Goal: Task Accomplishment & Management: Manage account settings

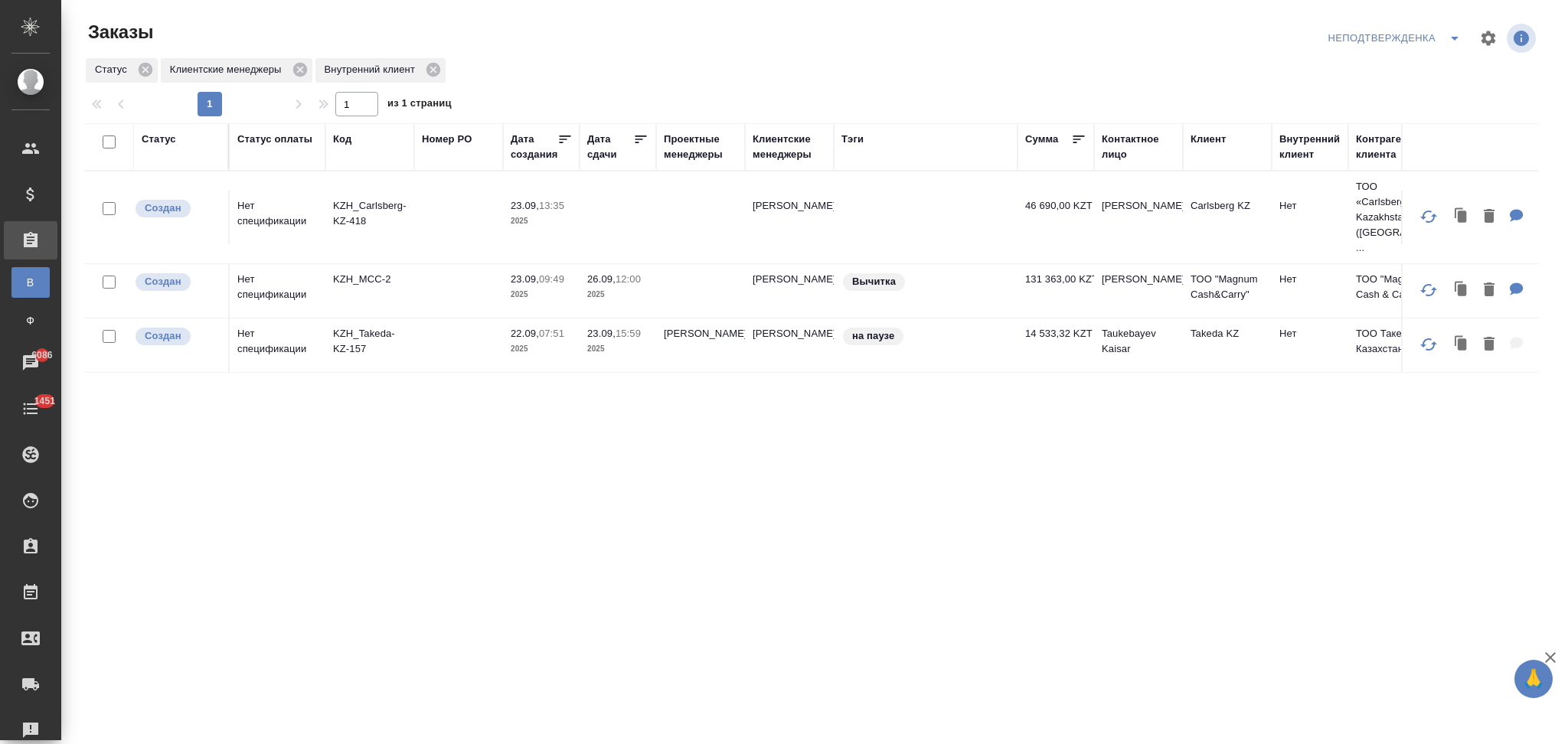
click at [1453, 40] on icon "split button" at bounding box center [1454, 38] width 18 height 18
click at [1355, 110] on li "Я КМ" at bounding box center [1397, 118] width 145 height 24
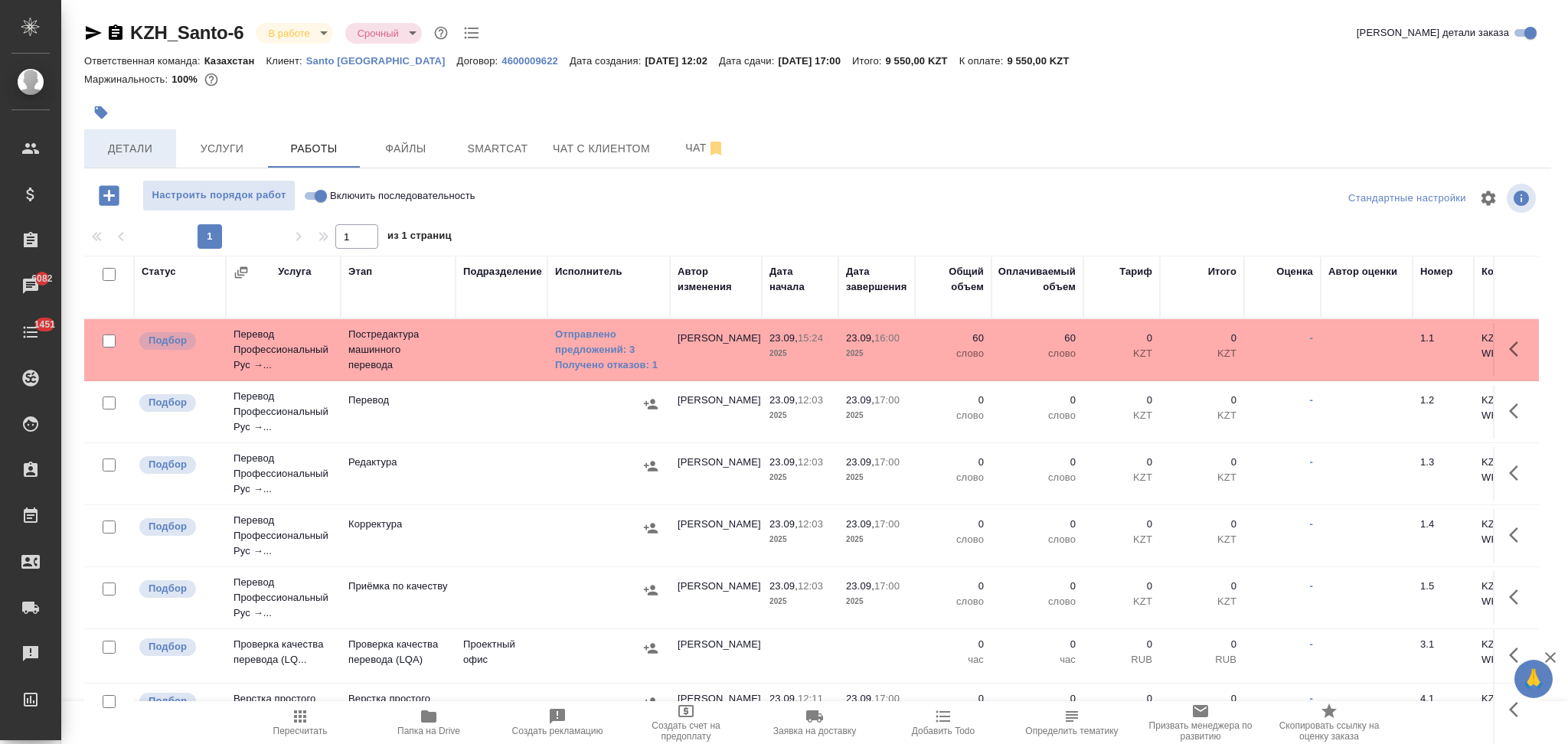
scroll to position [102, 0]
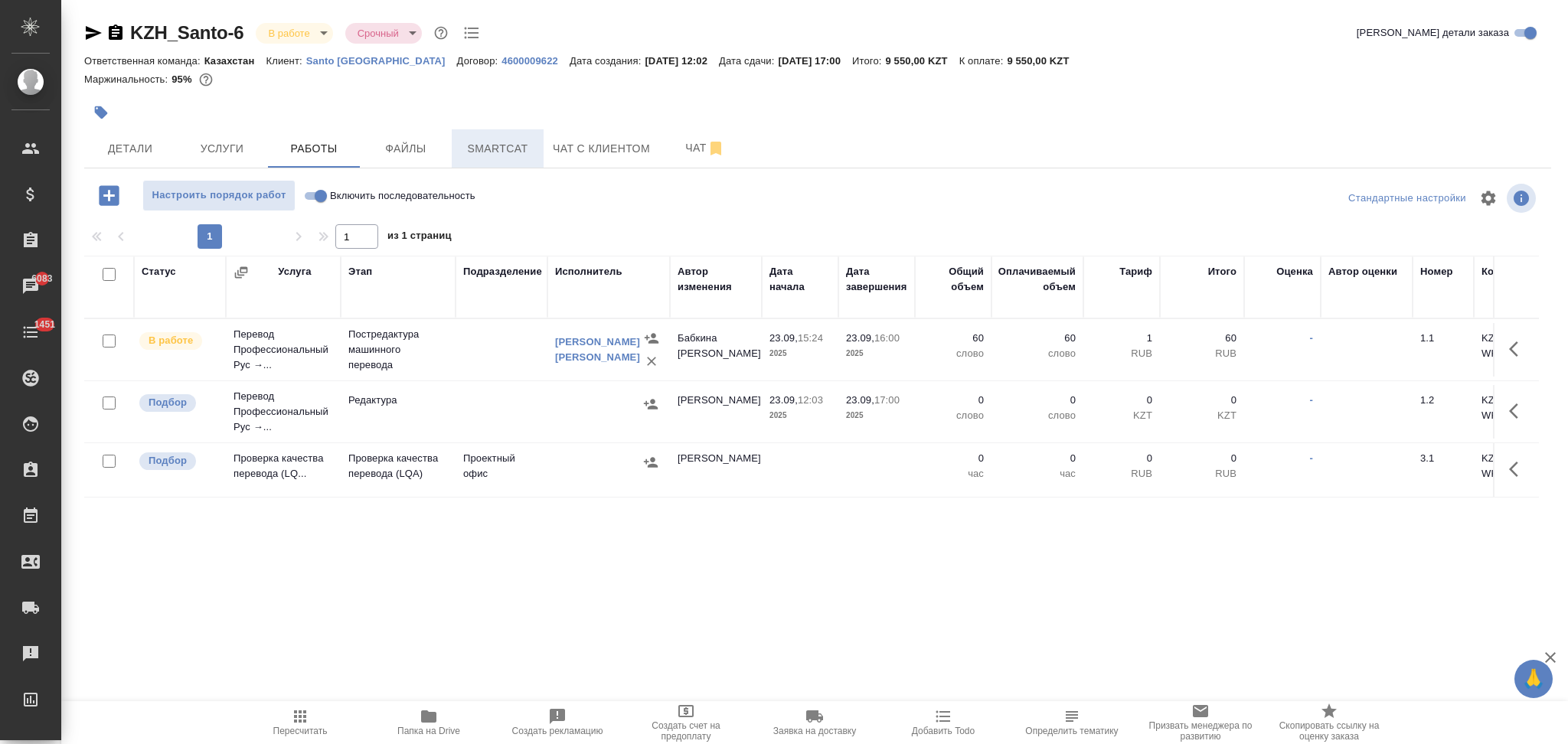
click at [469, 138] on button "Smartcat" at bounding box center [498, 148] width 92 height 38
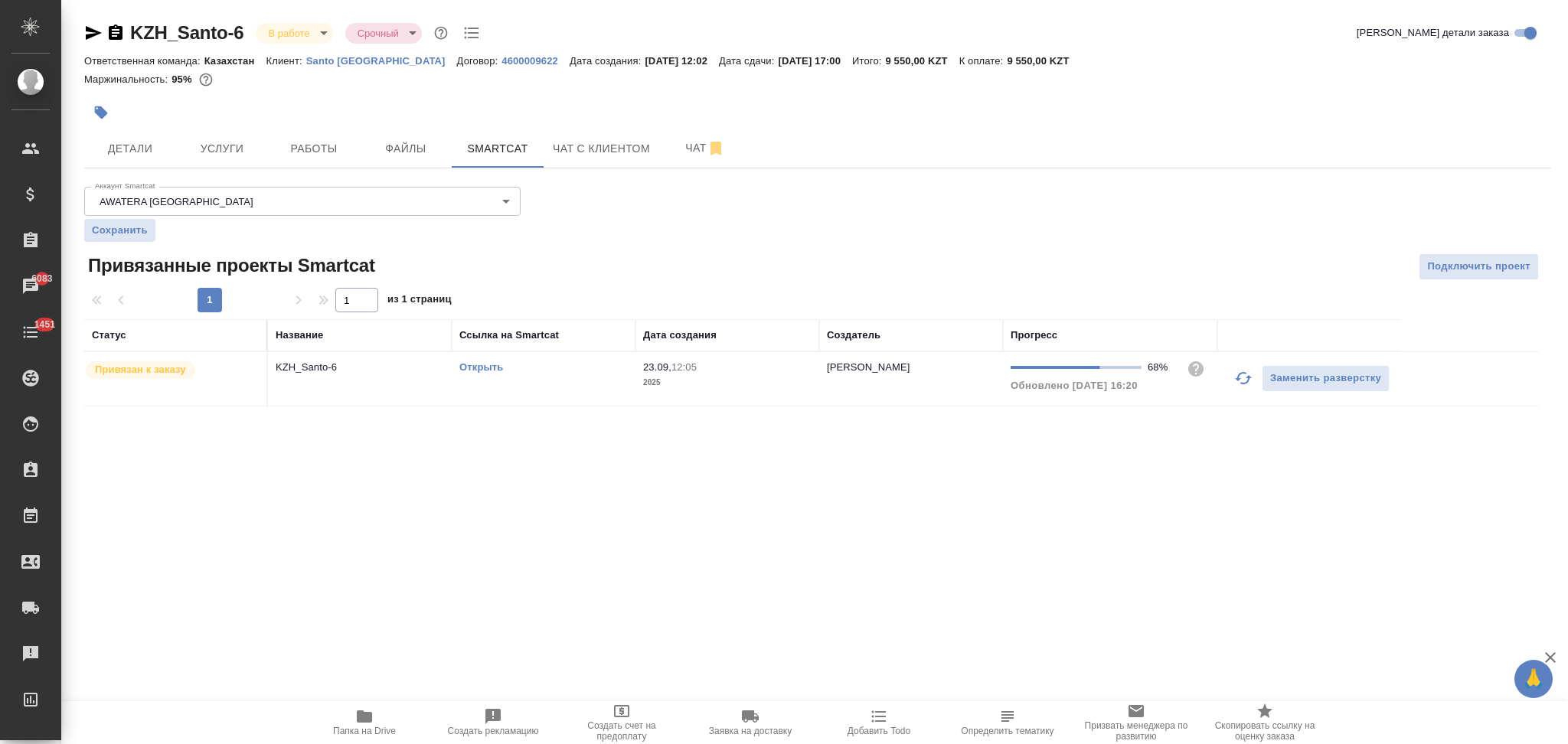
click at [472, 364] on link "Открыть" at bounding box center [481, 367] width 44 height 12
click at [326, 137] on button "Работы" at bounding box center [313, 148] width 92 height 38
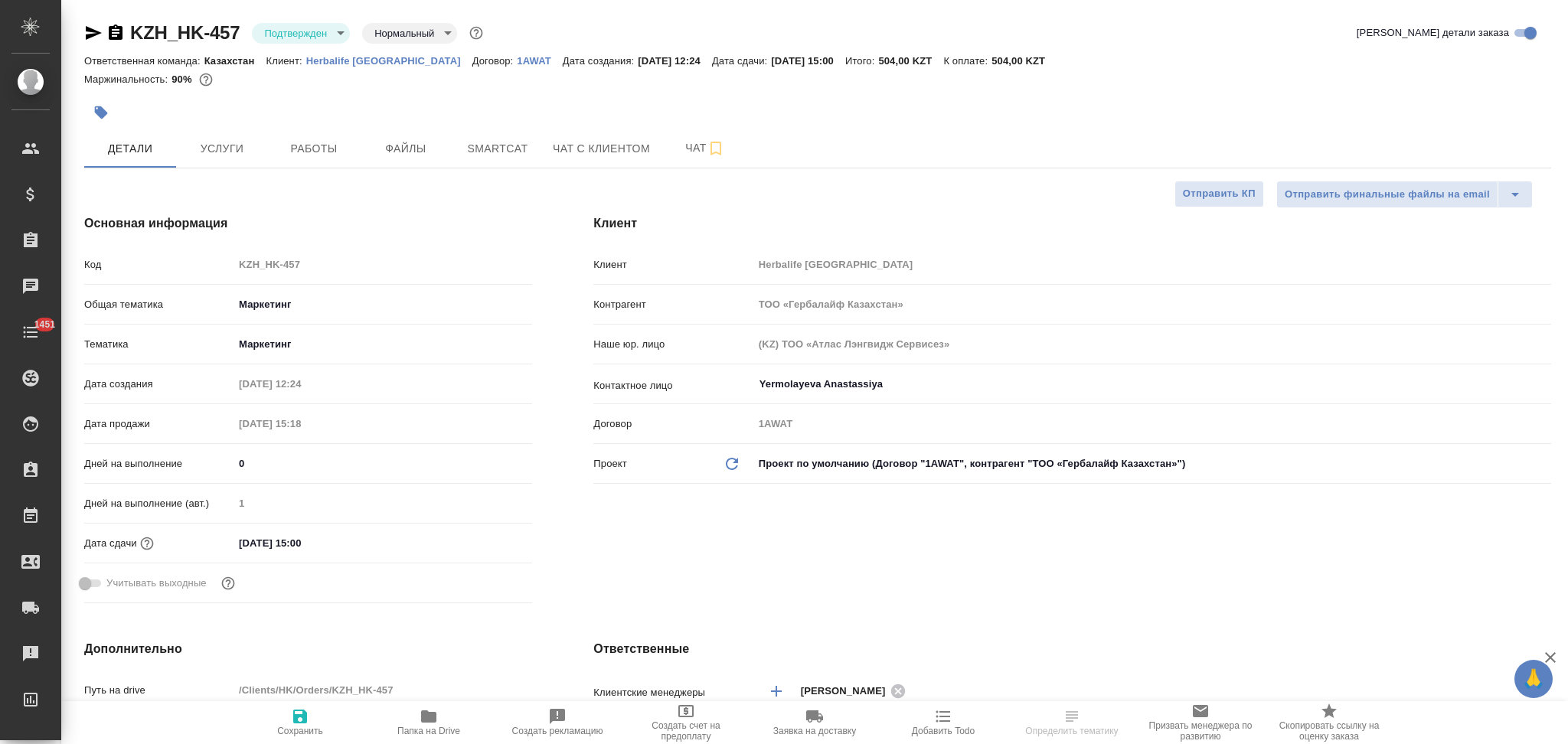
select select "RU"
type input "Федотова Ирина"
type input "Валеев Динар"
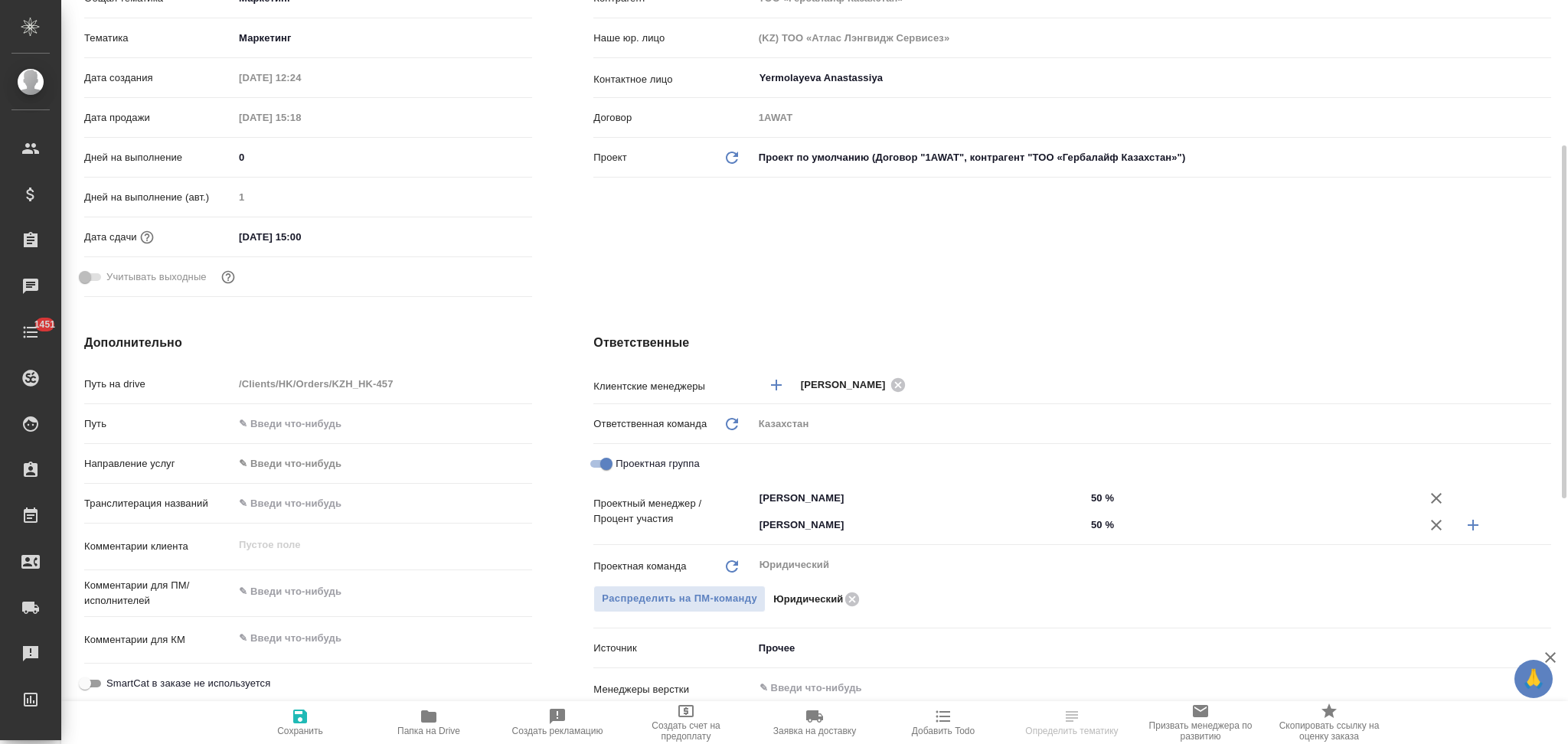
scroll to position [408, 0]
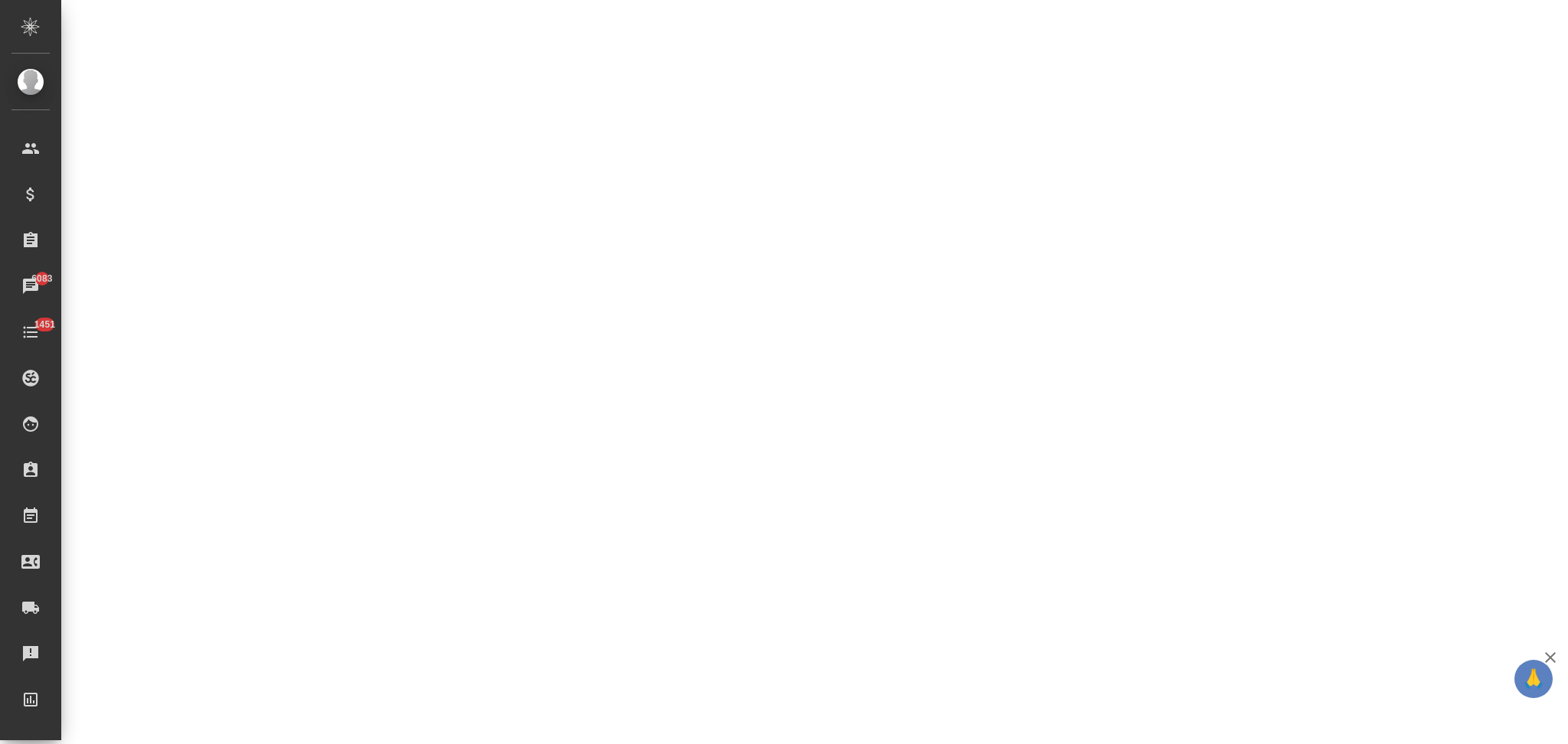
select select "RU"
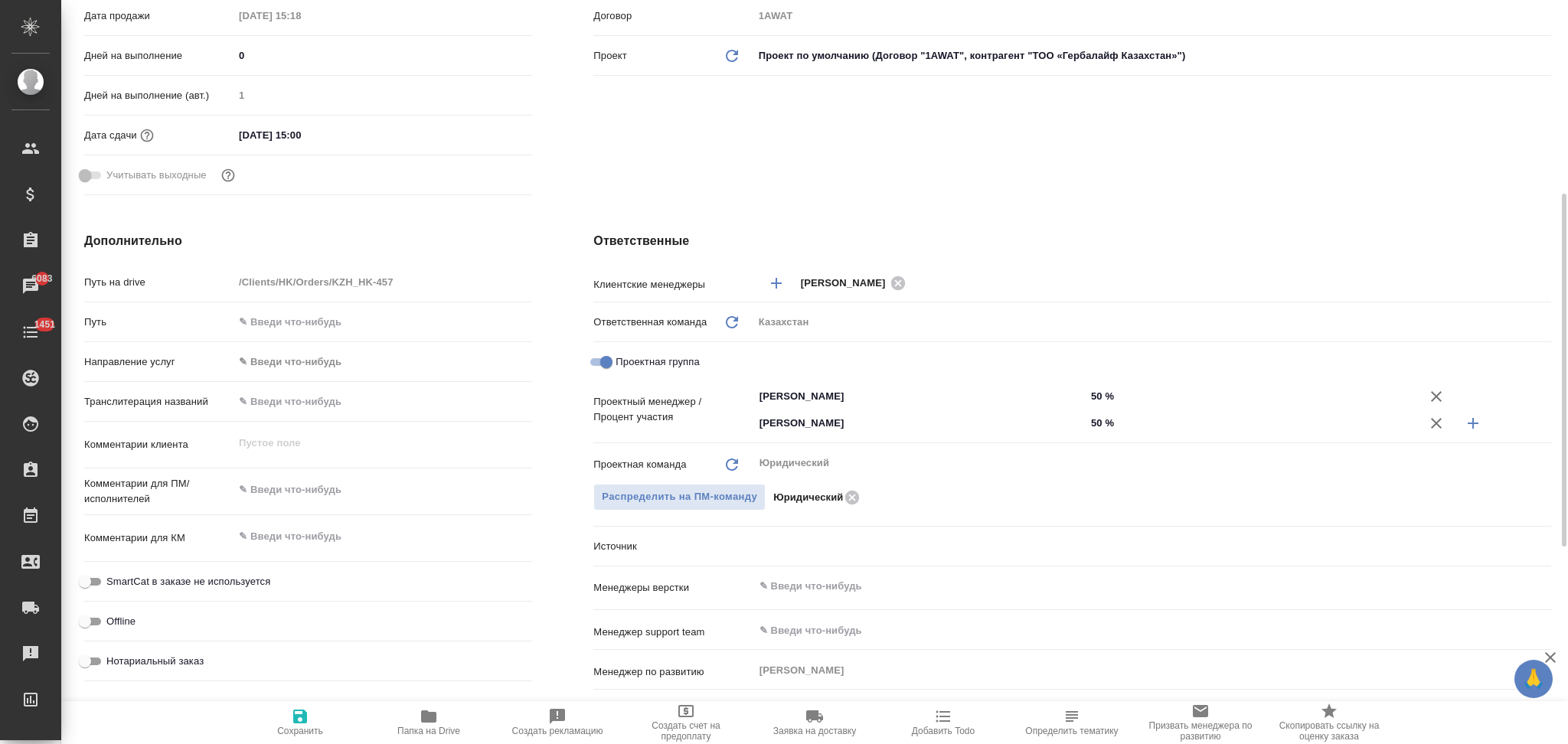
type textarea "x"
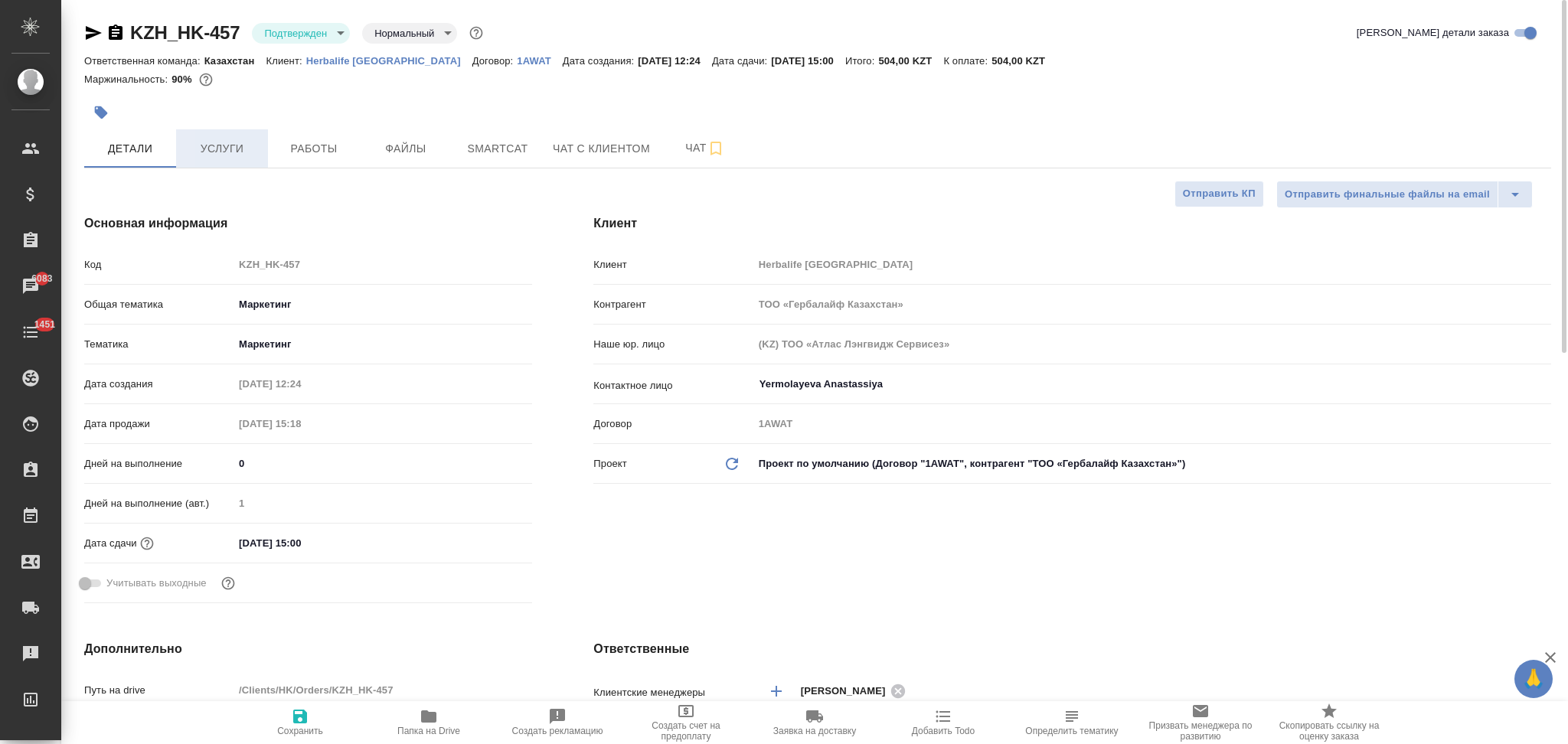
click at [226, 160] on button "Услуги" at bounding box center [221, 148] width 92 height 38
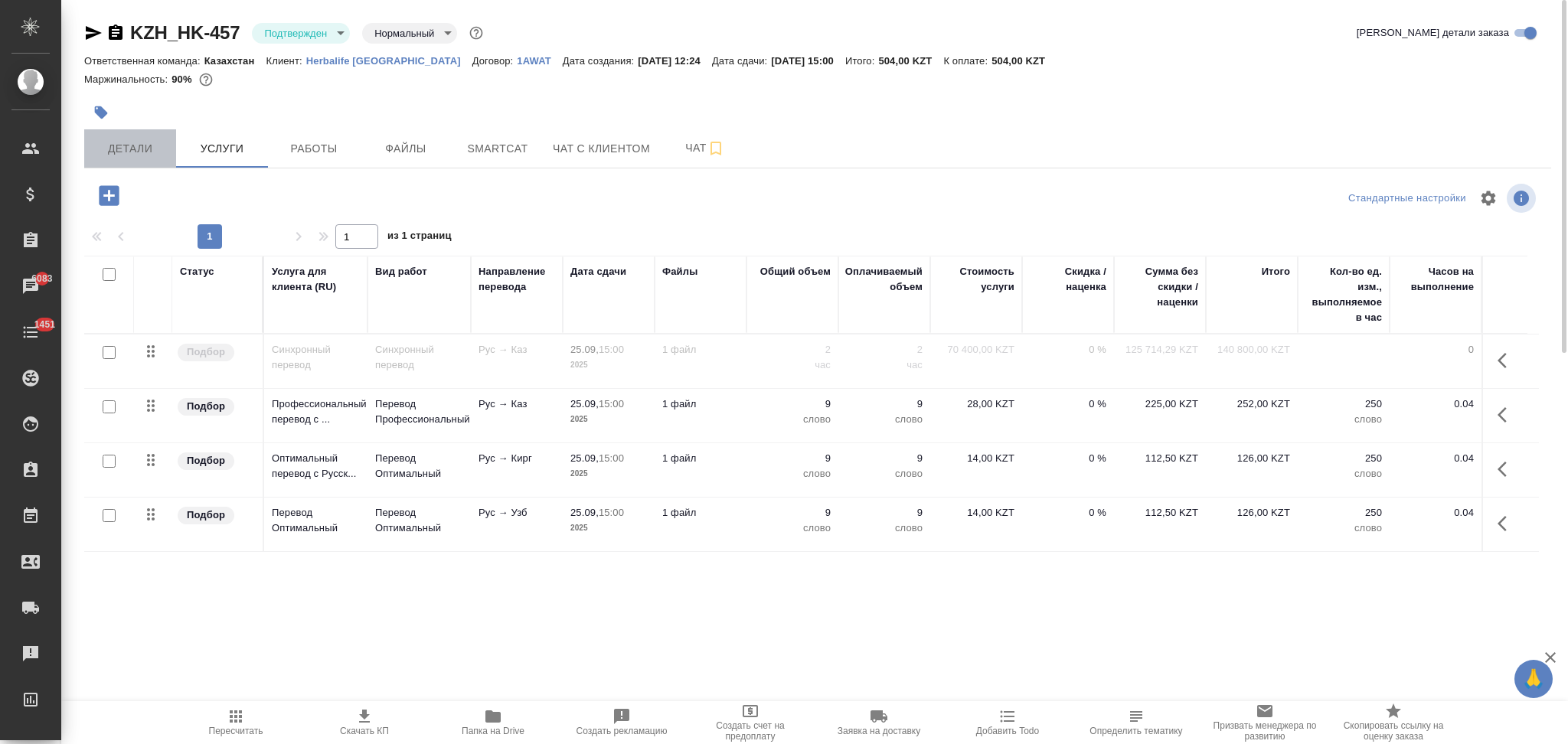
click at [148, 159] on button "Детали" at bounding box center [129, 148] width 92 height 38
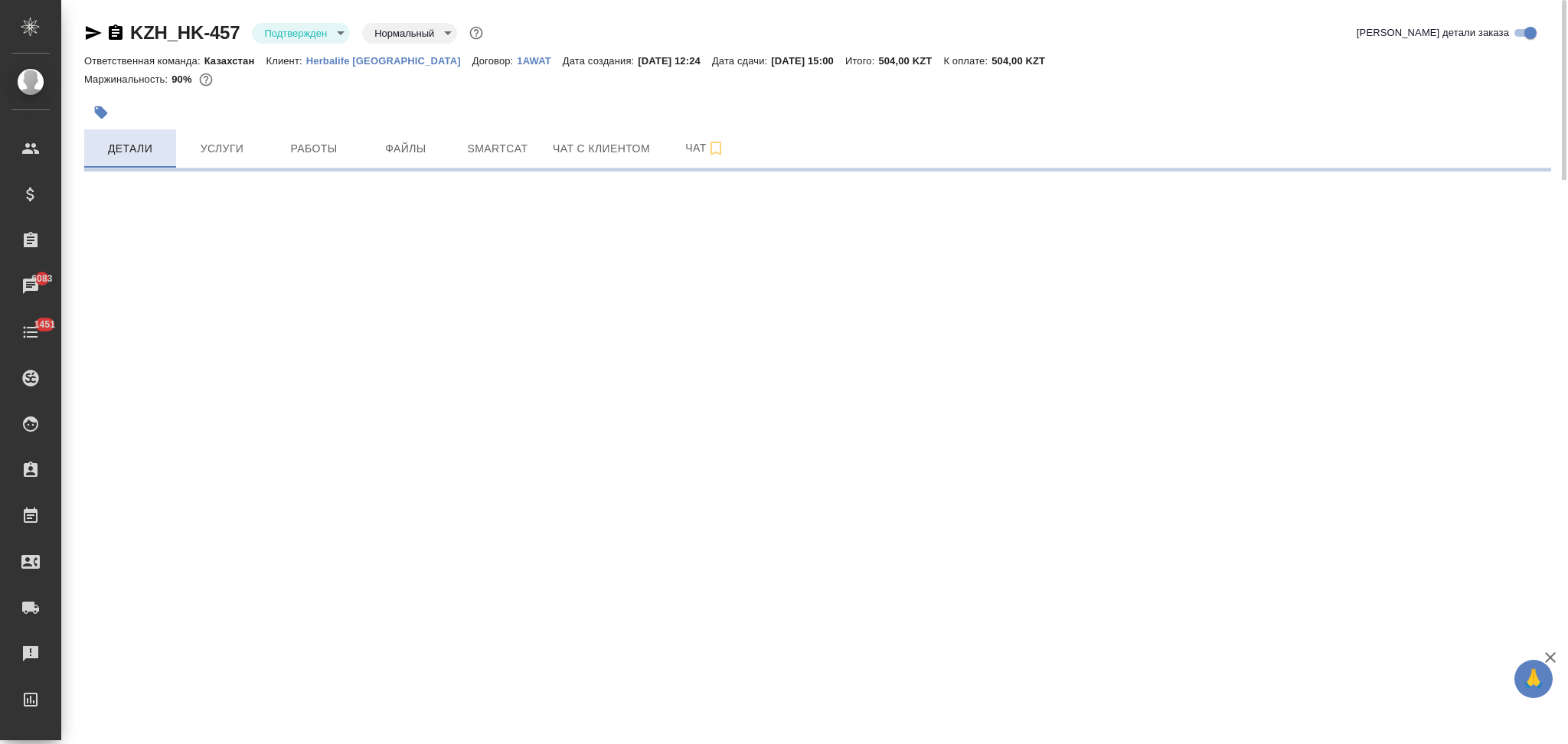
select select "RU"
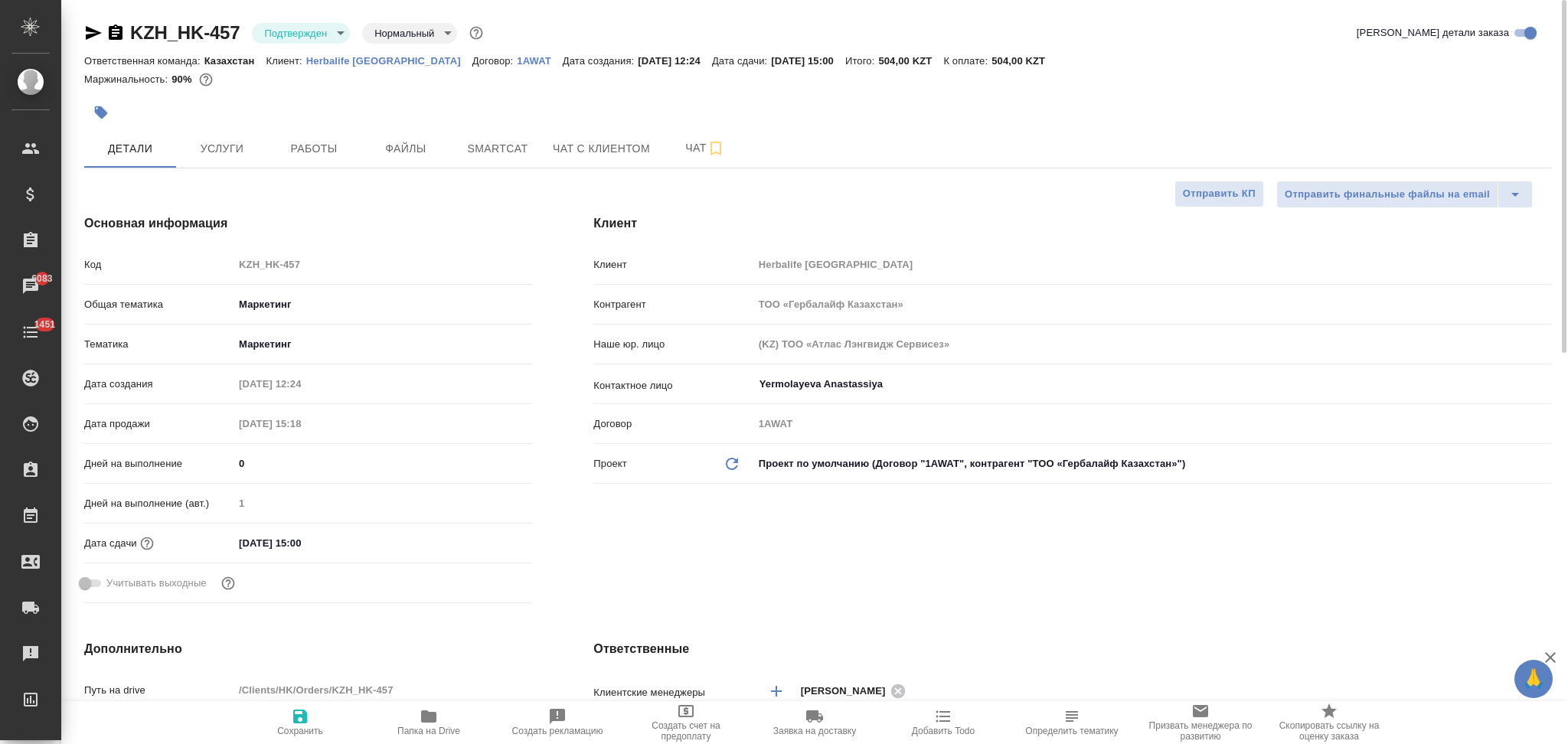
type textarea "x"
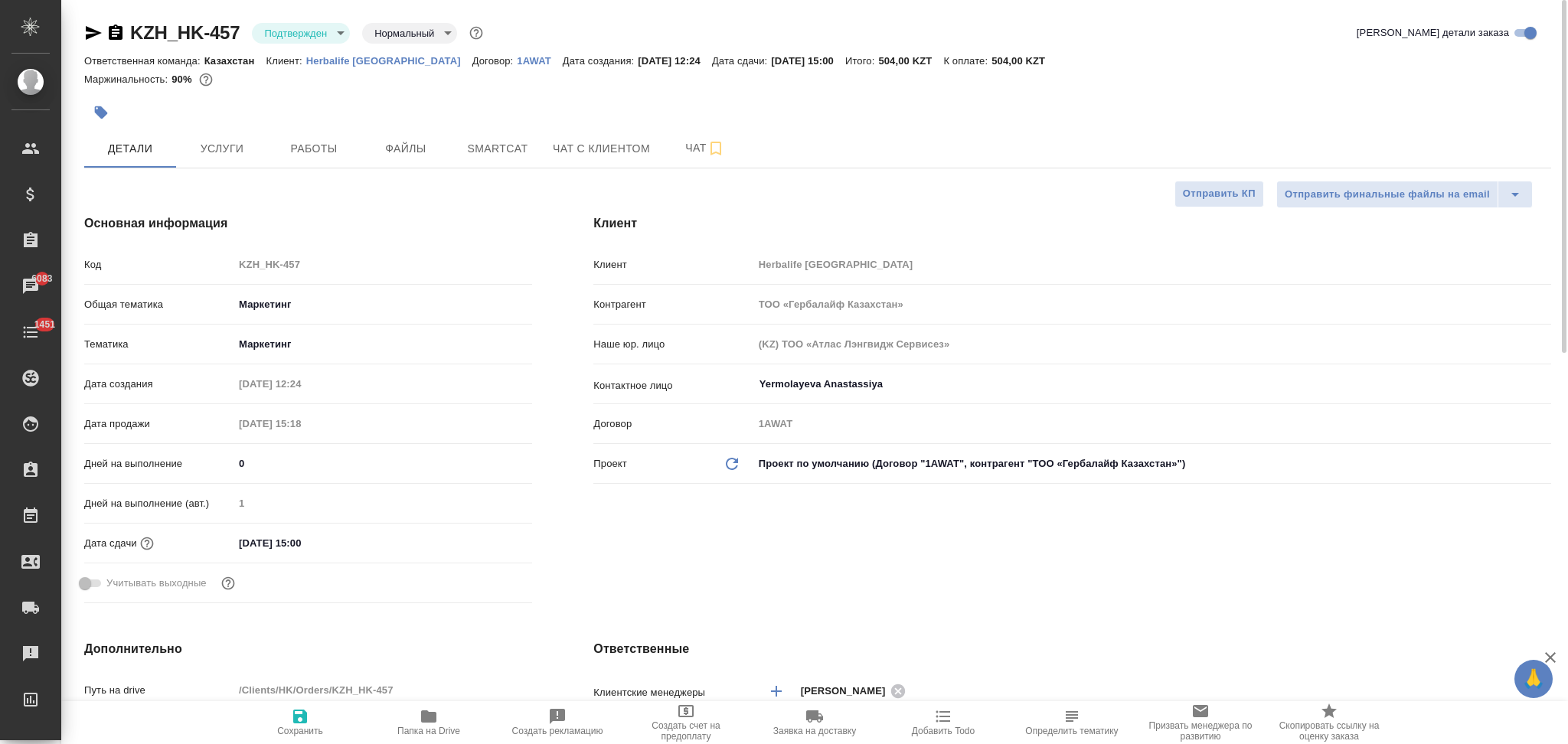
type textarea "x"
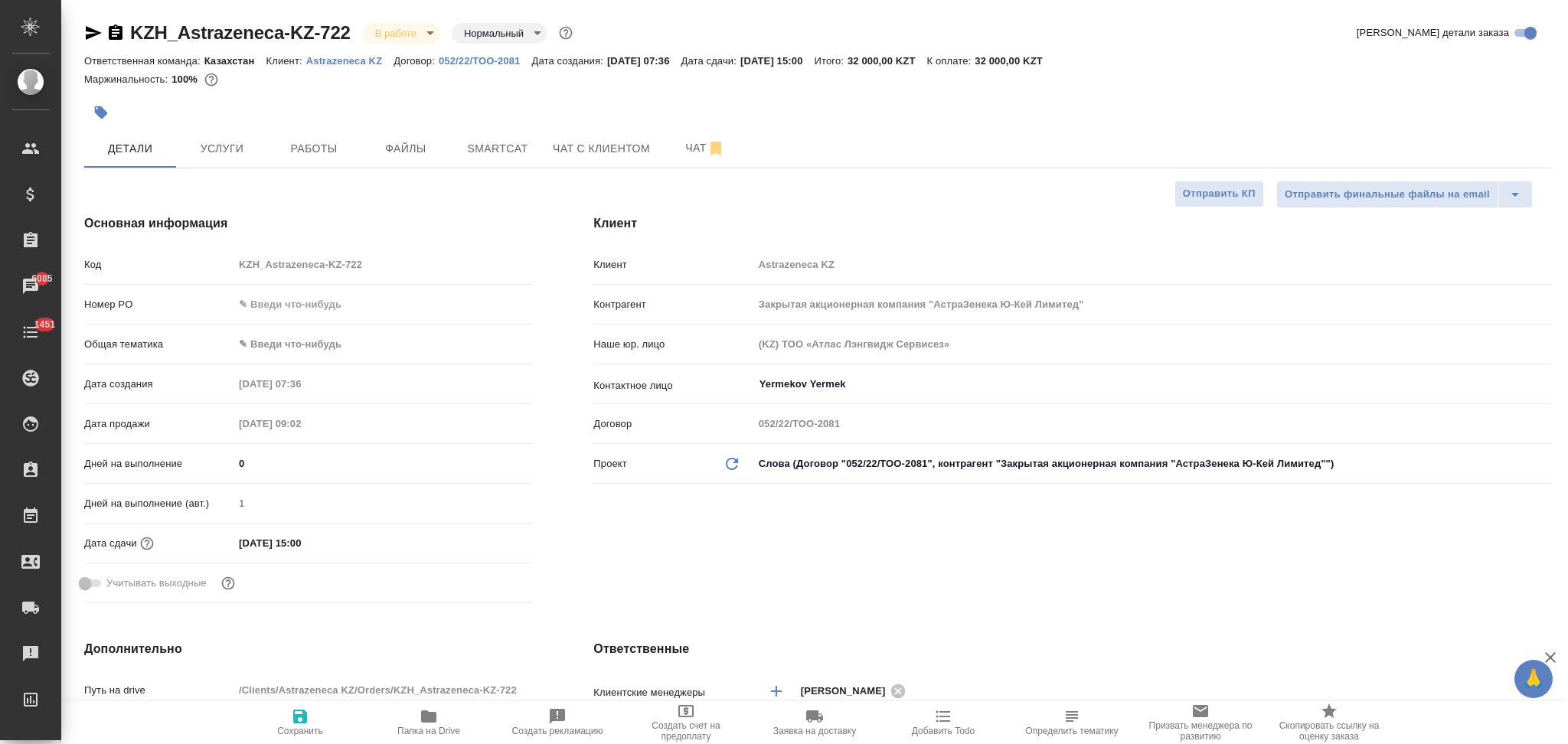
select select "RU"
click at [113, 27] on icon "button" at bounding box center [116, 32] width 14 height 16
click at [245, 140] on span "Услуги" at bounding box center [222, 149] width 74 height 19
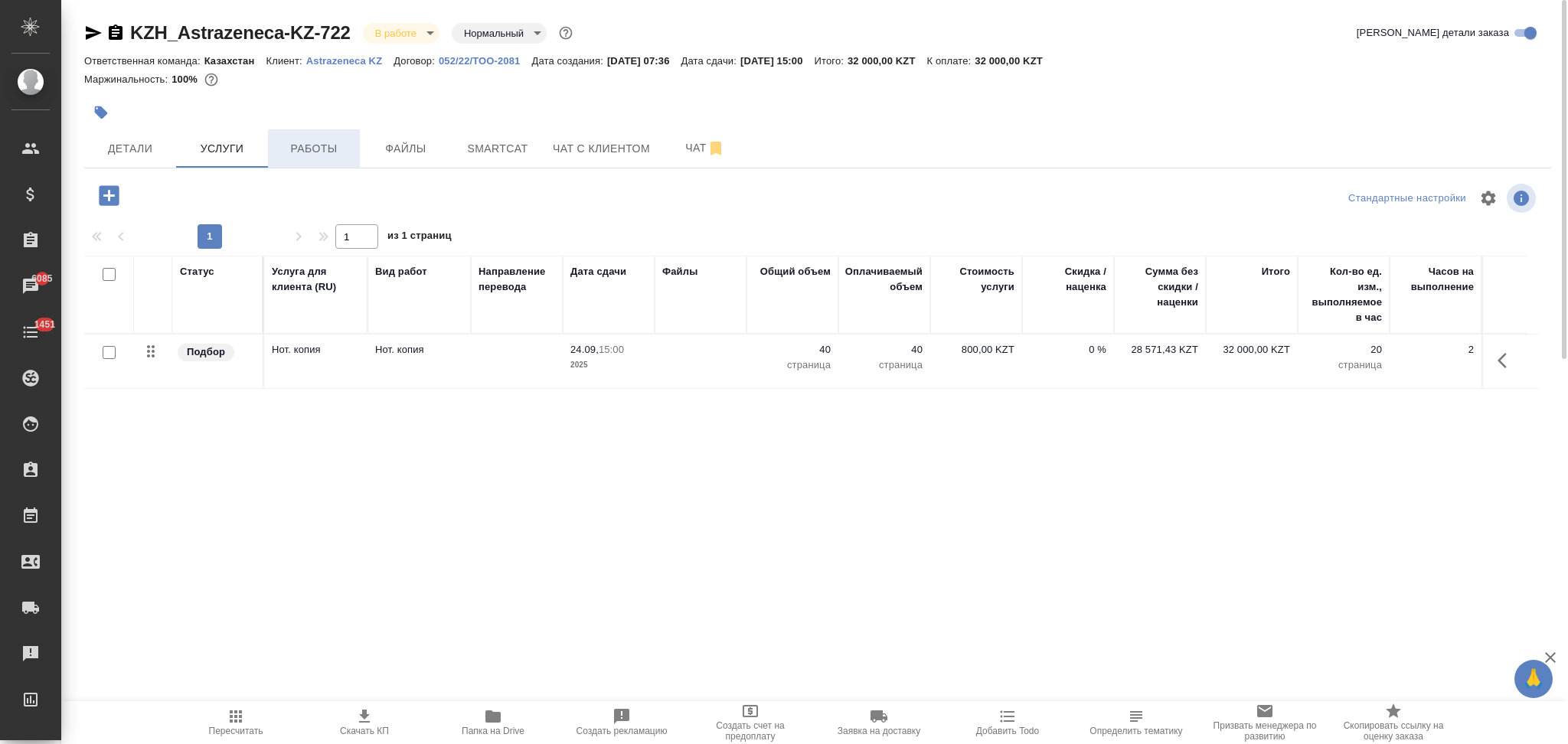
click at [334, 137] on button "Работы" at bounding box center [313, 148] width 92 height 38
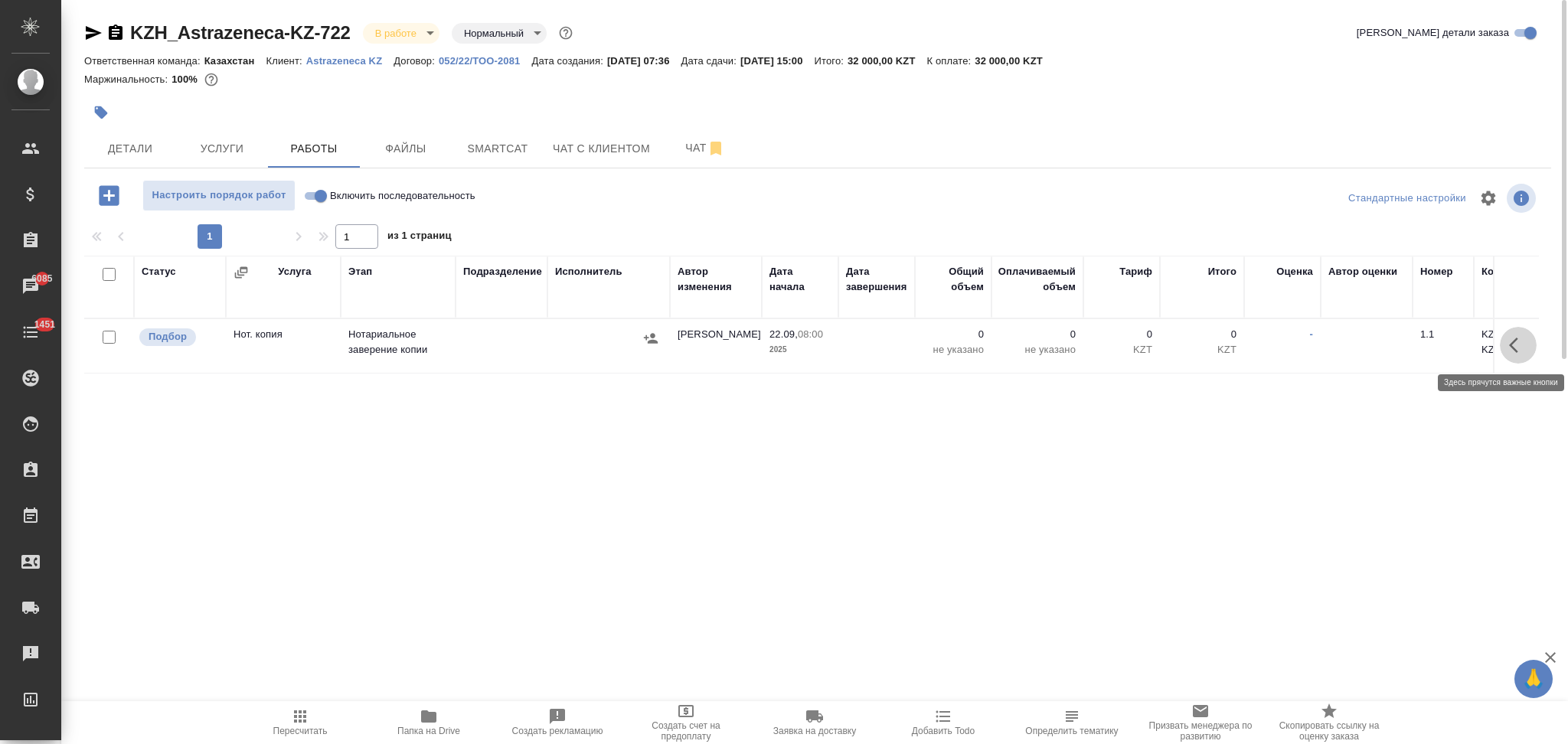
click at [1516, 346] on icon "button" at bounding box center [1518, 345] width 18 height 18
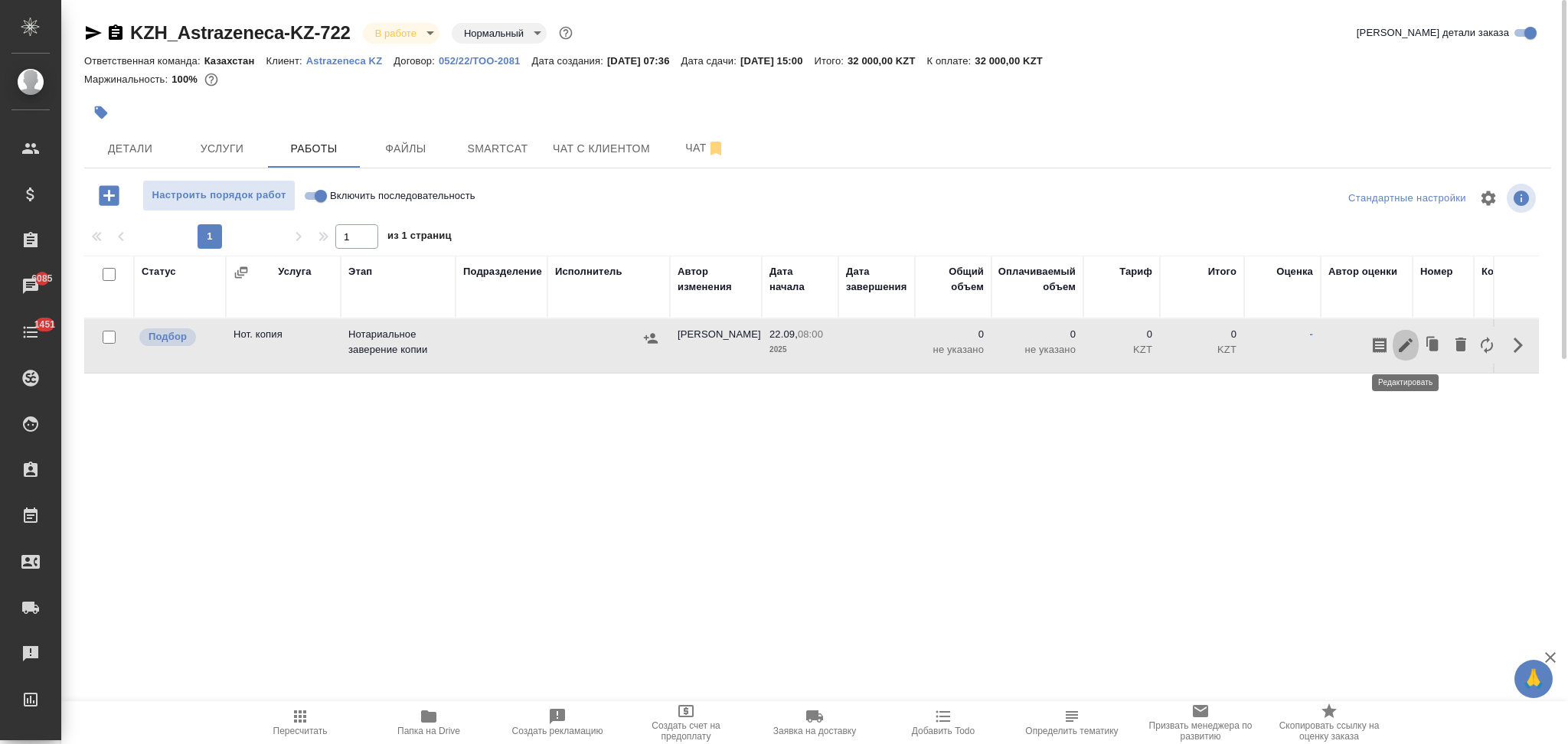
click at [1410, 345] on icon "button" at bounding box center [1406, 345] width 18 height 18
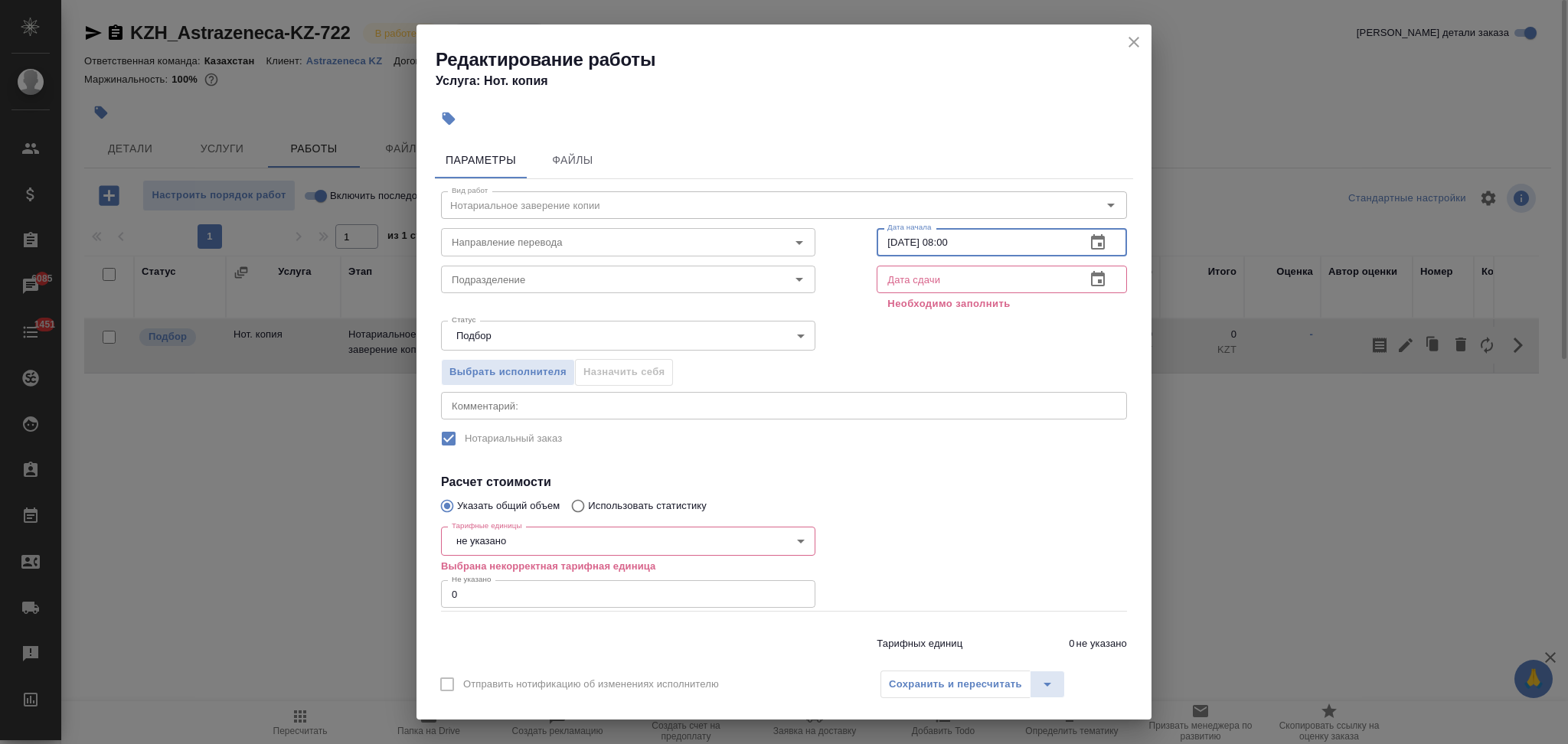
drag, startPoint x: 985, startPoint y: 247, endPoint x: 874, endPoint y: 238, distance: 111.4
click at [877, 238] on input "22.09.2025 08:00" at bounding box center [975, 242] width 197 height 27
click at [895, 282] on input "text" at bounding box center [975, 279] width 197 height 27
paste input "22.09.2025 08:00"
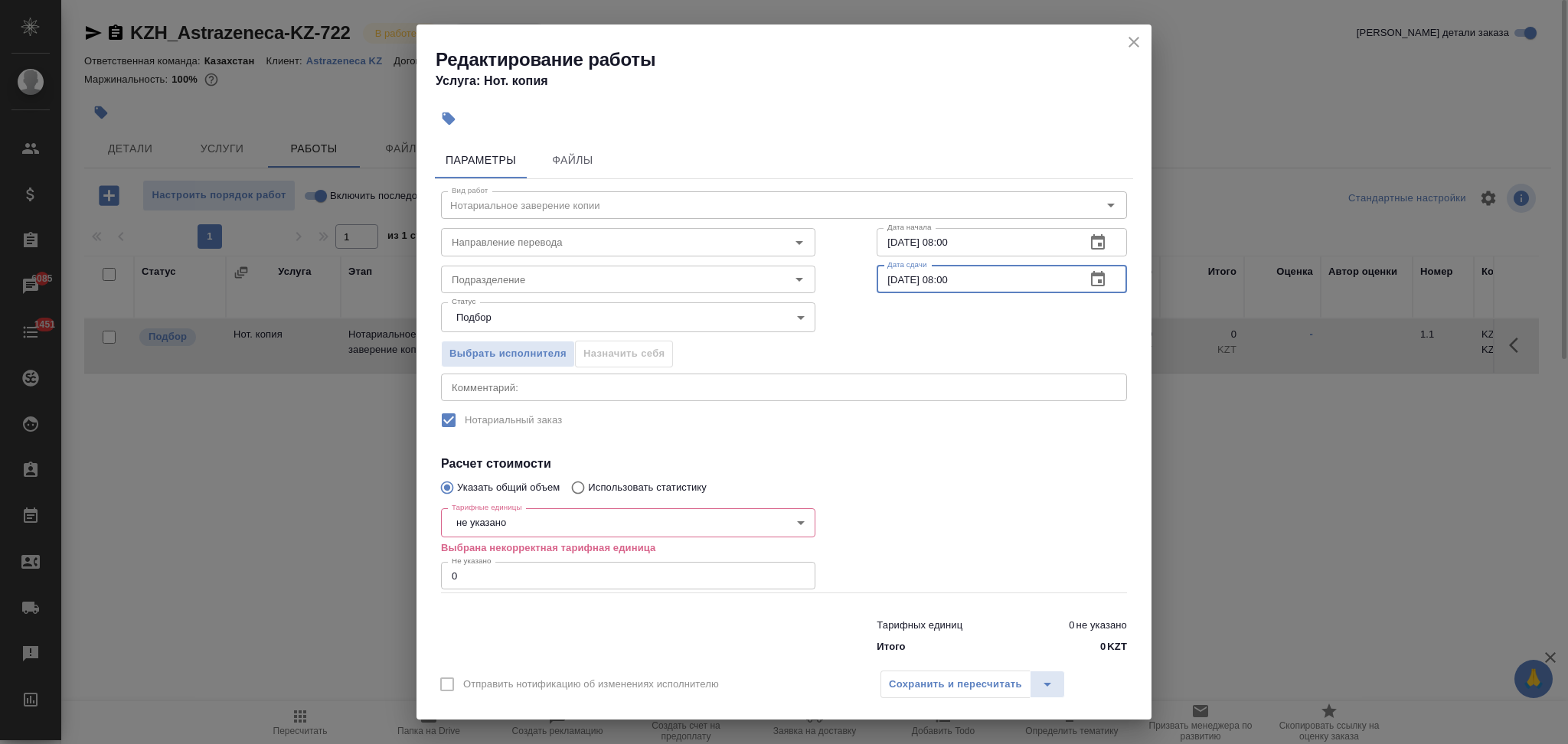
type input "22.09.2025 08:00"
click at [542, 521] on body "🙏 .cls-1 fill:#fff; AWATERA Aslanukova Sati Клиенты Спецификации Заказы 6085 Ча…" at bounding box center [784, 372] width 1568 height 744
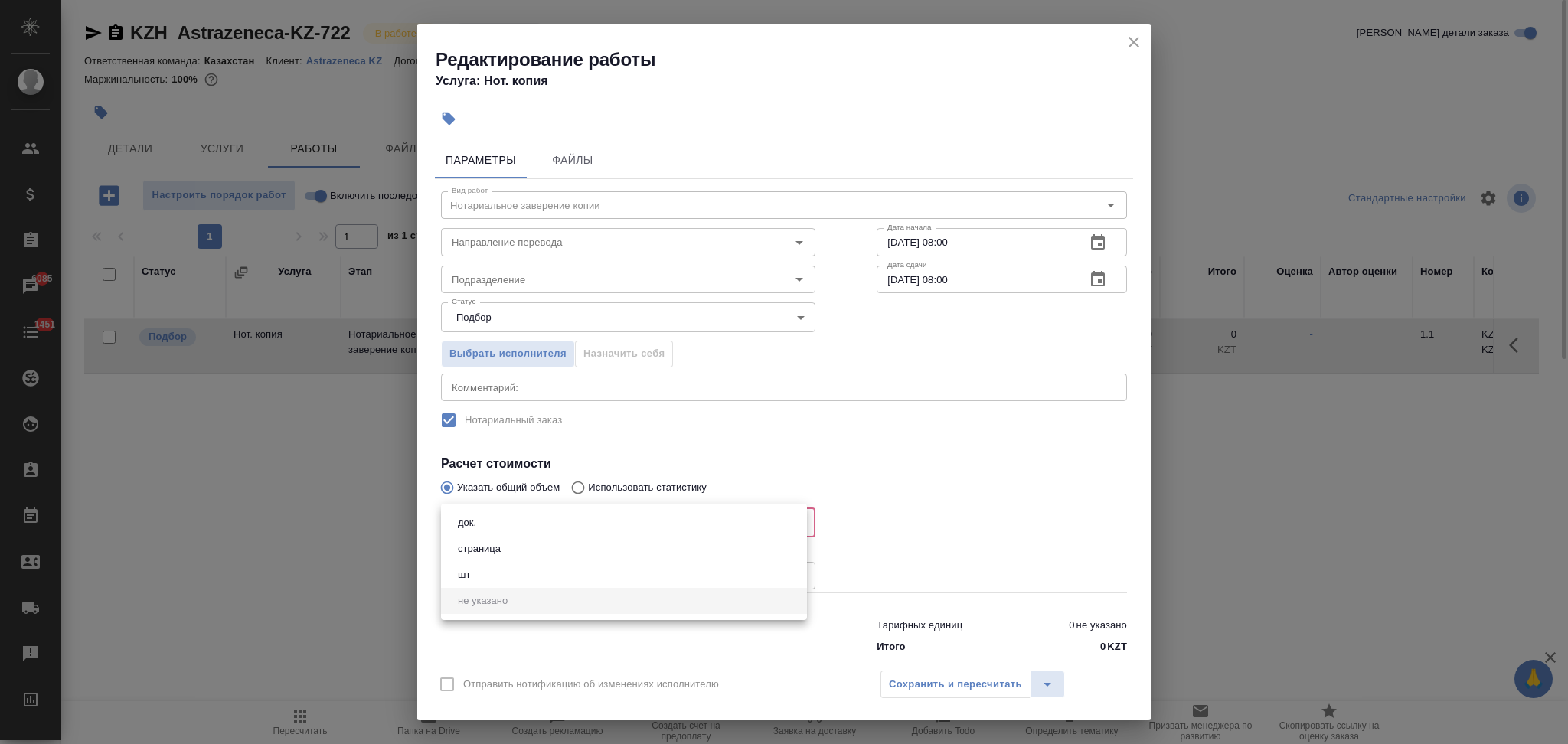
click at [523, 523] on li "док." at bounding box center [624, 523] width 366 height 26
type input "5a8b1489cc6b4906c91bfd8b"
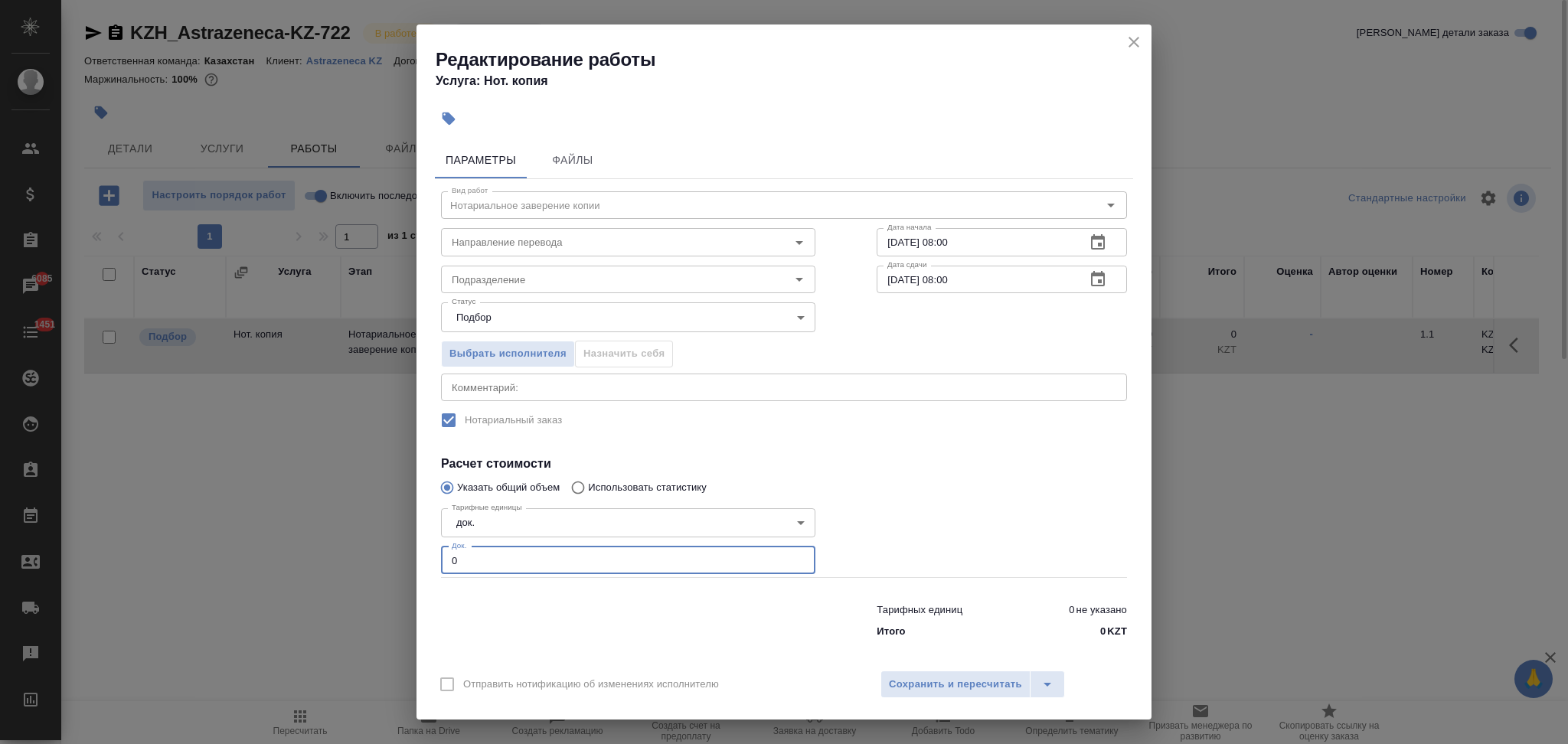
drag, startPoint x: 494, startPoint y: 567, endPoint x: 400, endPoint y: 567, distance: 94.0
click at [400, 567] on div "Редактирование работы Услуга: Нот. копия Параметры Файлы Вид работ Нотариальное…" at bounding box center [784, 372] width 1568 height 744
type input "1"
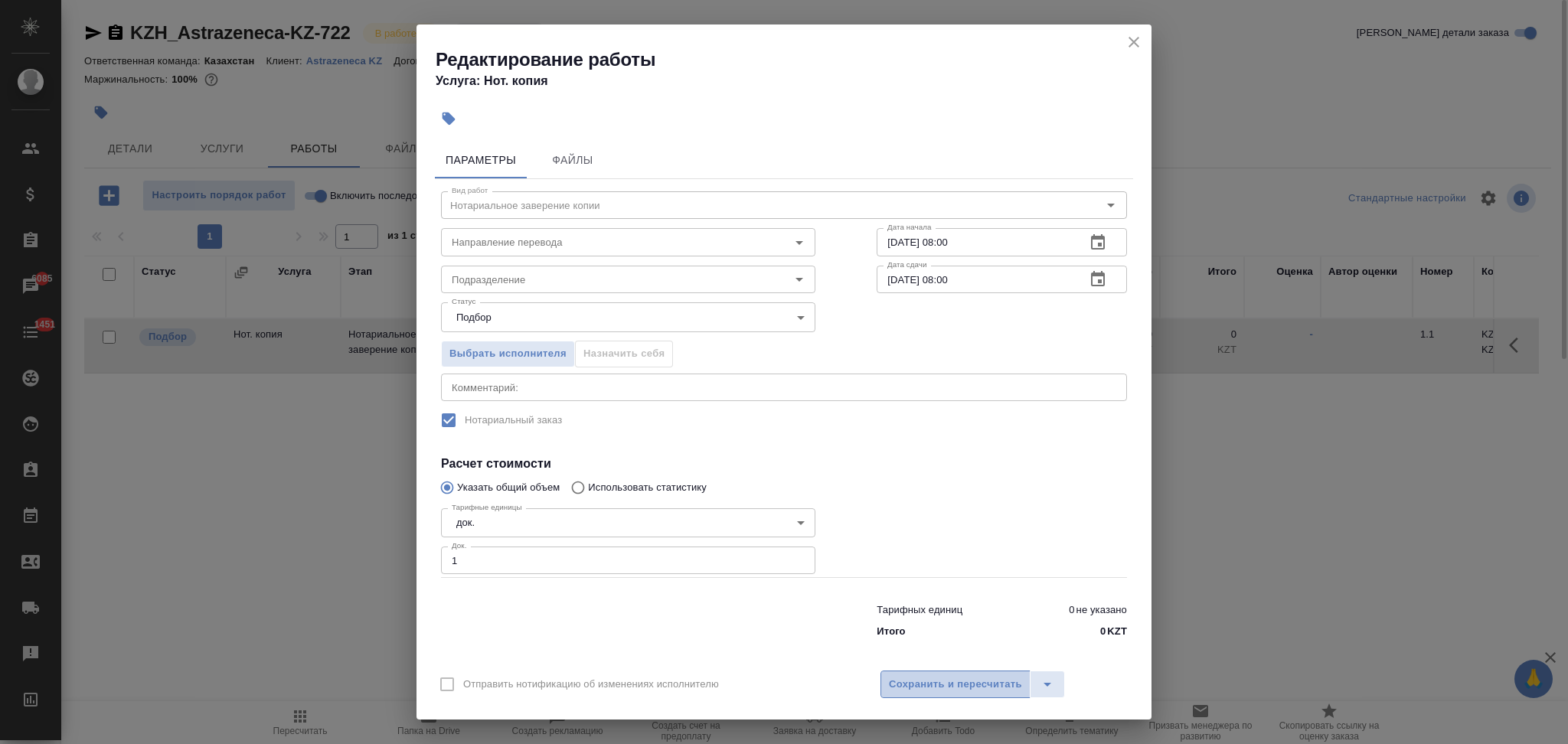
click at [884, 687] on button "Сохранить и пересчитать" at bounding box center [955, 684] width 150 height 27
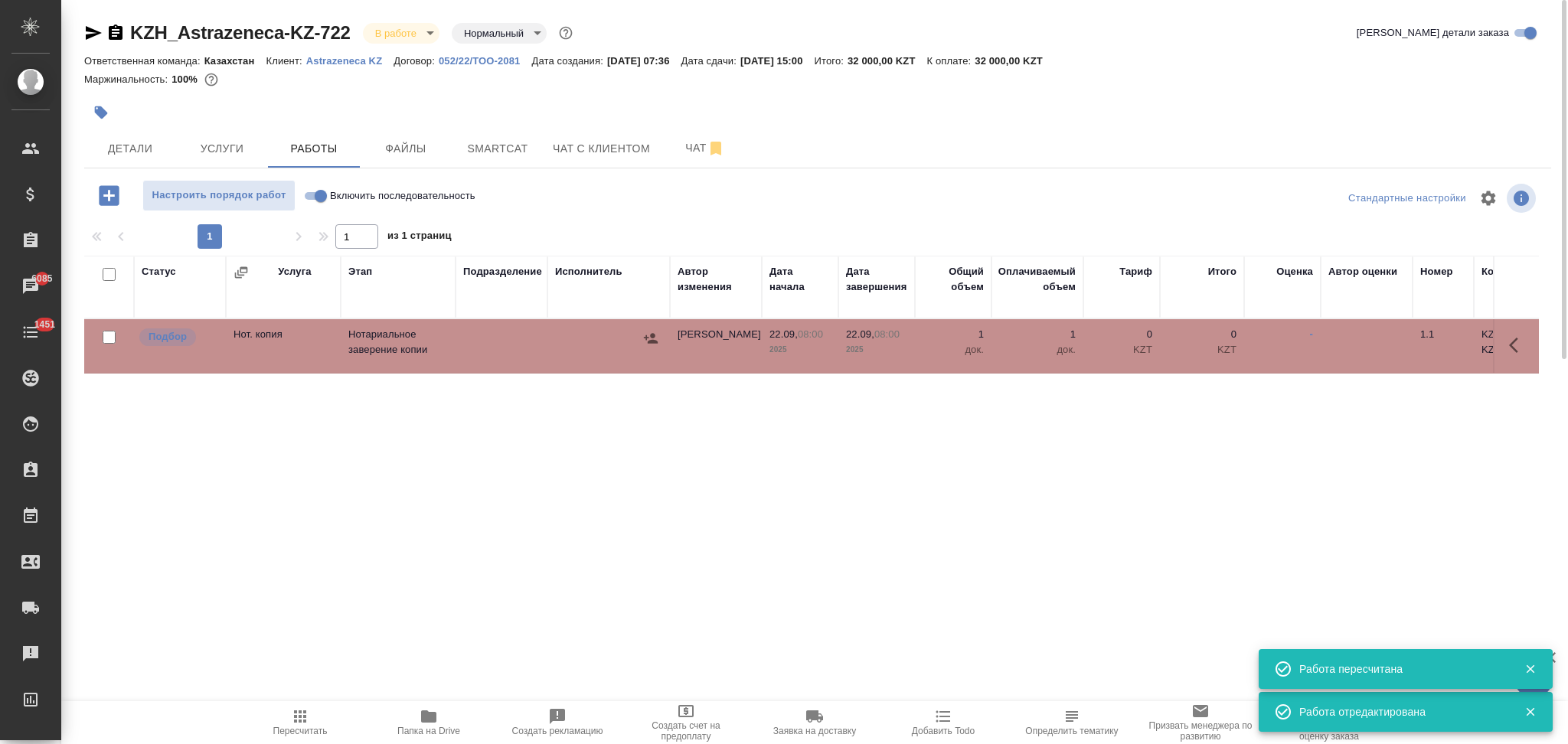
click at [640, 345] on div at bounding box center [651, 338] width 23 height 23
click at [656, 337] on icon "button" at bounding box center [651, 338] width 16 height 16
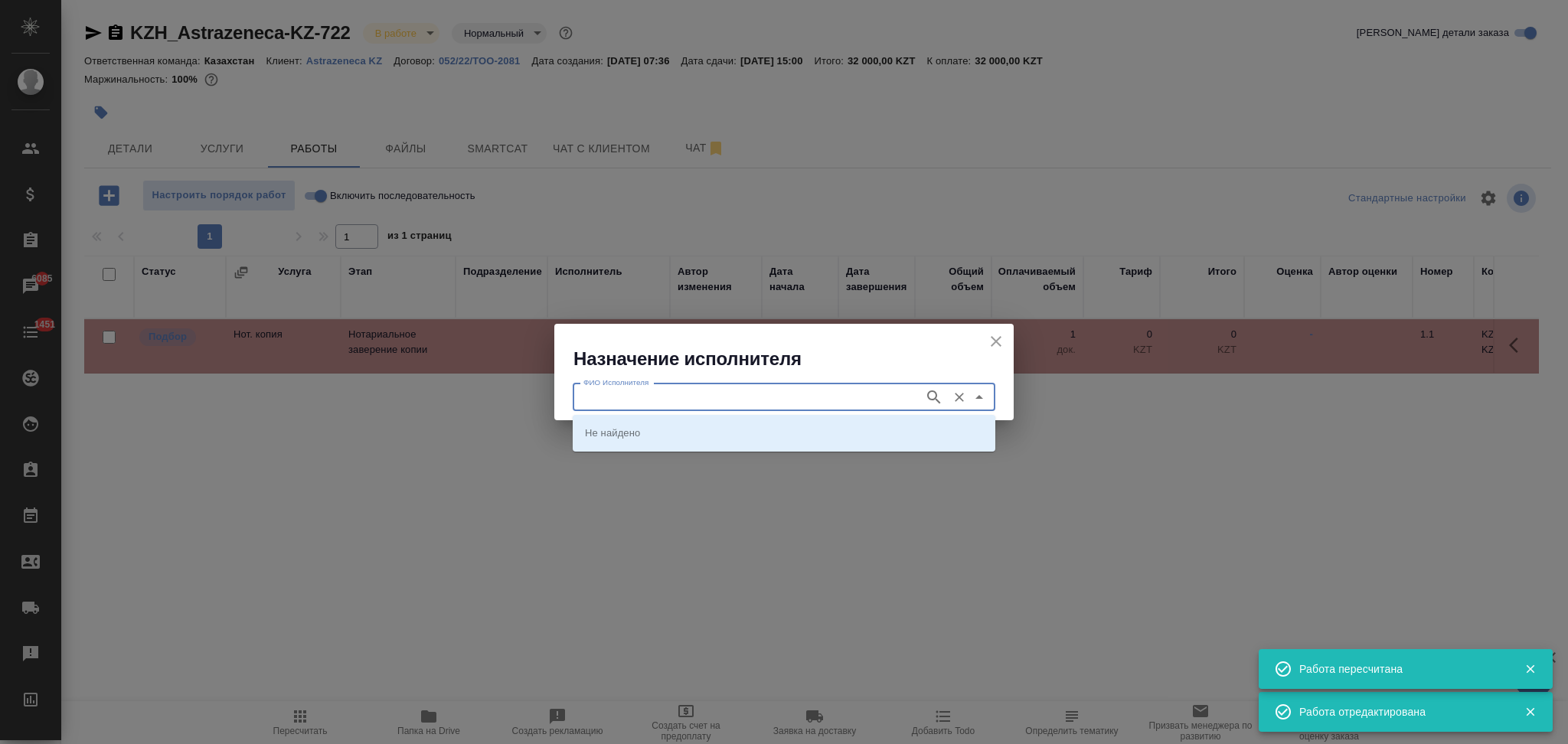
click at [627, 395] on input "ФИО Исполнителя" at bounding box center [747, 397] width 339 height 18
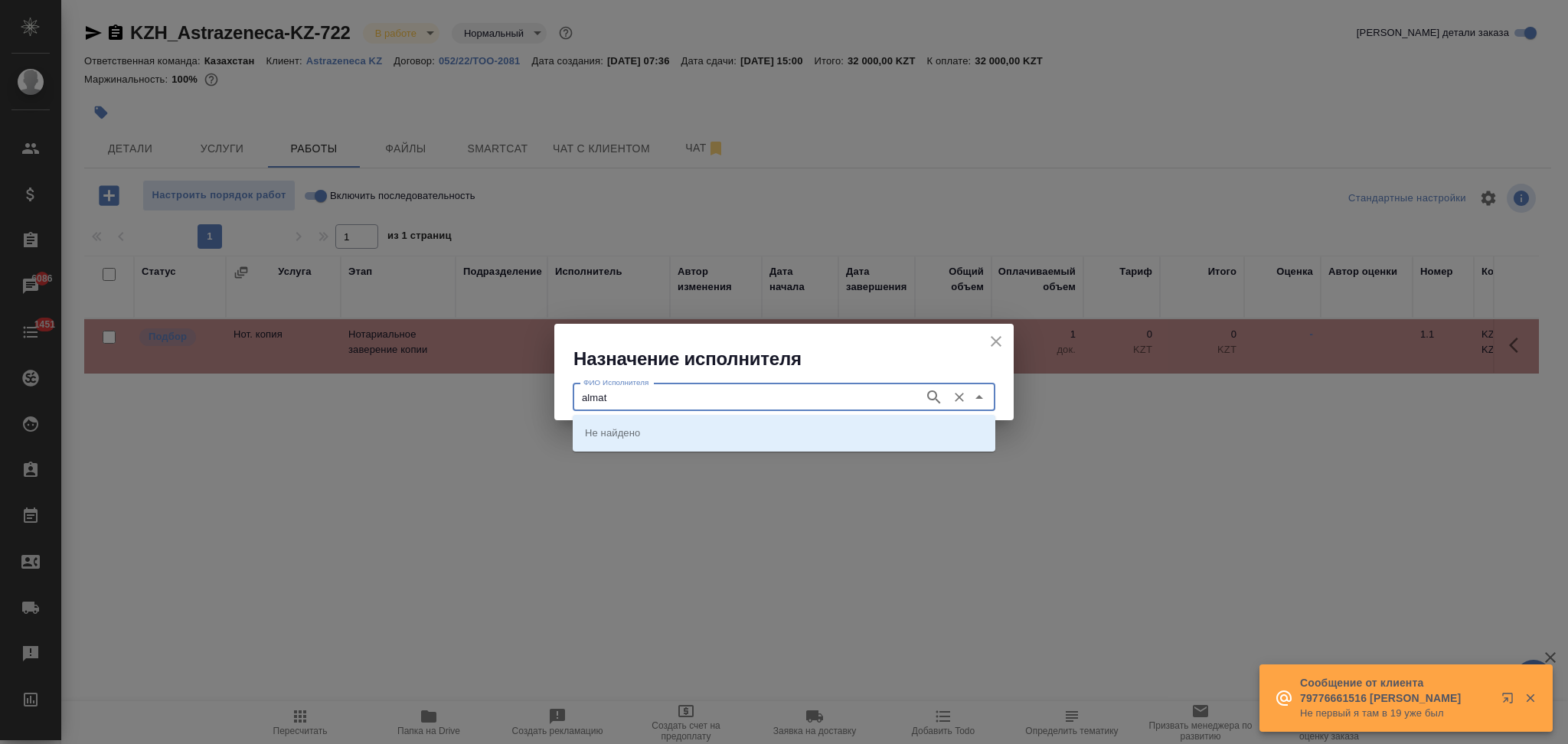
type input "almat"
click at [619, 436] on p "Lingua Franka Almaty" at bounding box center [643, 432] width 116 height 16
type input "Lingua Franka Almaty"
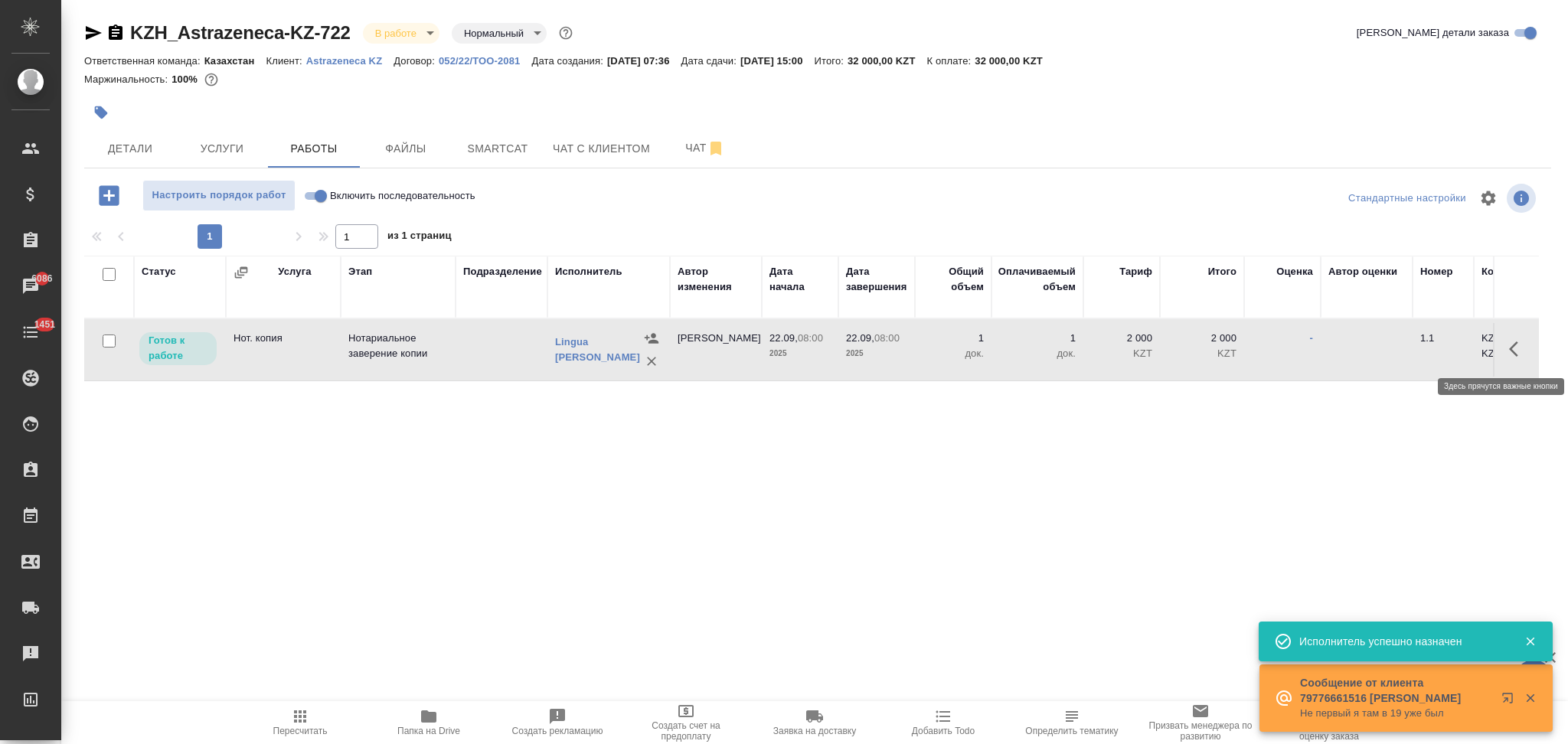
click at [1512, 347] on icon "button" at bounding box center [1514, 349] width 9 height 16
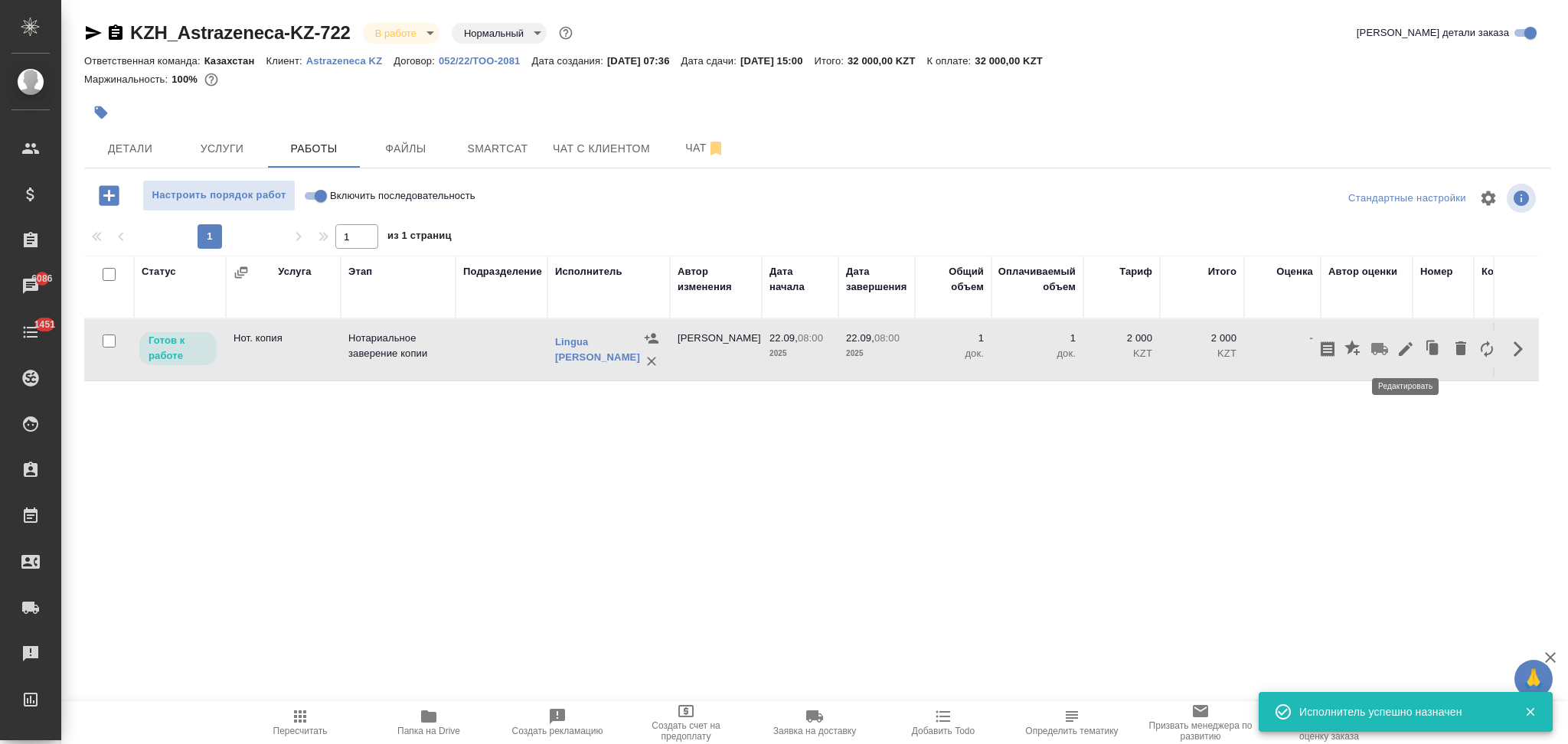
click at [1409, 343] on icon "button" at bounding box center [1406, 349] width 14 height 14
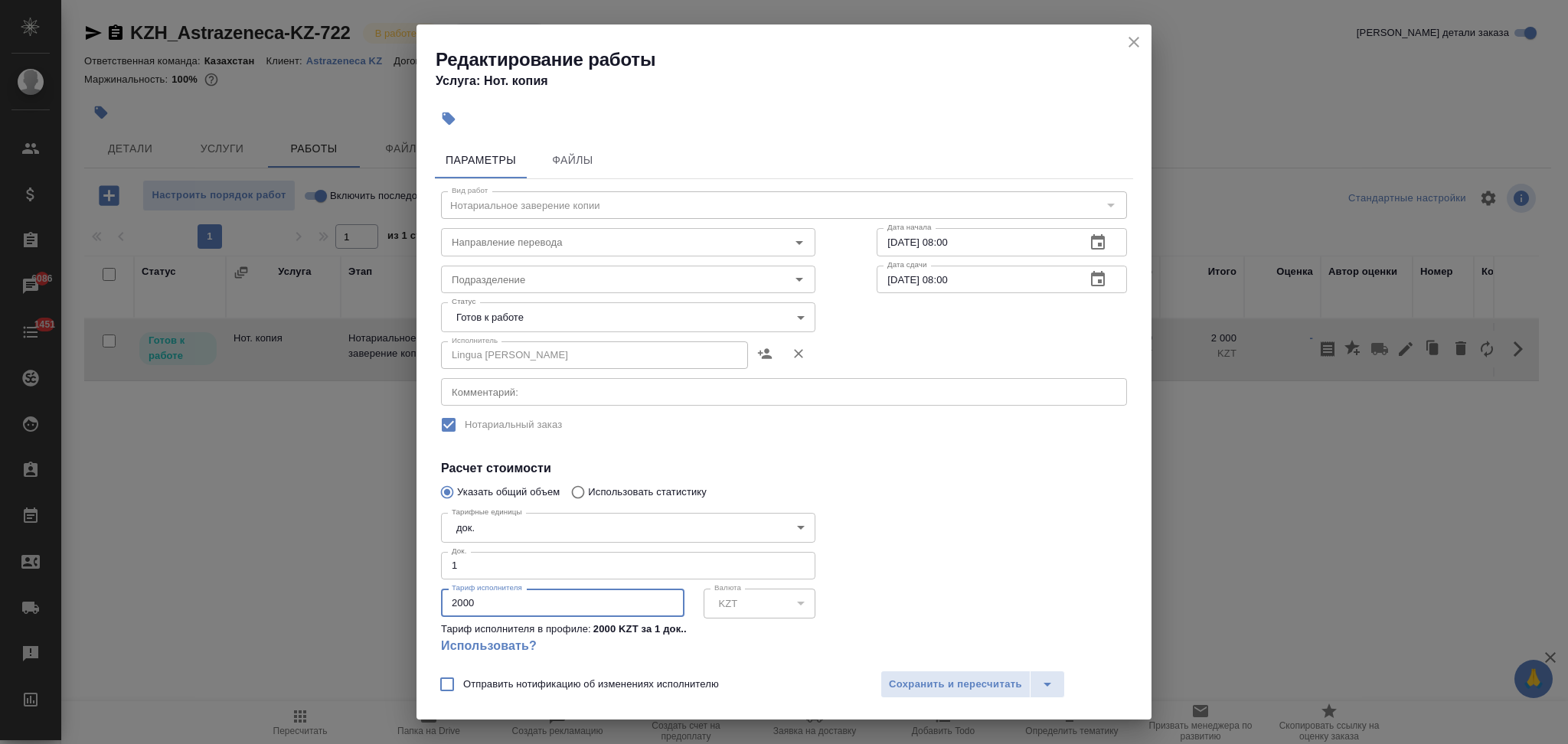
drag, startPoint x: 487, startPoint y: 601, endPoint x: 423, endPoint y: 591, distance: 64.8
click at [423, 591] on div "Параметры Файлы Вид работ Нотариальное заверение копии Вид работ Направление пе…" at bounding box center [784, 398] width 735 height 525
type input "26720"
click at [932, 686] on span "Сохранить и пересчитать" at bounding box center [956, 685] width 133 height 17
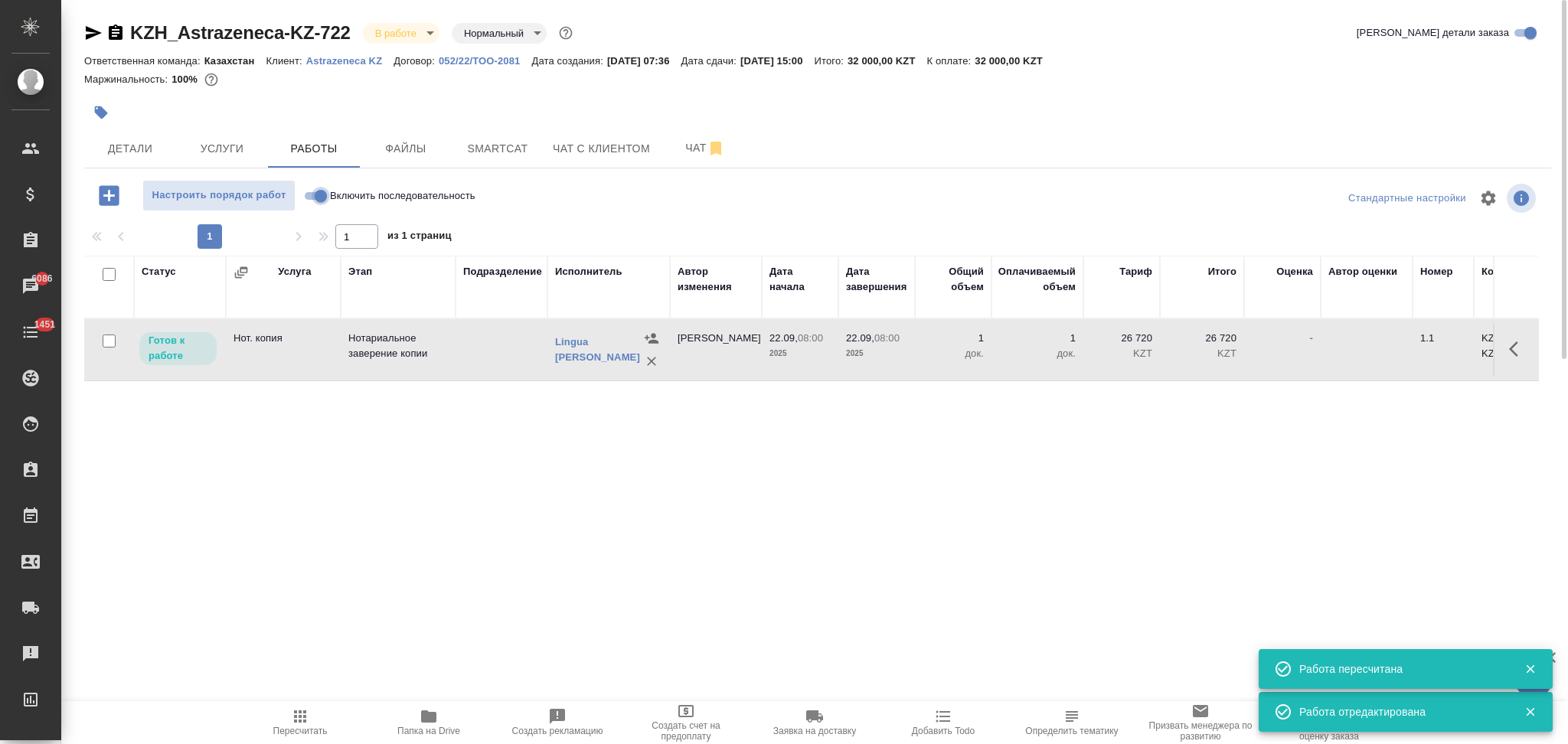
click at [323, 199] on input "Включить последовательность" at bounding box center [321, 195] width 55 height 18
checkbox input "true"
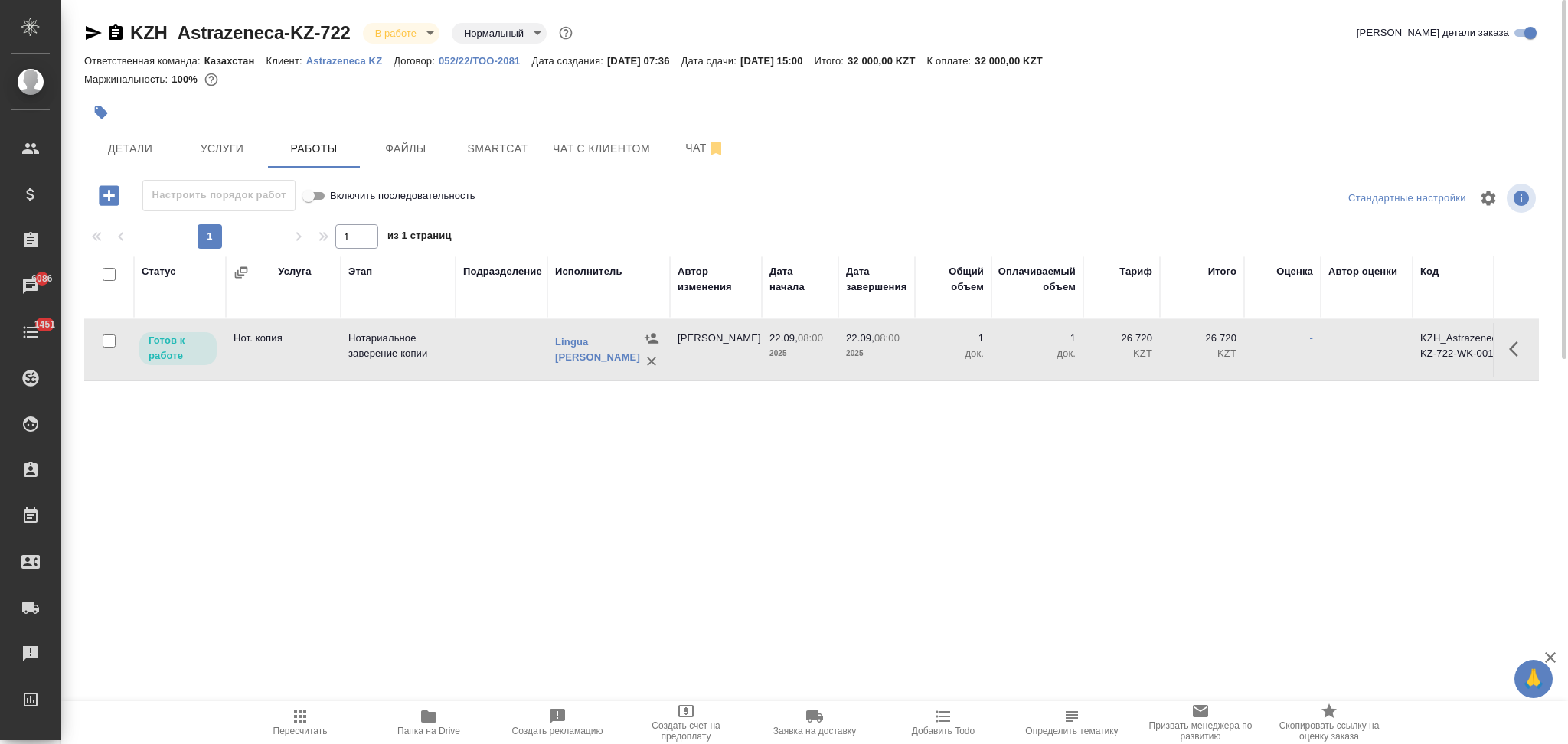
click at [1517, 355] on icon "button" at bounding box center [1518, 348] width 18 height 18
click at [1409, 343] on icon "button" at bounding box center [1406, 349] width 14 height 14
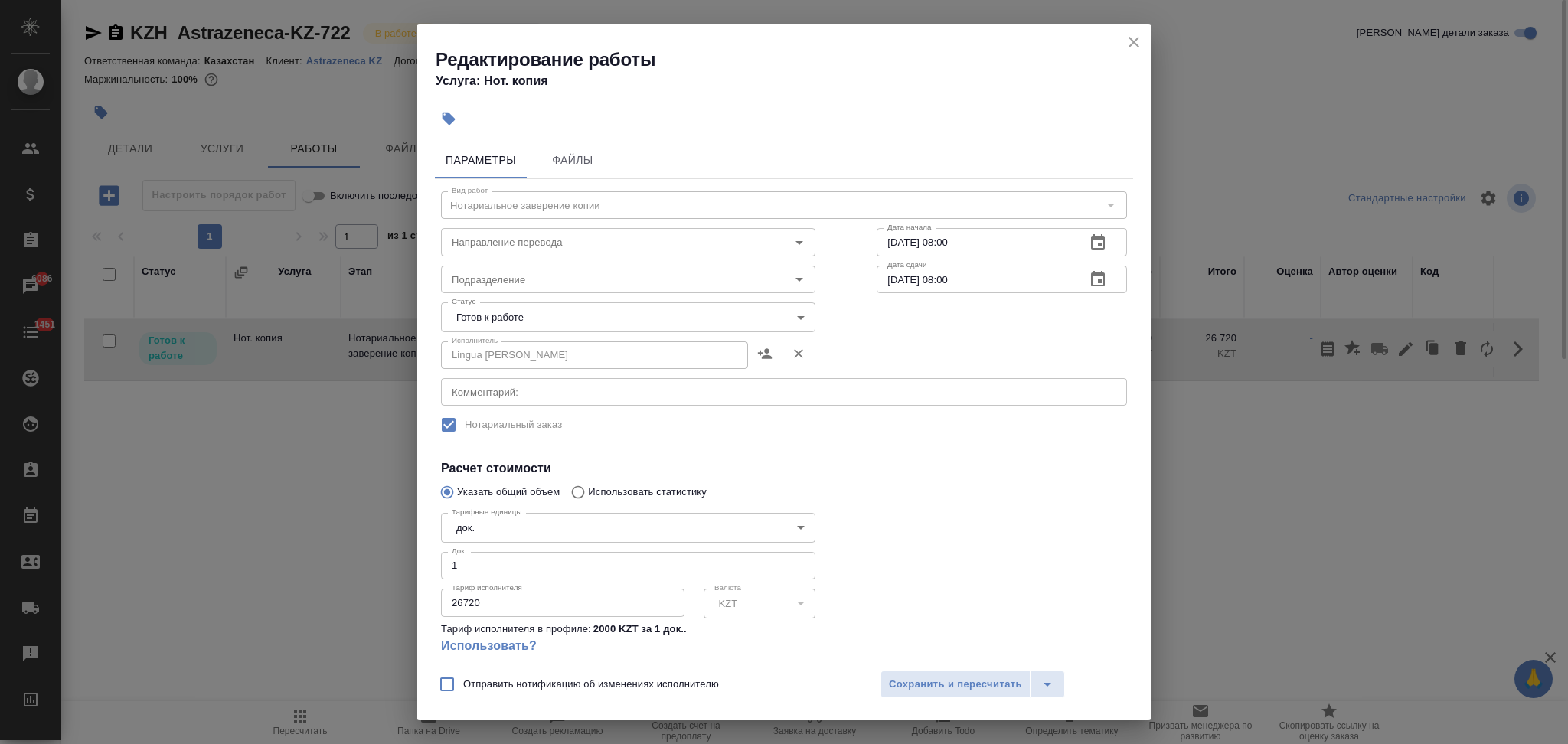
click at [596, 316] on body "🙏 .cls-1 fill:#fff; AWATERA Aslanukova Sati Клиенты Спецификации Заказы 6086 Ча…" at bounding box center [784, 372] width 1568 height 744
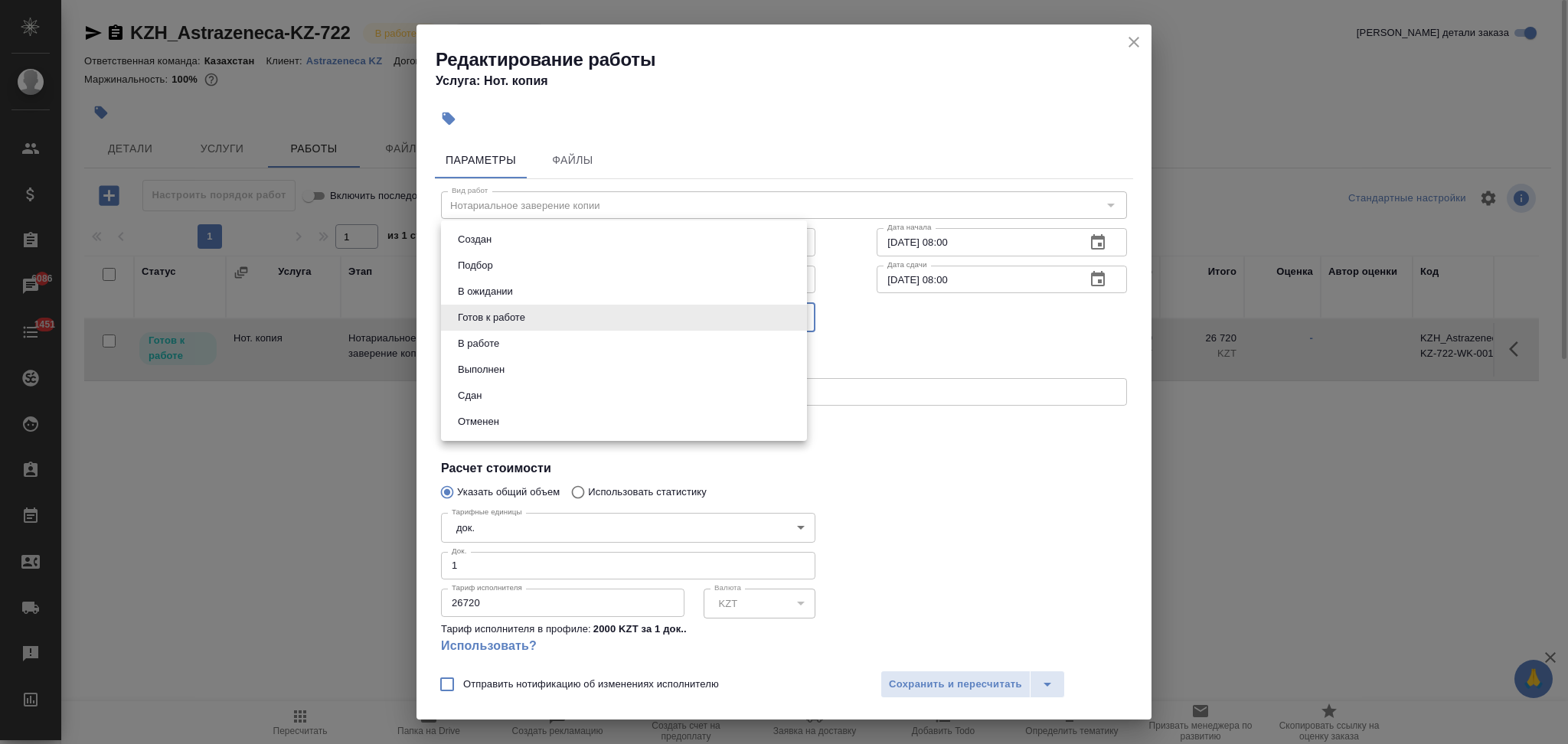
click at [494, 394] on li "Сдан" at bounding box center [624, 396] width 366 height 26
type input "closed"
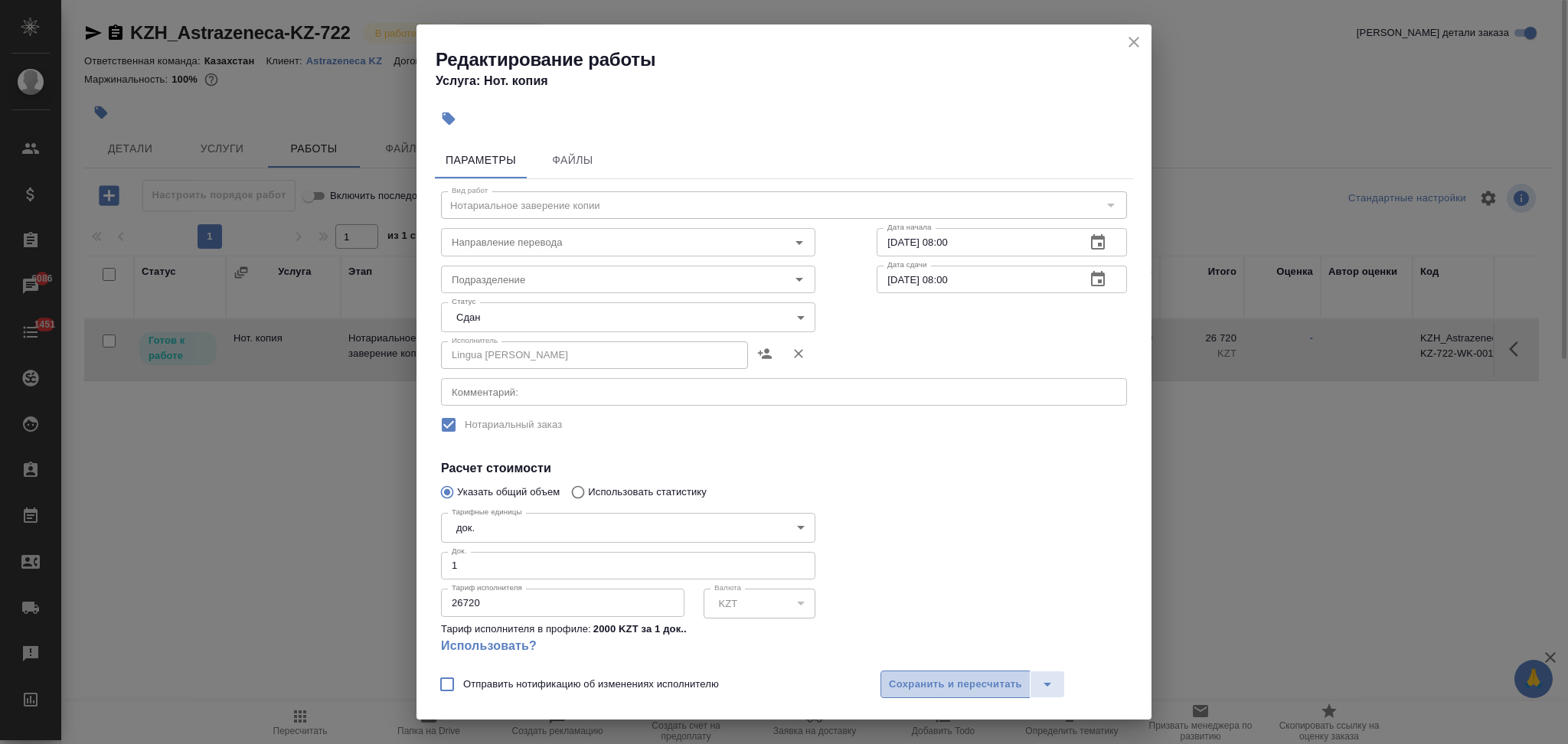
click at [933, 673] on button "Сохранить и пересчитать" at bounding box center [955, 684] width 150 height 27
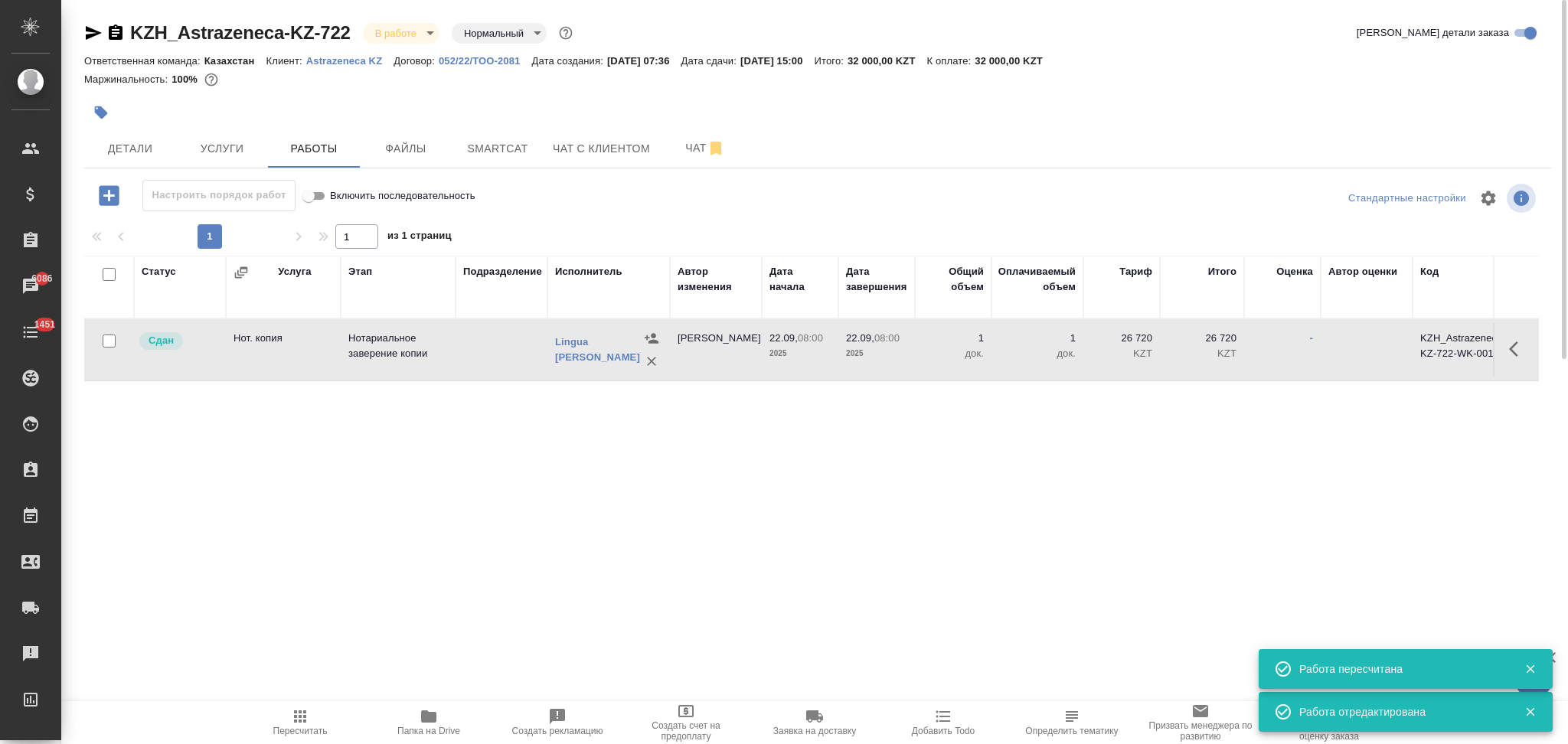
click at [302, 713] on icon "button" at bounding box center [300, 717] width 18 height 18
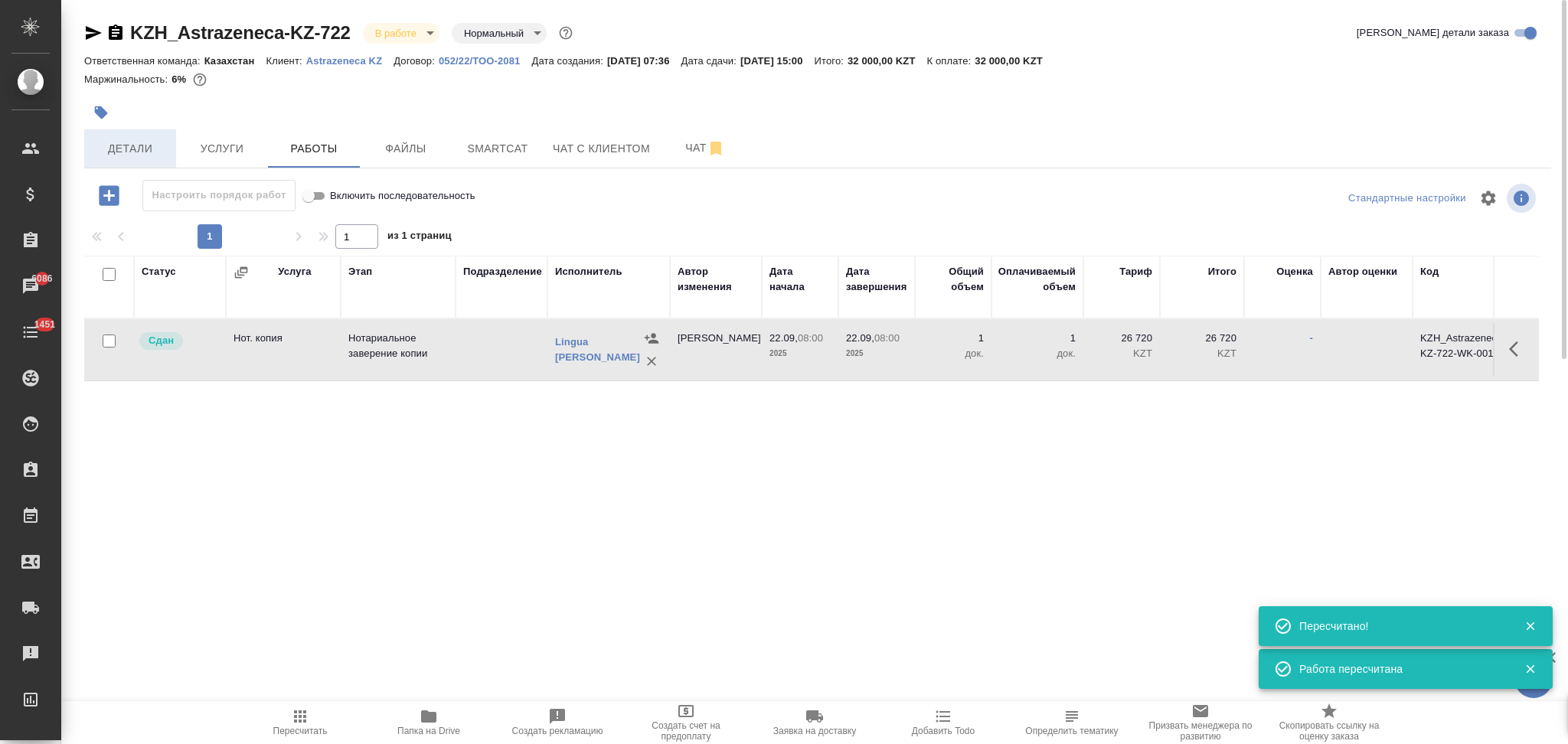
click at [126, 150] on span "Детали" at bounding box center [130, 149] width 74 height 19
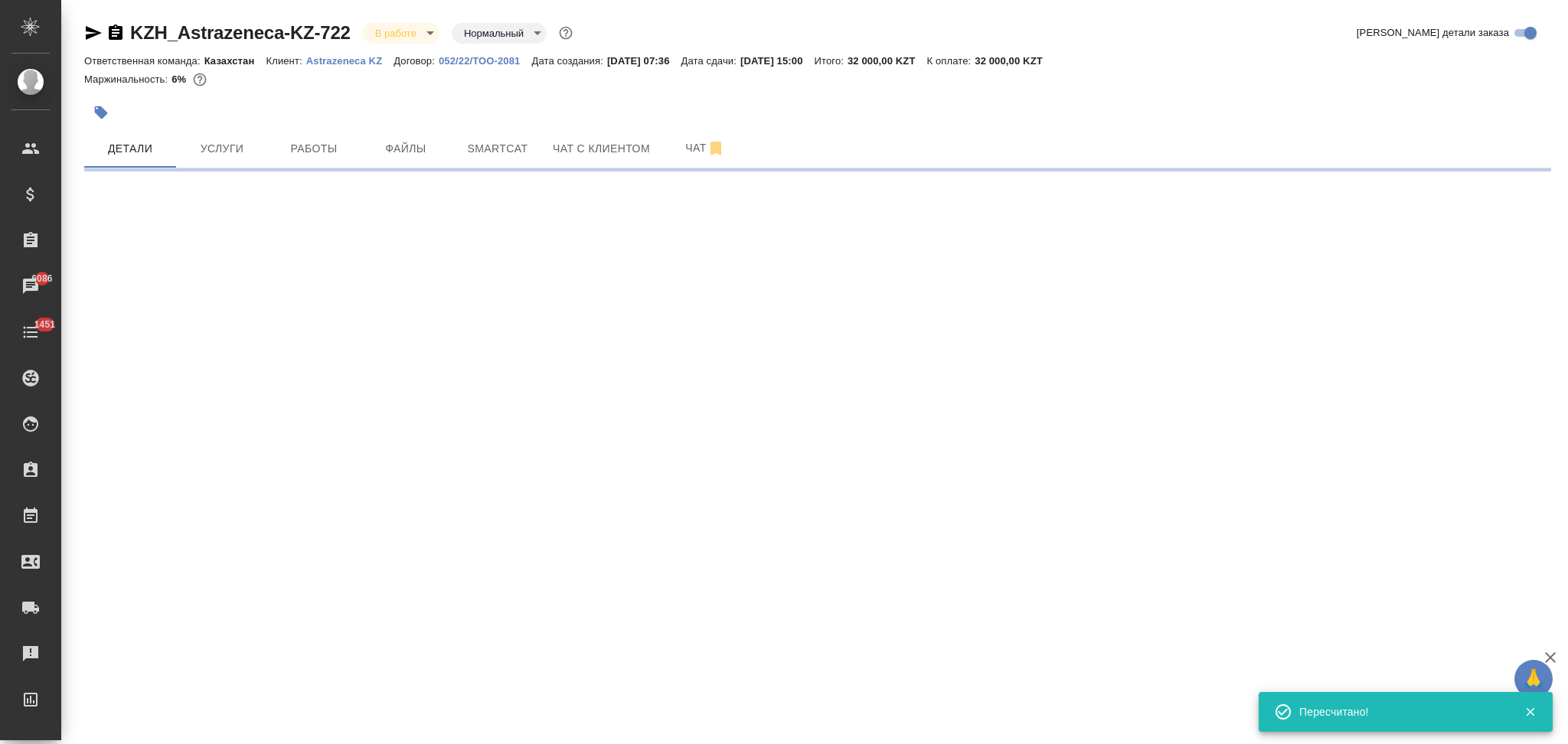
select select "RU"
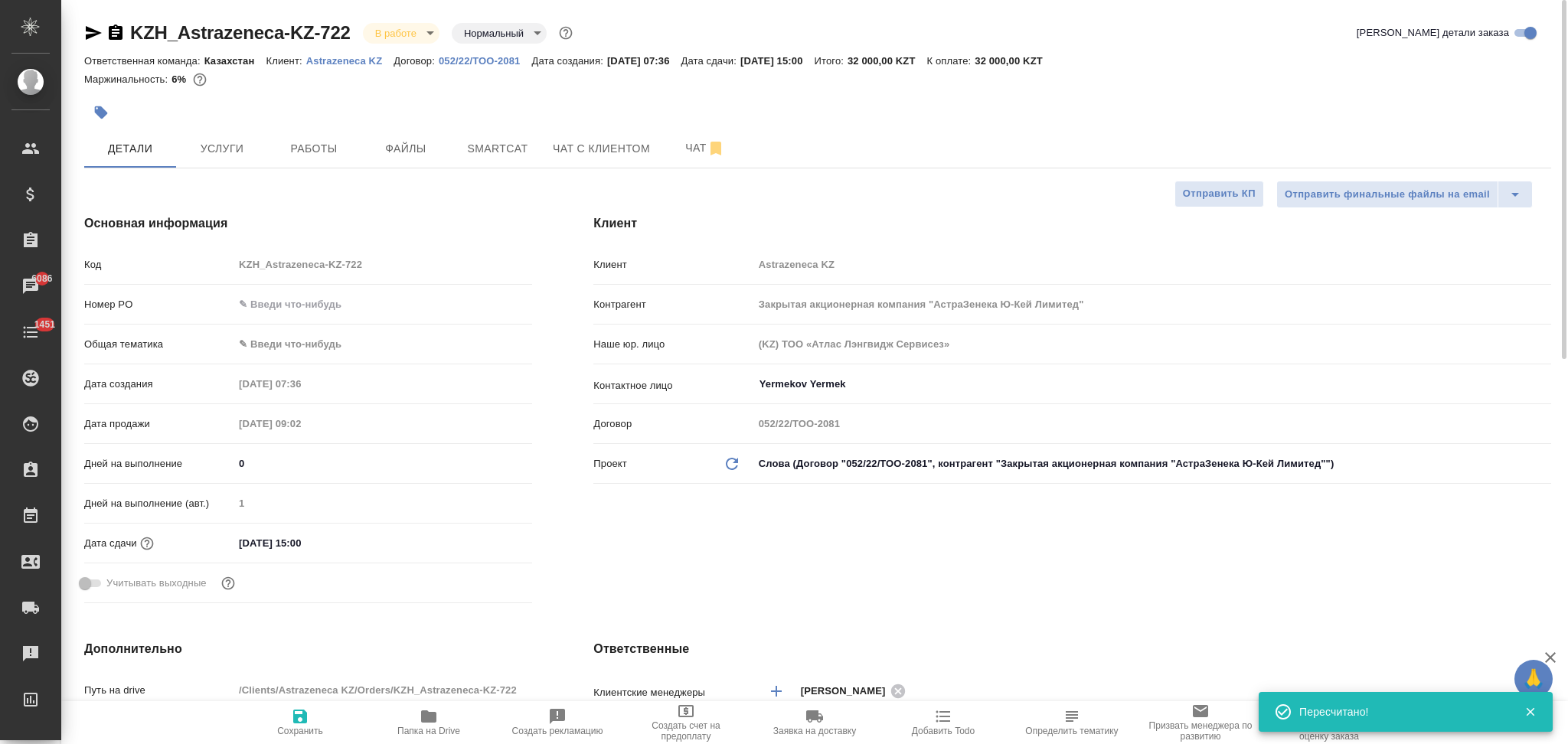
type textarea "x"
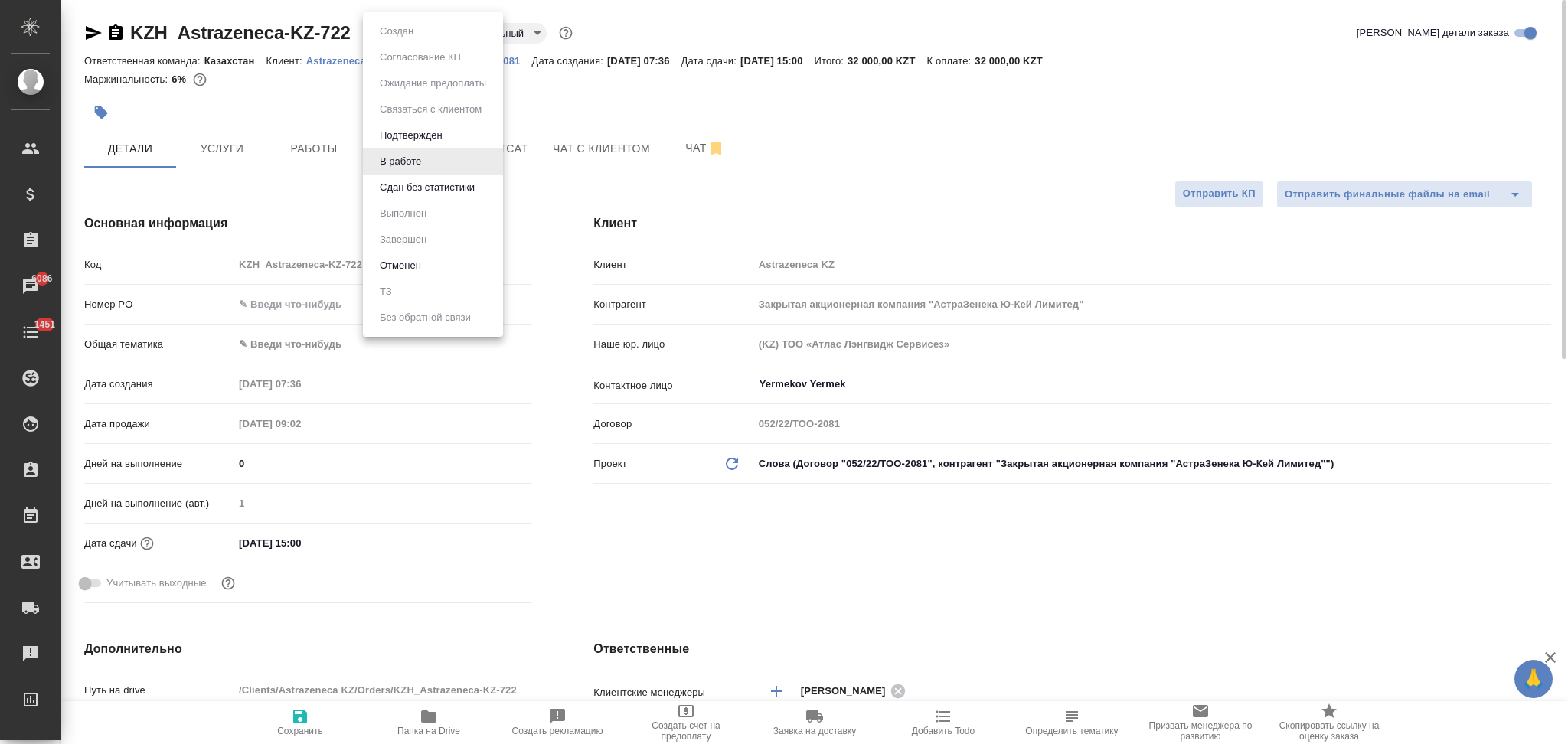
click at [393, 30] on body "🙏 .cls-1 fill:#fff; AWATERA Aslanukova Sati Клиенты Спецификации Заказы 6086 Ча…" at bounding box center [784, 372] width 1568 height 744
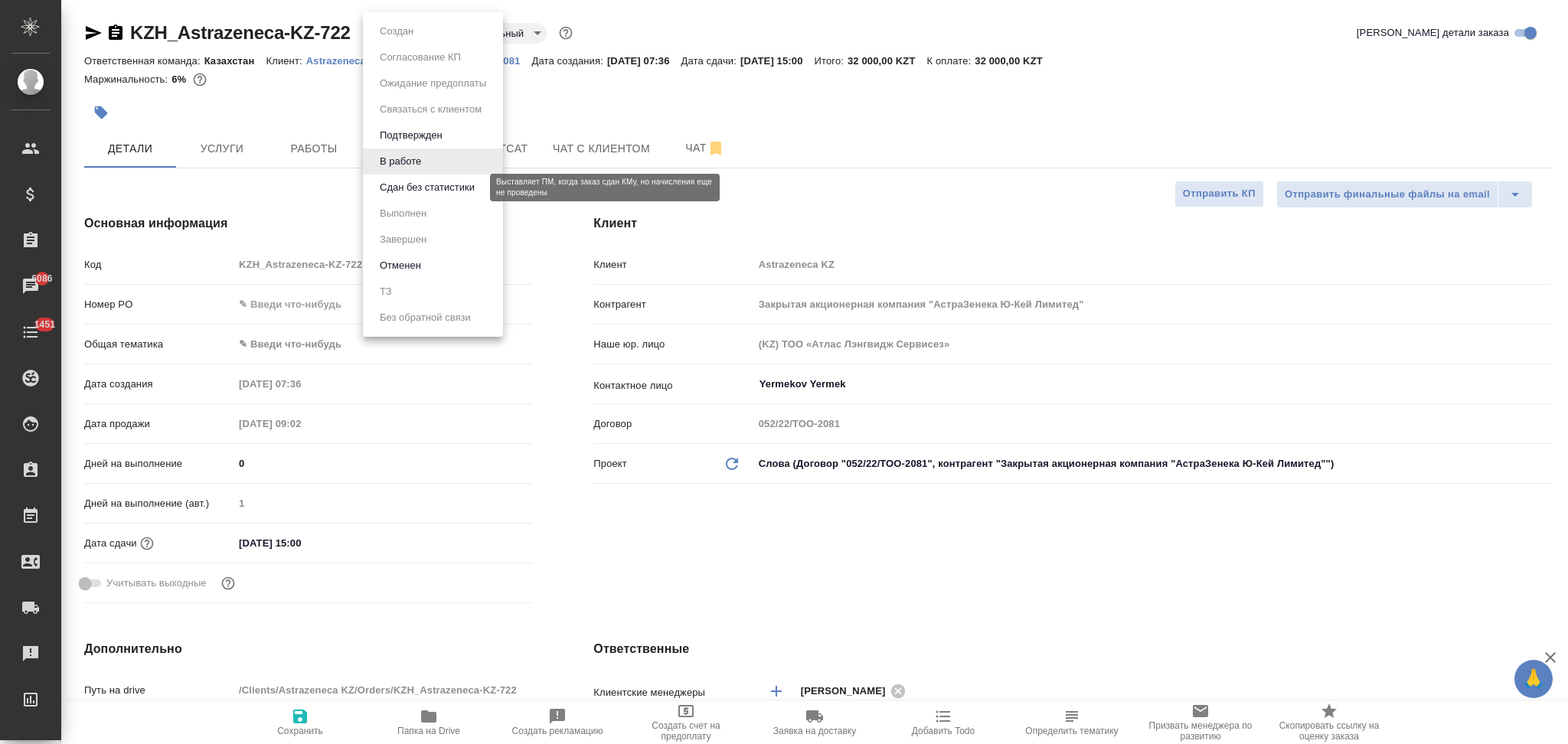
click at [397, 182] on button "Сдан без статистики" at bounding box center [427, 187] width 104 height 16
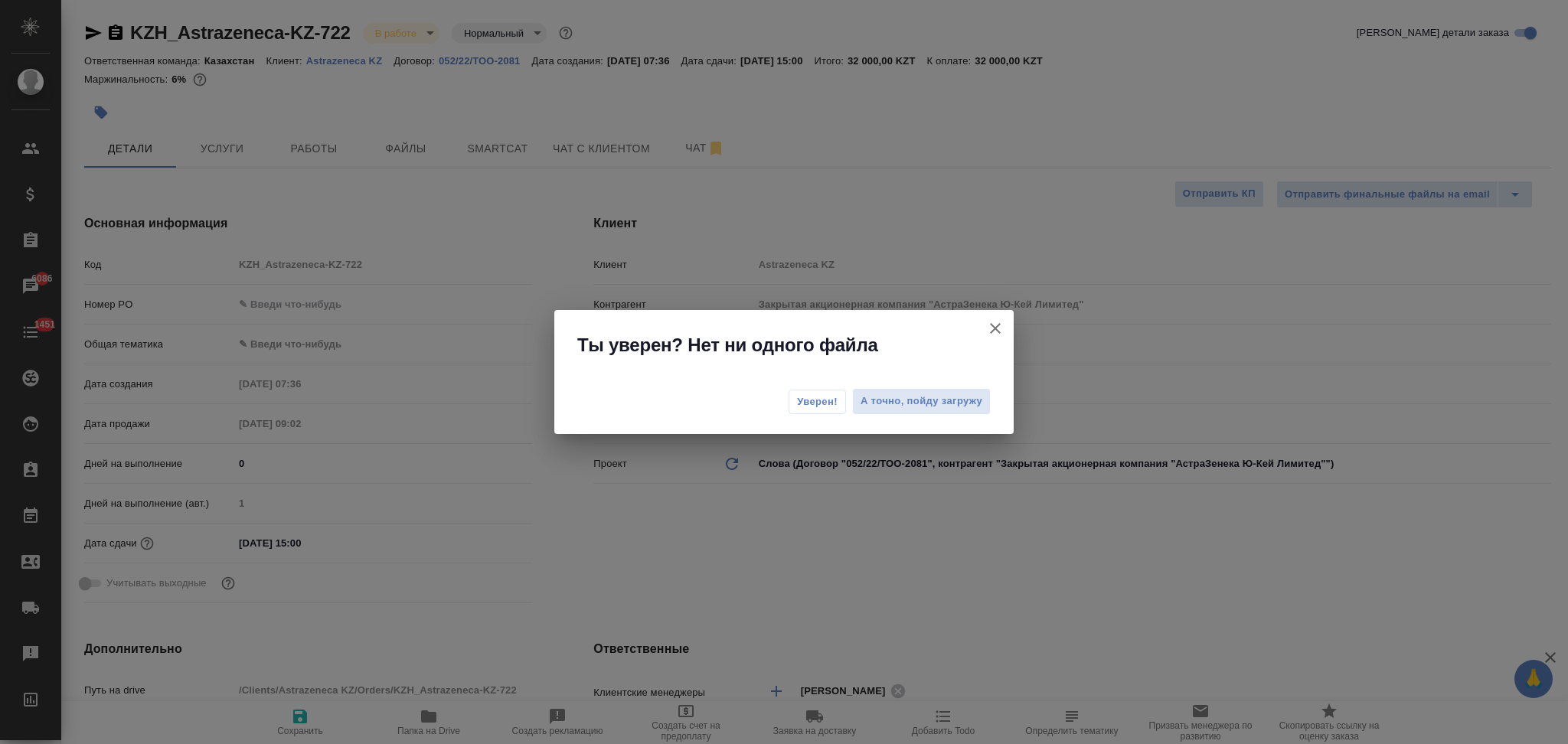
click at [802, 403] on span "Уверен!" at bounding box center [818, 402] width 41 height 16
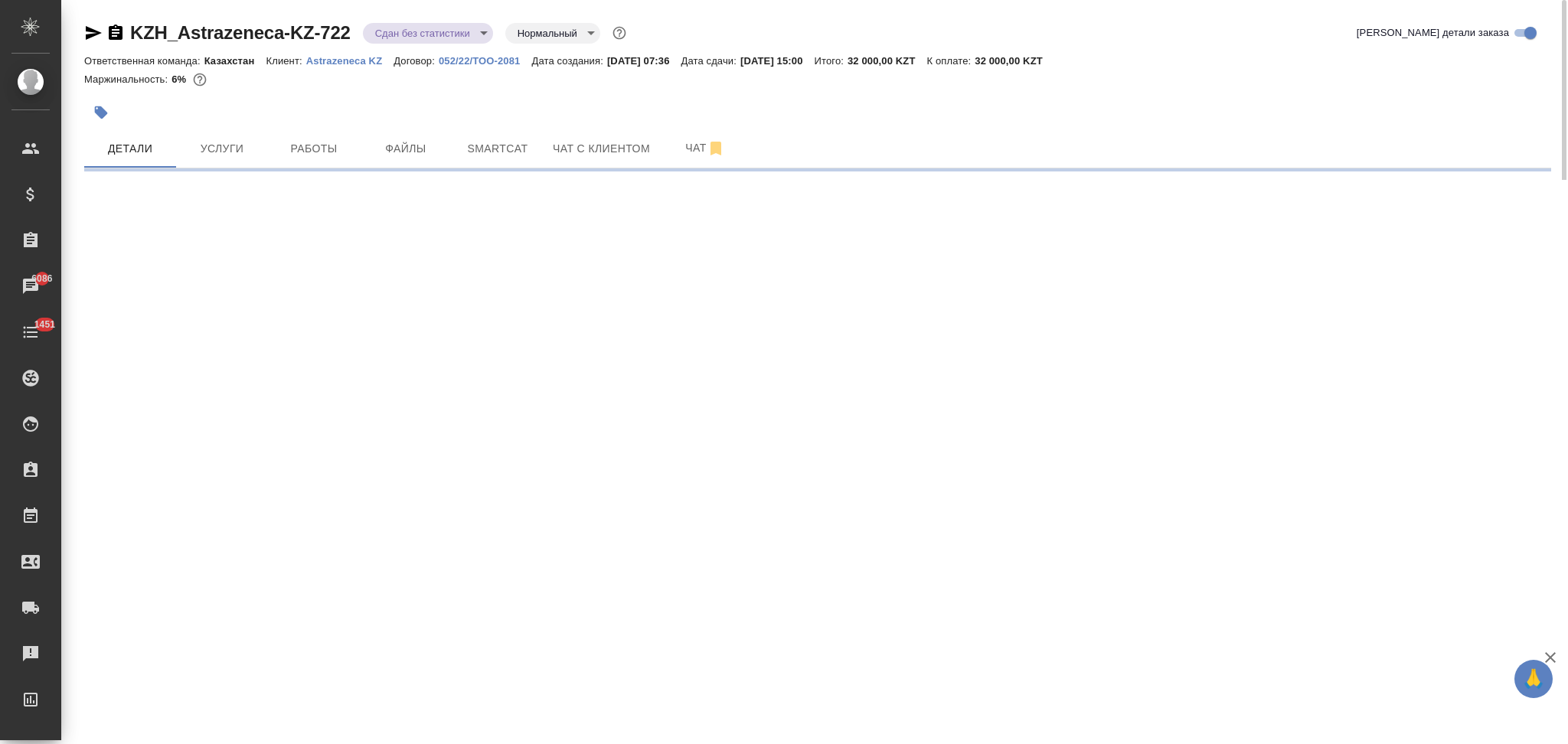
select select "RU"
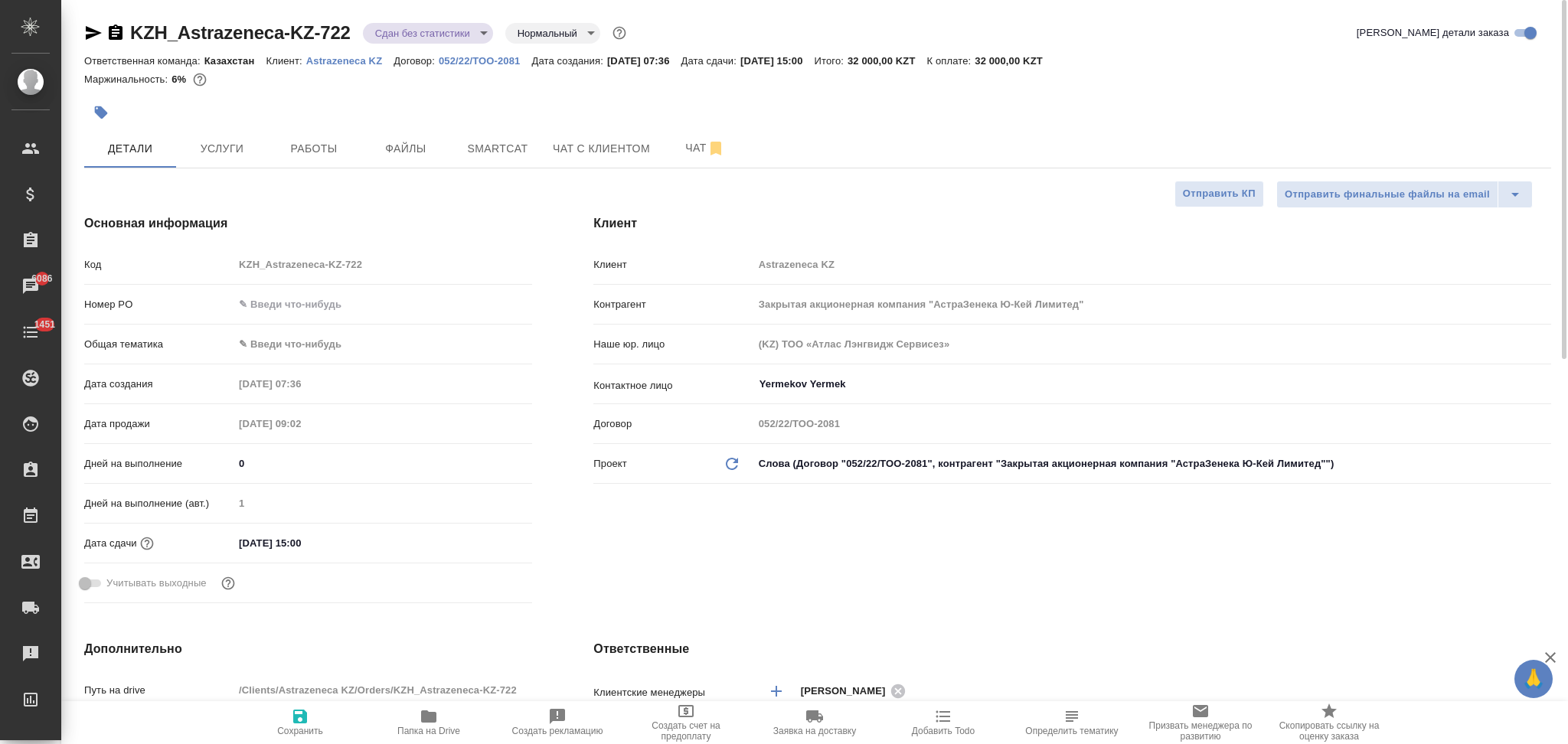
type textarea "x"
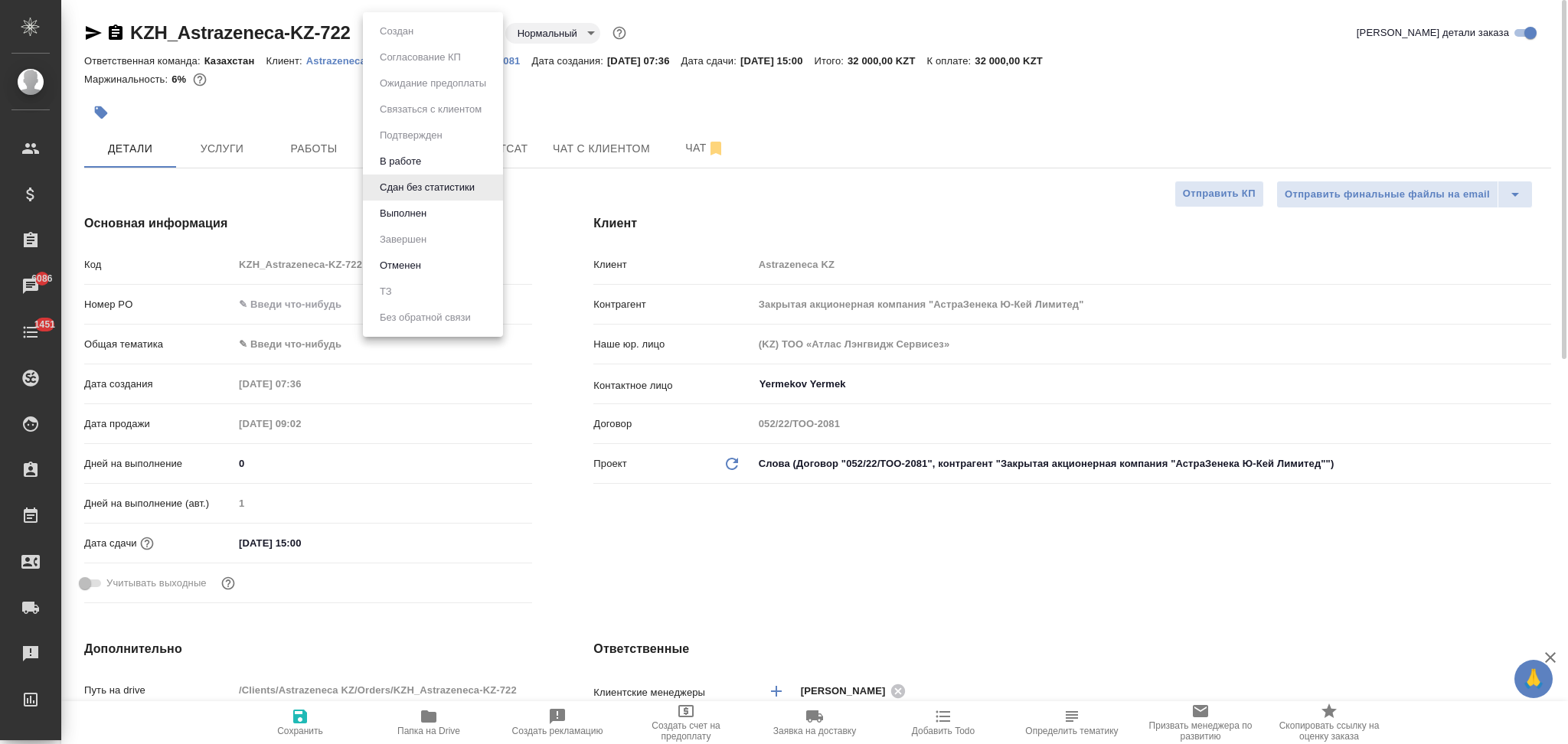
click at [408, 27] on body "🙏 .cls-1 fill:#fff; AWATERA Aslanukova Sati Клиенты Спецификации Заказы 6086 Ча…" at bounding box center [784, 372] width 1568 height 744
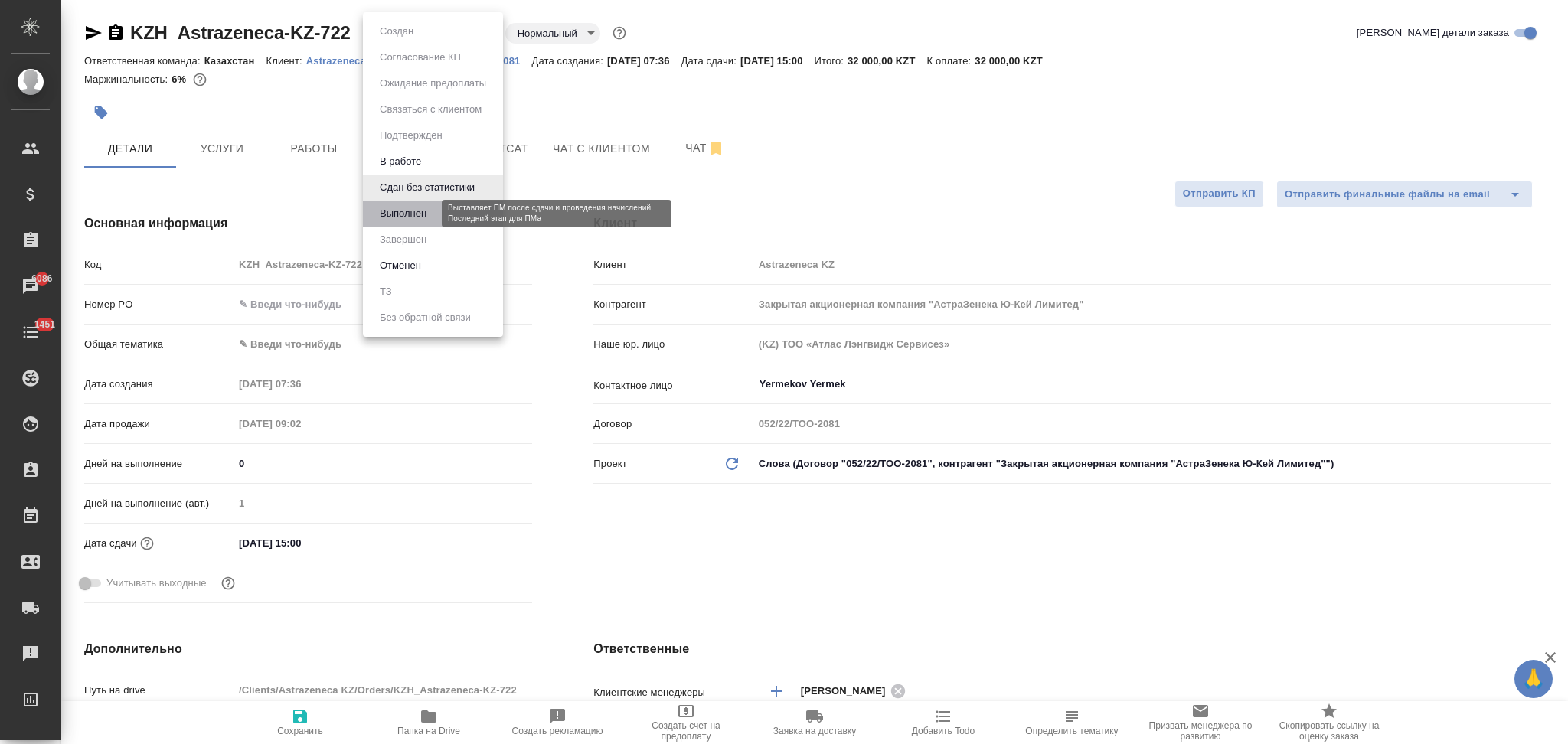
click at [408, 205] on button "Выполнен" at bounding box center [403, 213] width 56 height 16
type textarea "x"
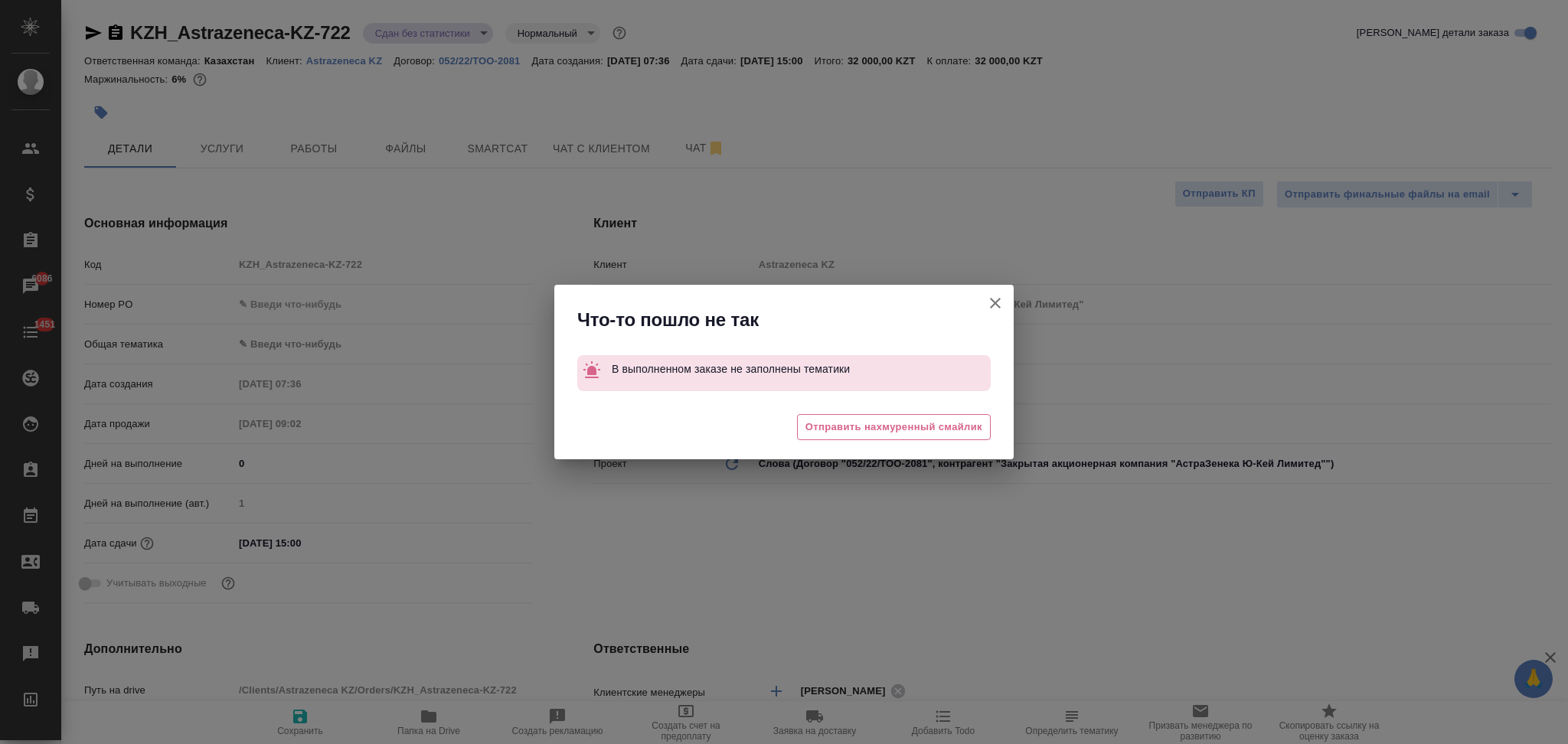
click at [992, 303] on icon "button" at bounding box center [995, 303] width 18 height 18
type textarea "x"
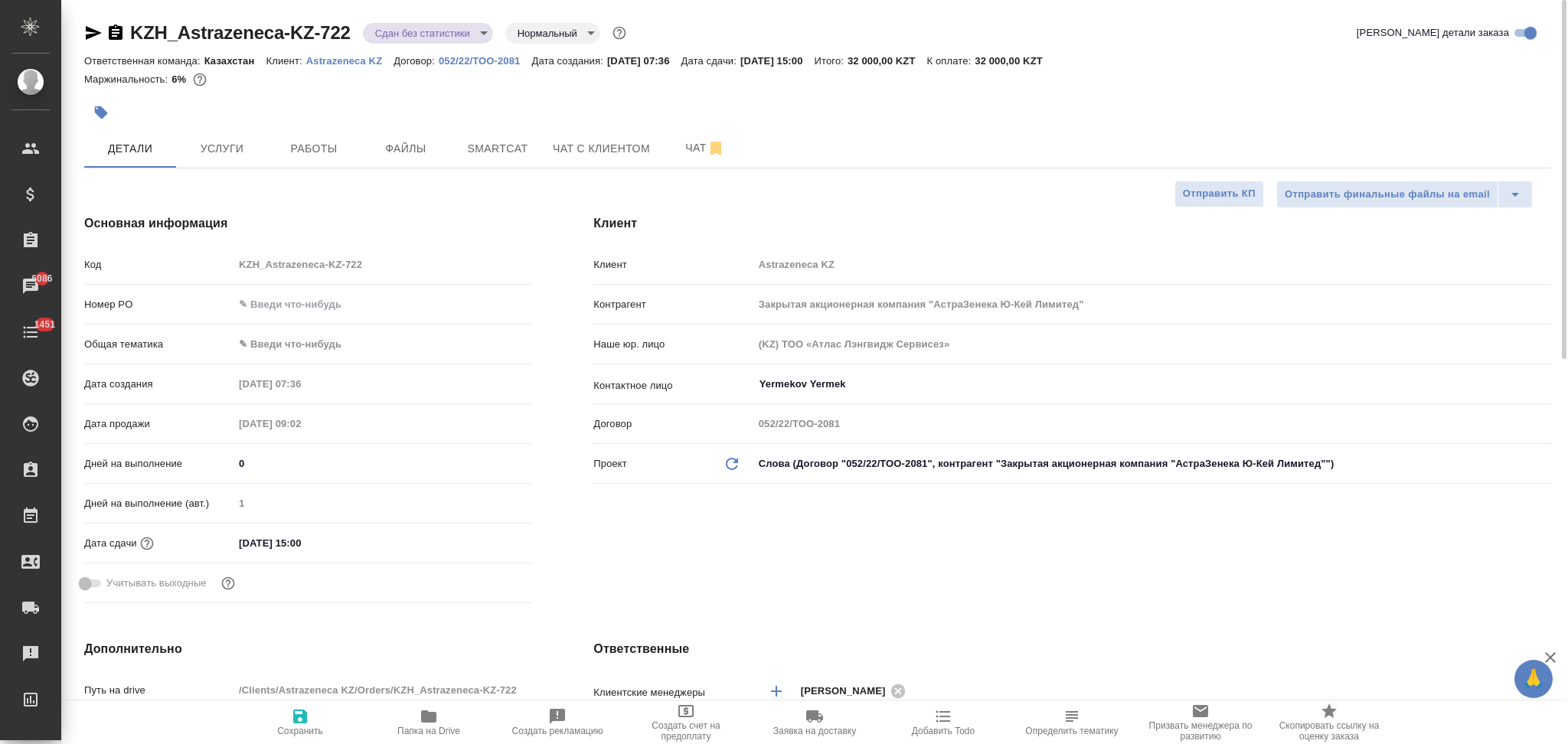
click at [286, 342] on body "🙏 .cls-1 fill:#fff; AWATERA Aslanukova Sati Клиенты Спецификации Заказы 6086 Ча…" at bounding box center [784, 372] width 1568 height 744
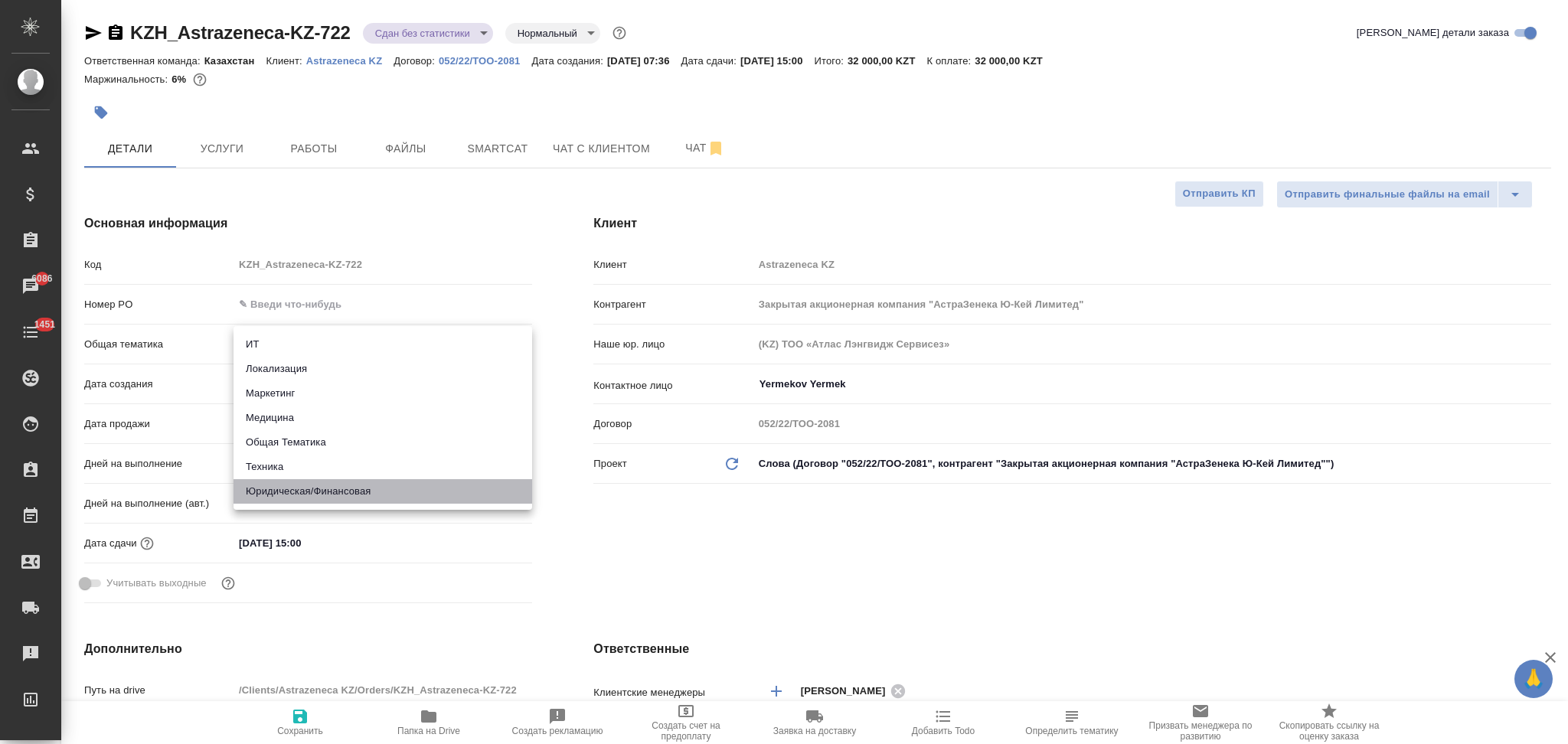
click at [289, 486] on li "Юридическая/Финансовая" at bounding box center [383, 491] width 299 height 24
type input "yr-fn"
type textarea "x"
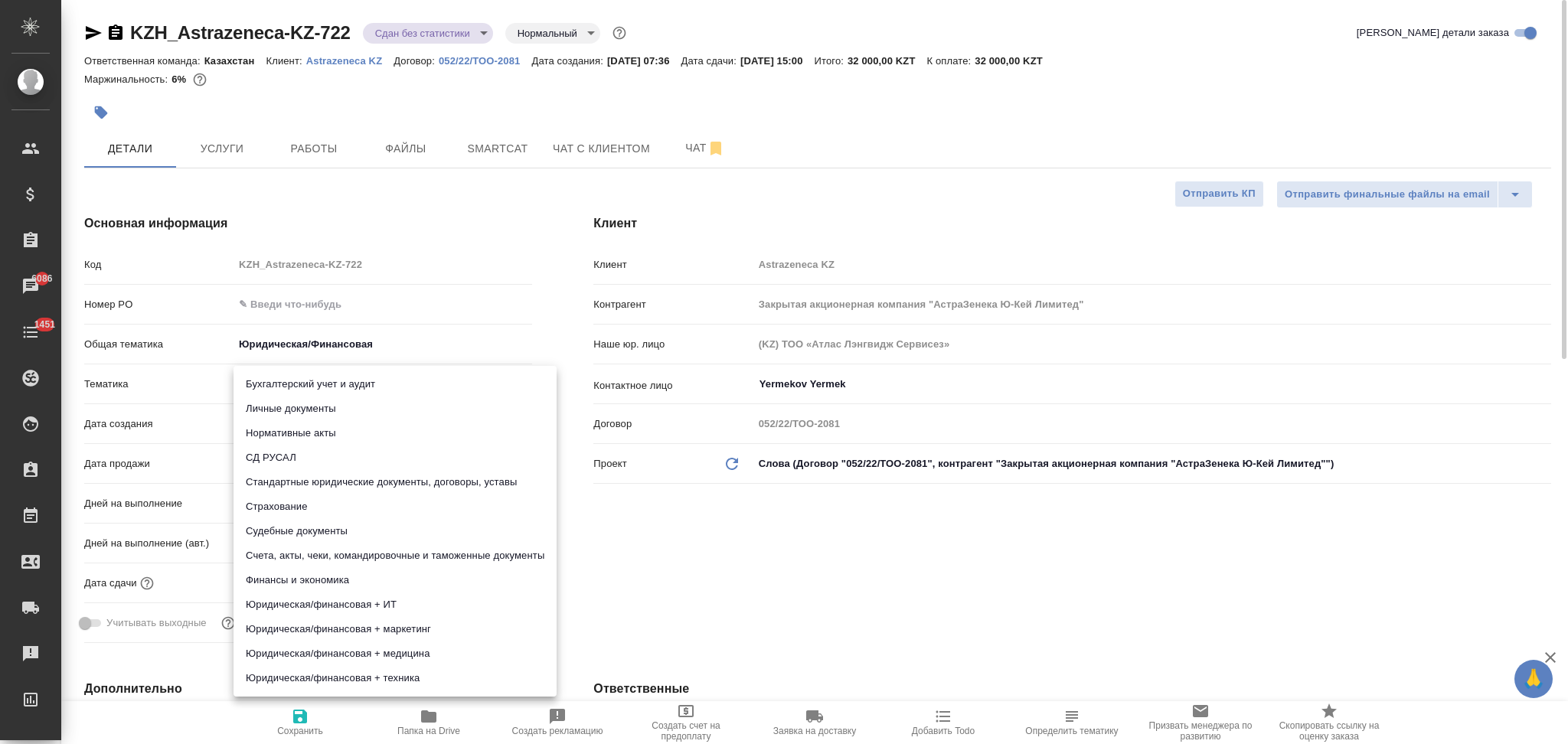
click at [295, 382] on body "🙏 .cls-1 fill:#fff; AWATERA Aslanukova Sati Клиенты Спецификации Заказы 6086 Ча…" at bounding box center [784, 372] width 1568 height 744
click at [307, 480] on li "Стандартные юридические документы, договоры, уставы" at bounding box center [396, 482] width 323 height 24
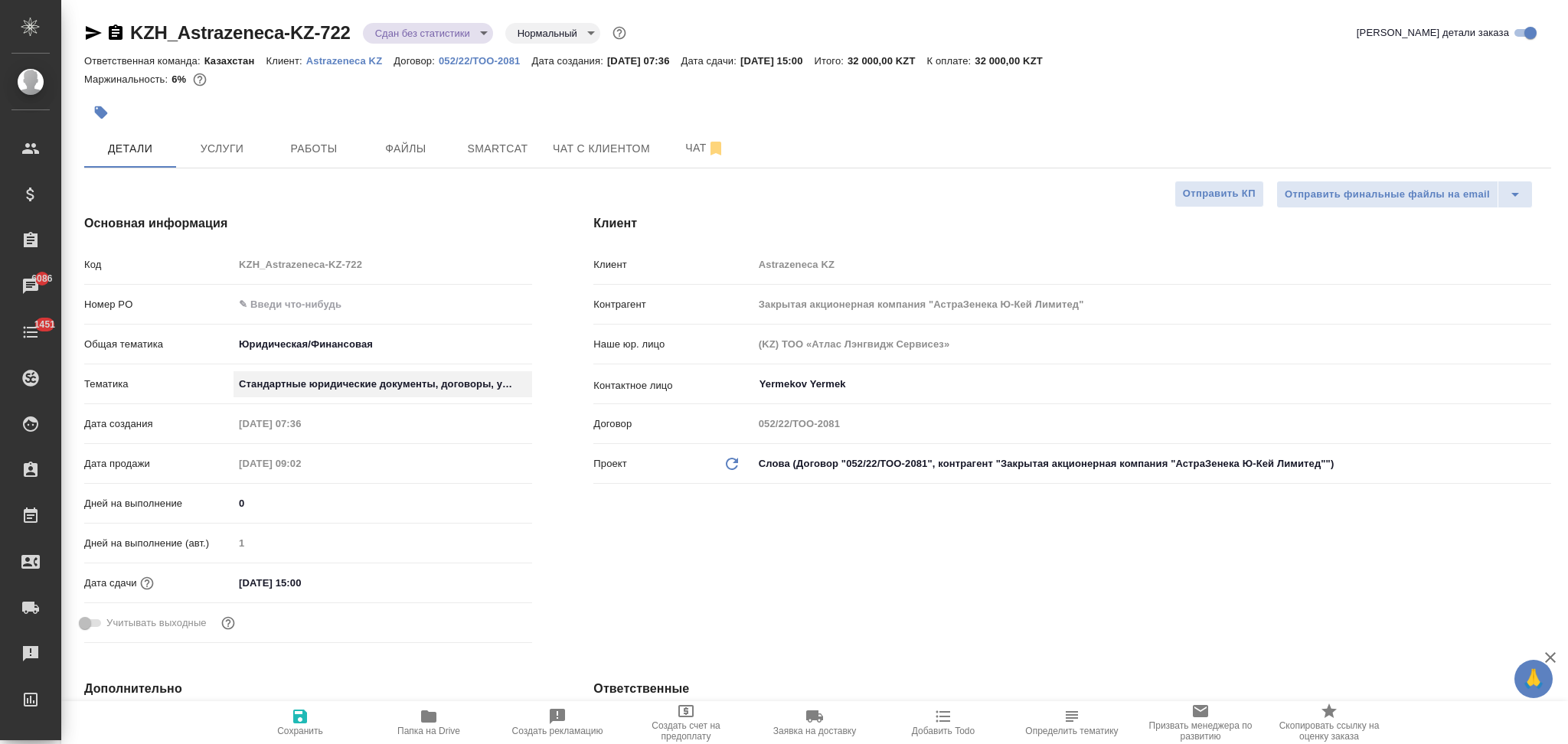
type textarea "x"
type input "5f647205b73bc97568ca66bf"
click at [298, 725] on icon "button" at bounding box center [300, 717] width 18 height 18
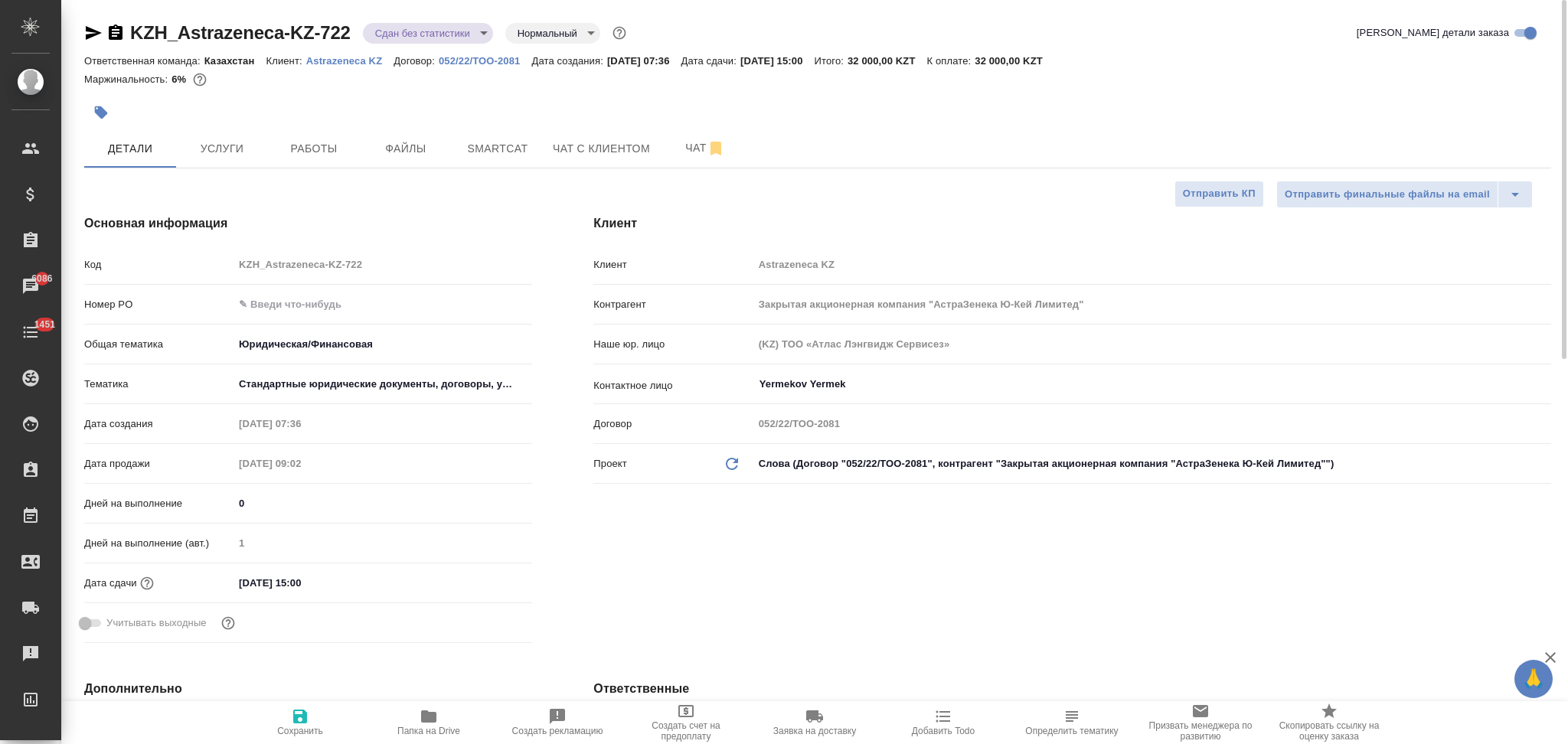
type textarea "x"
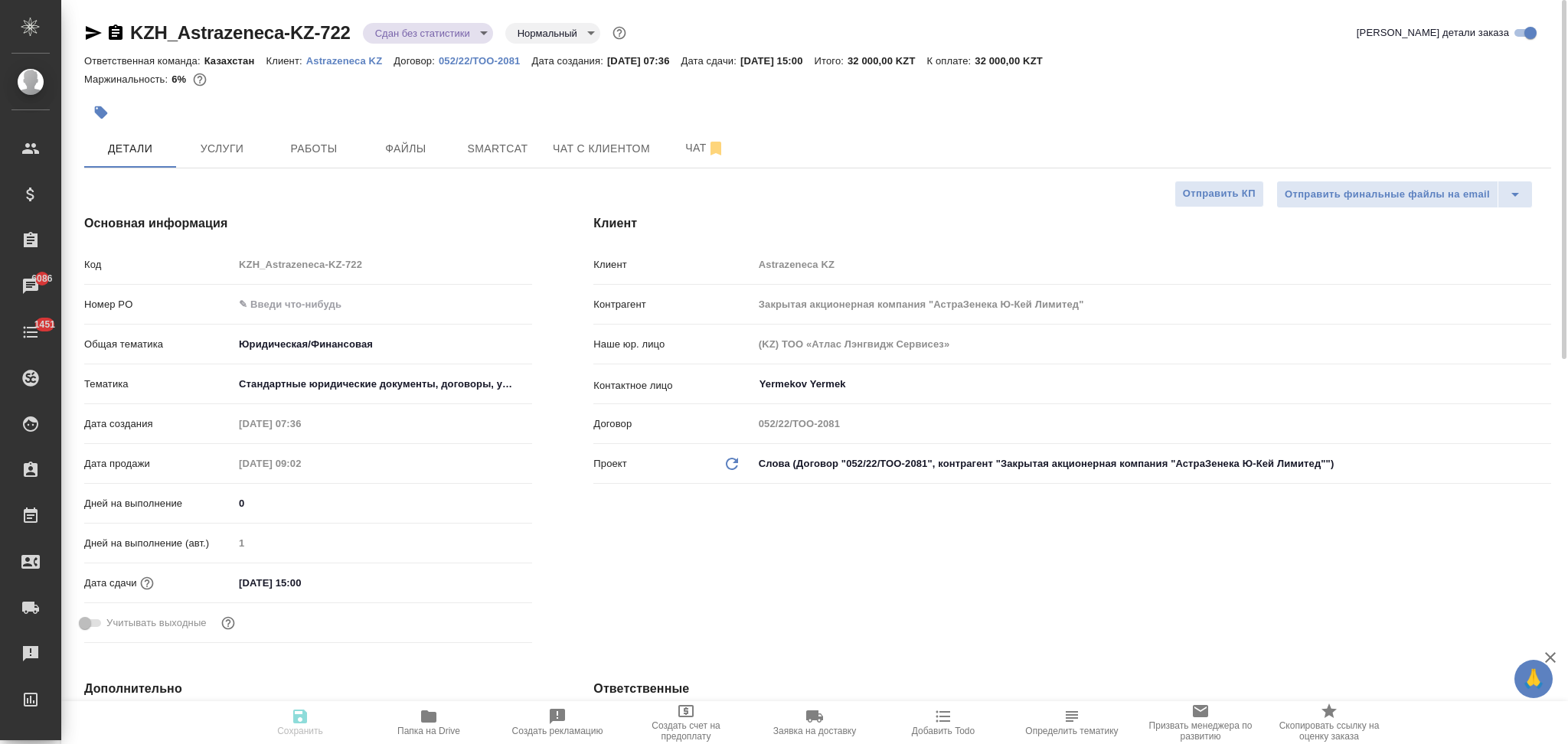
type textarea "x"
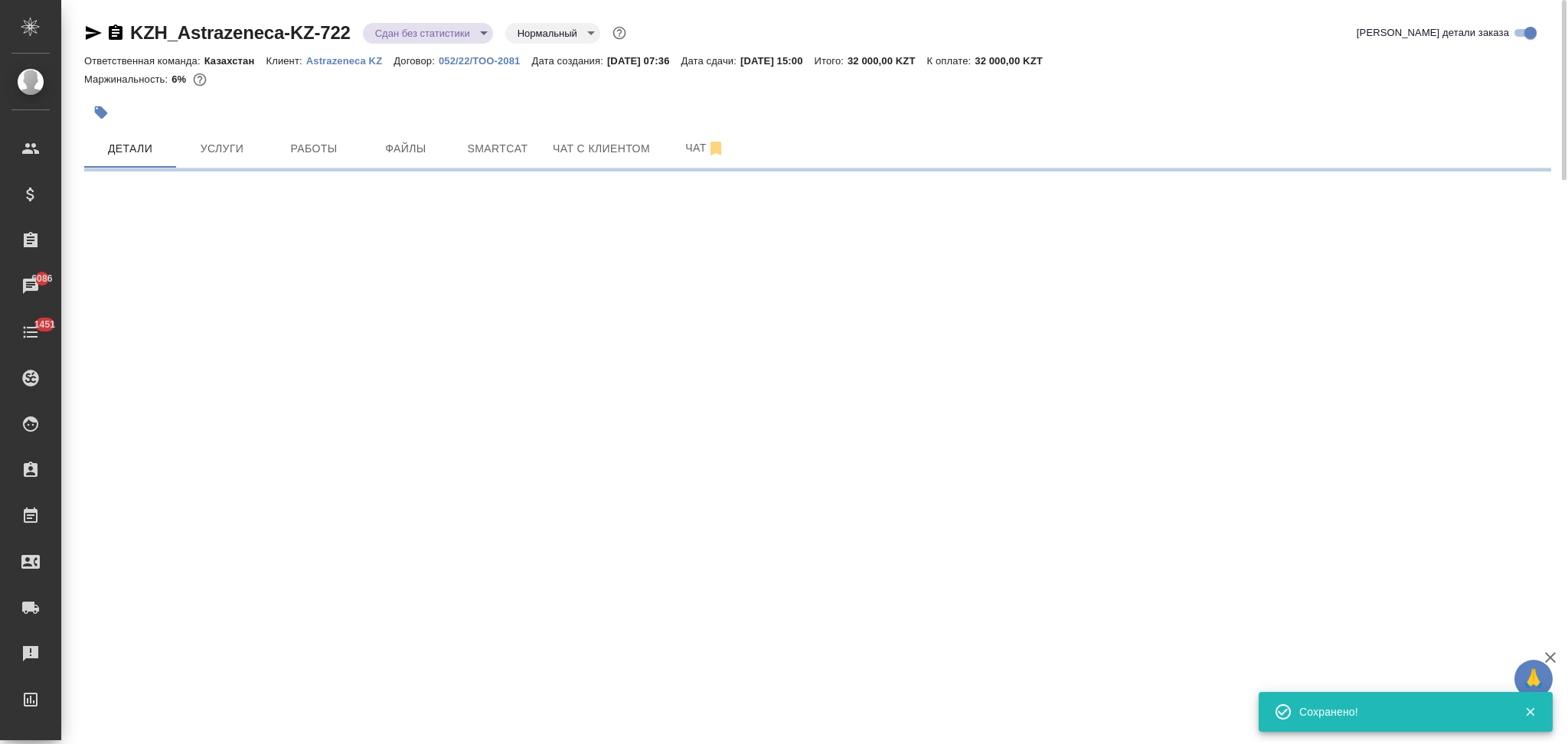
select select "RU"
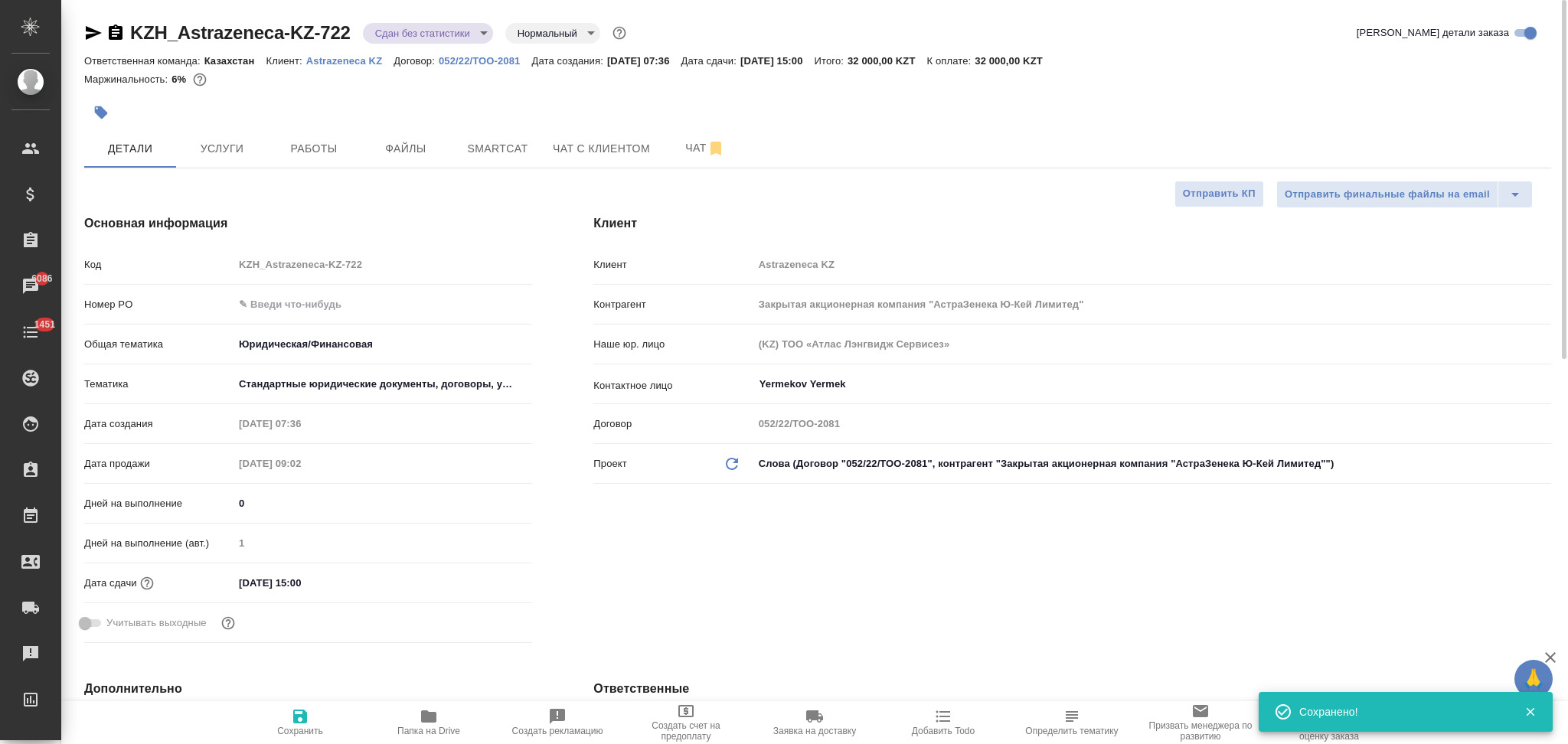
type textarea "x"
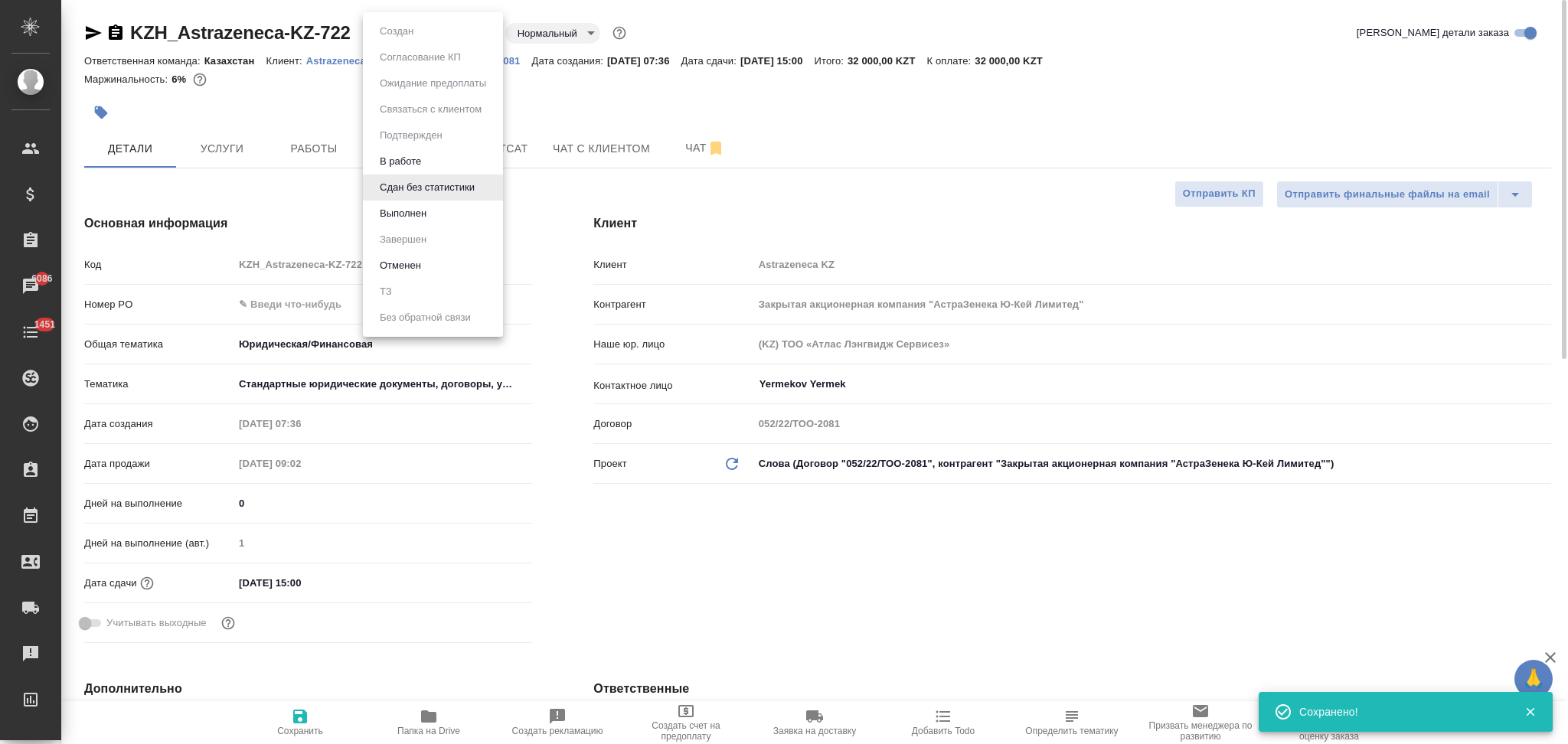
click at [414, 35] on body "🙏 .cls-1 fill:#fff; AWATERA Aslanukova Sati Клиенты Спецификации Заказы 6086 Ча…" at bounding box center [784, 372] width 1568 height 744
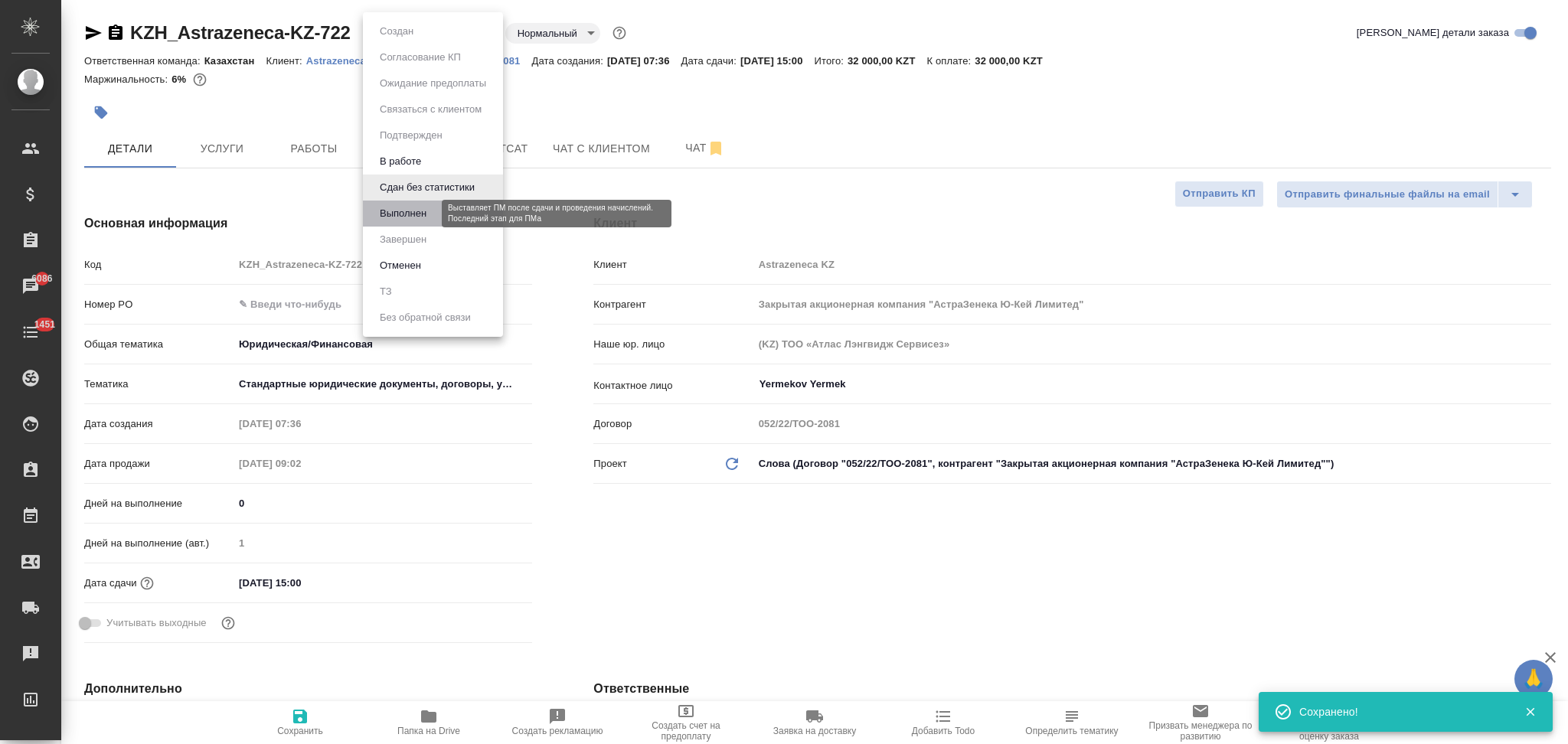
click at [406, 215] on button "Выполнен" at bounding box center [403, 213] width 56 height 16
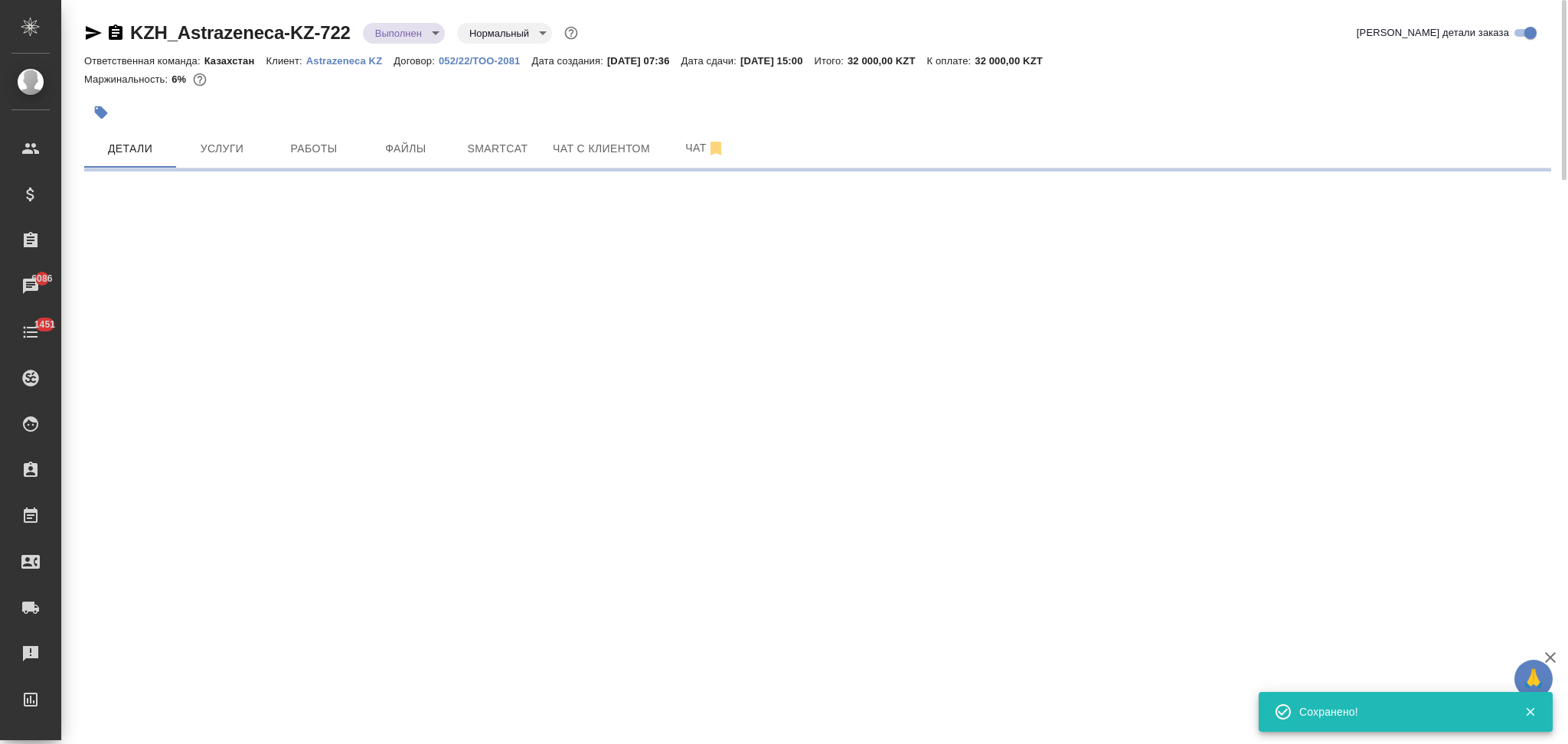
select select "RU"
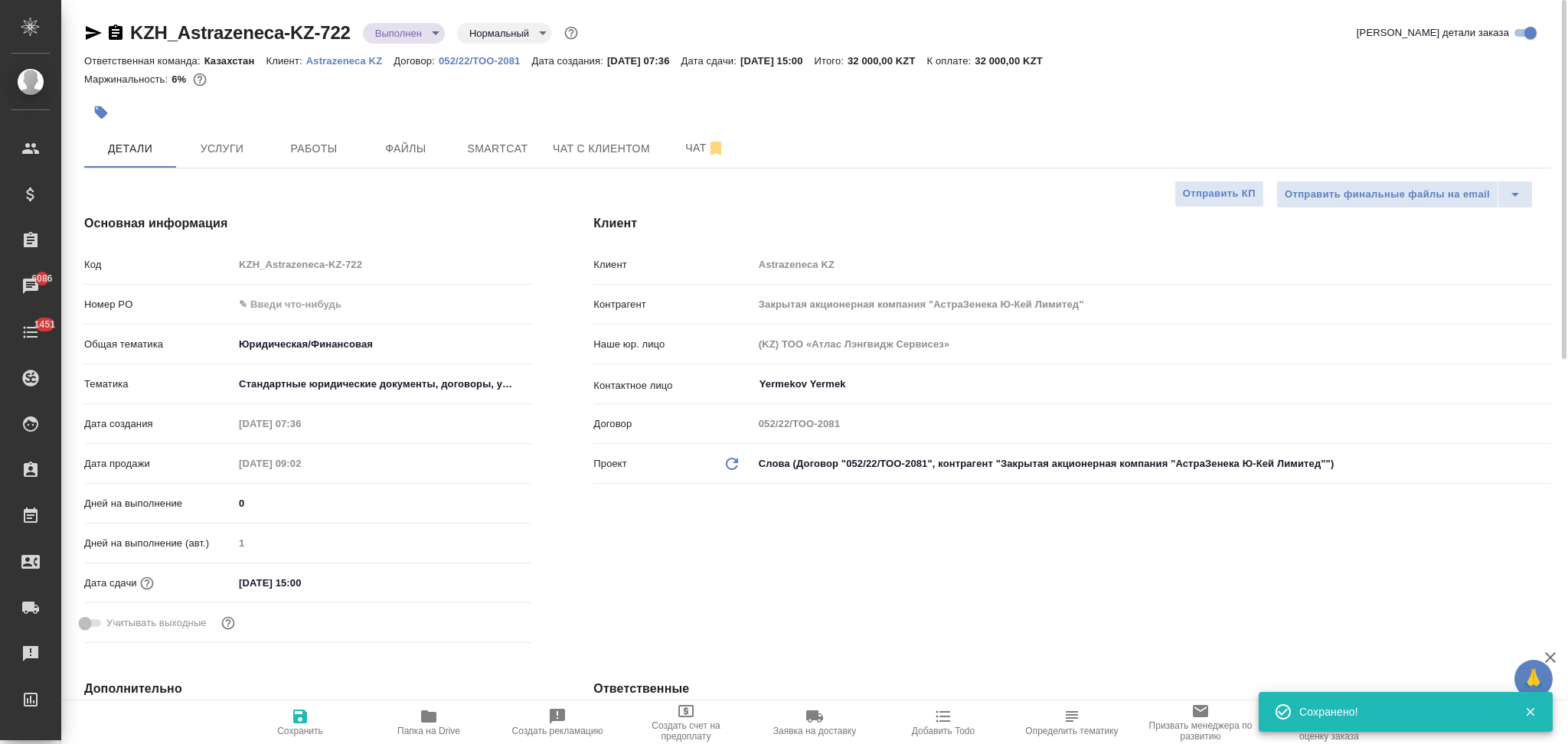
type textarea "x"
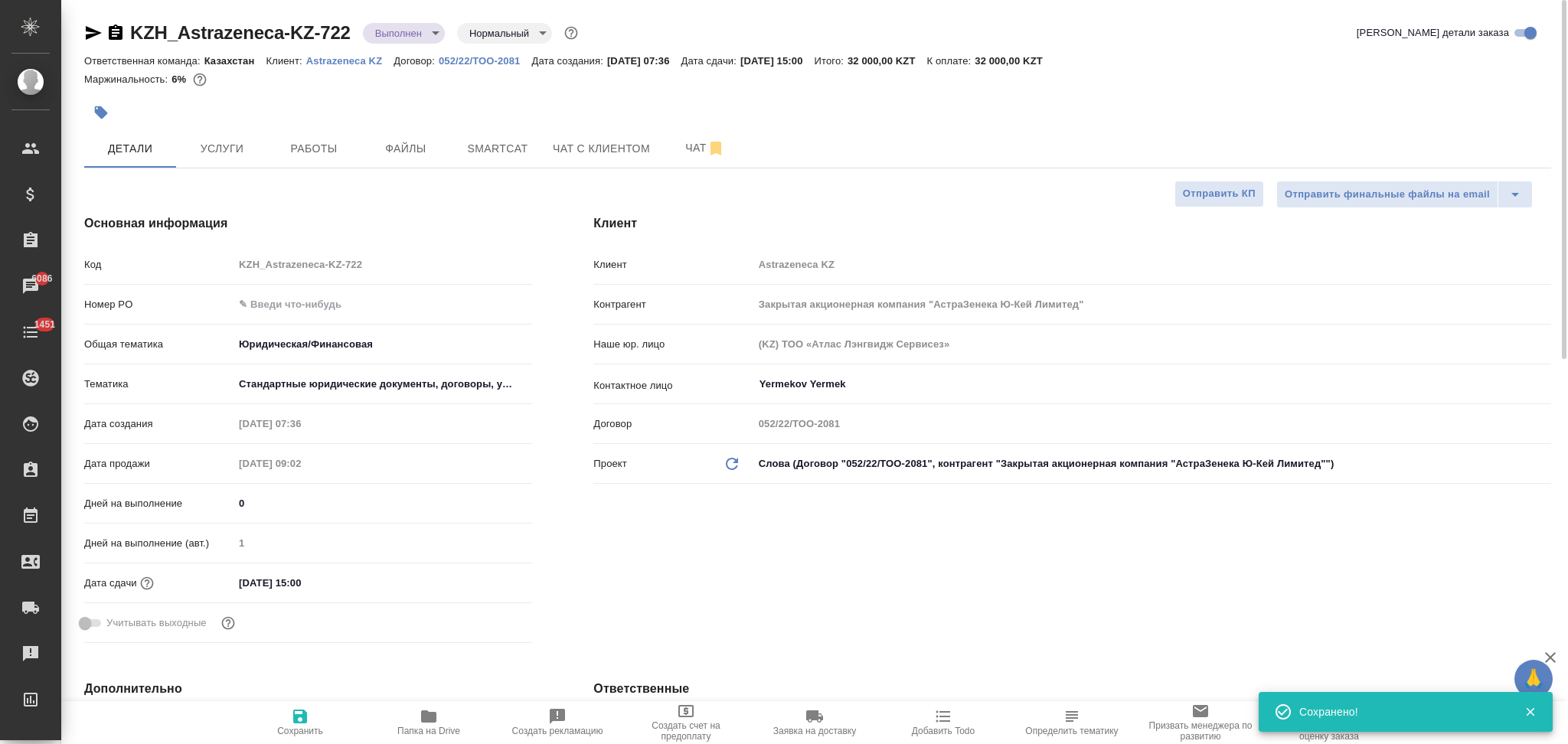
type textarea "x"
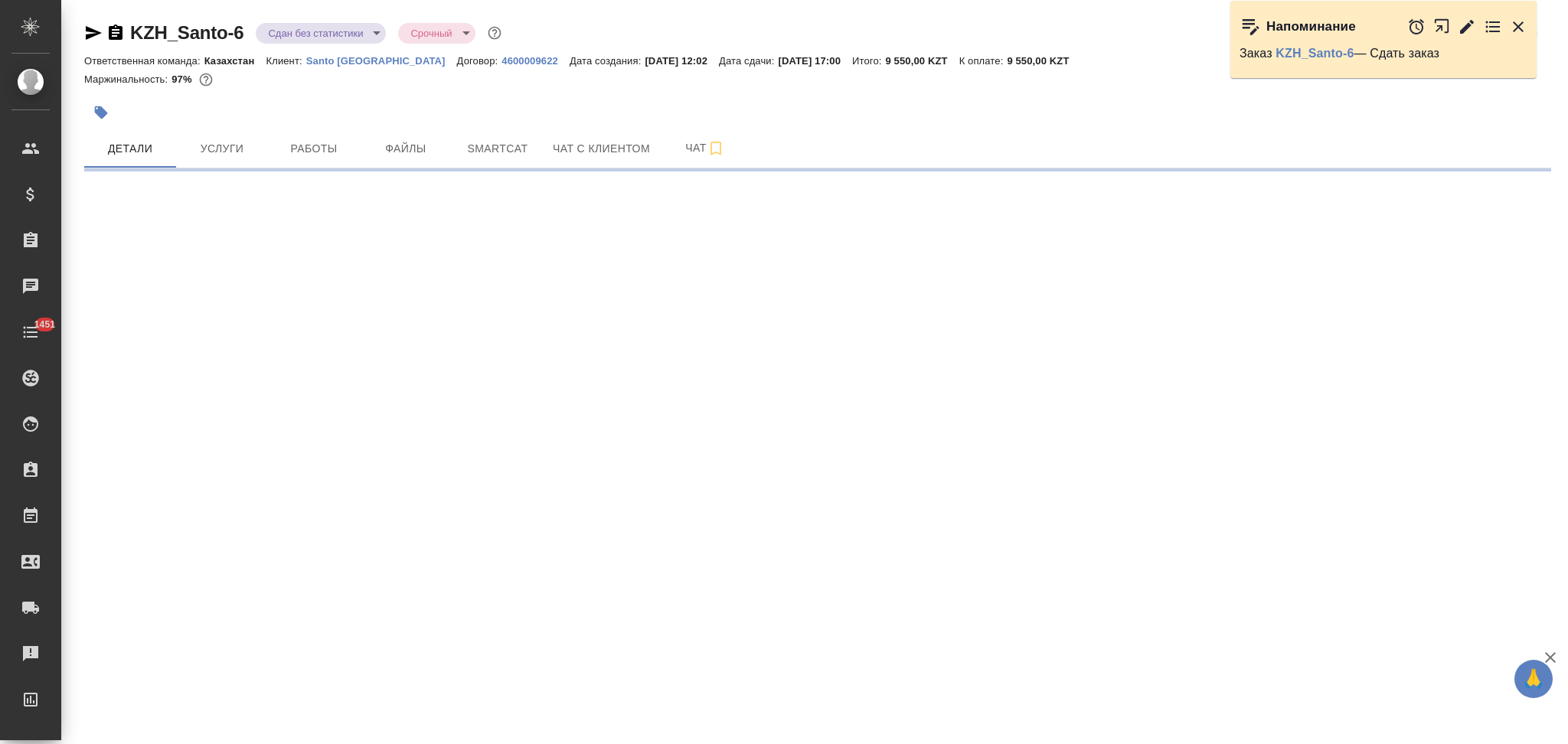
select select "RU"
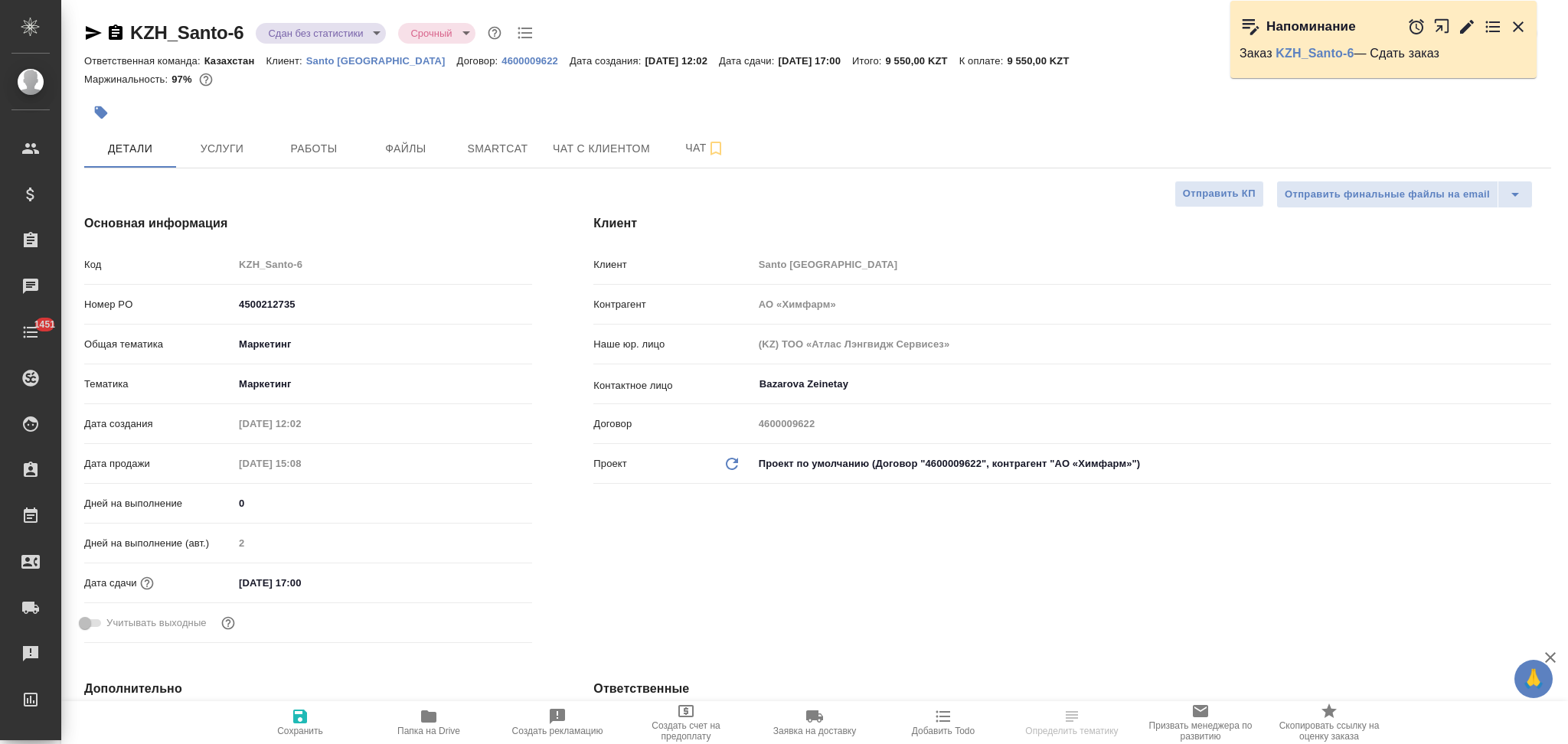
type textarea "x"
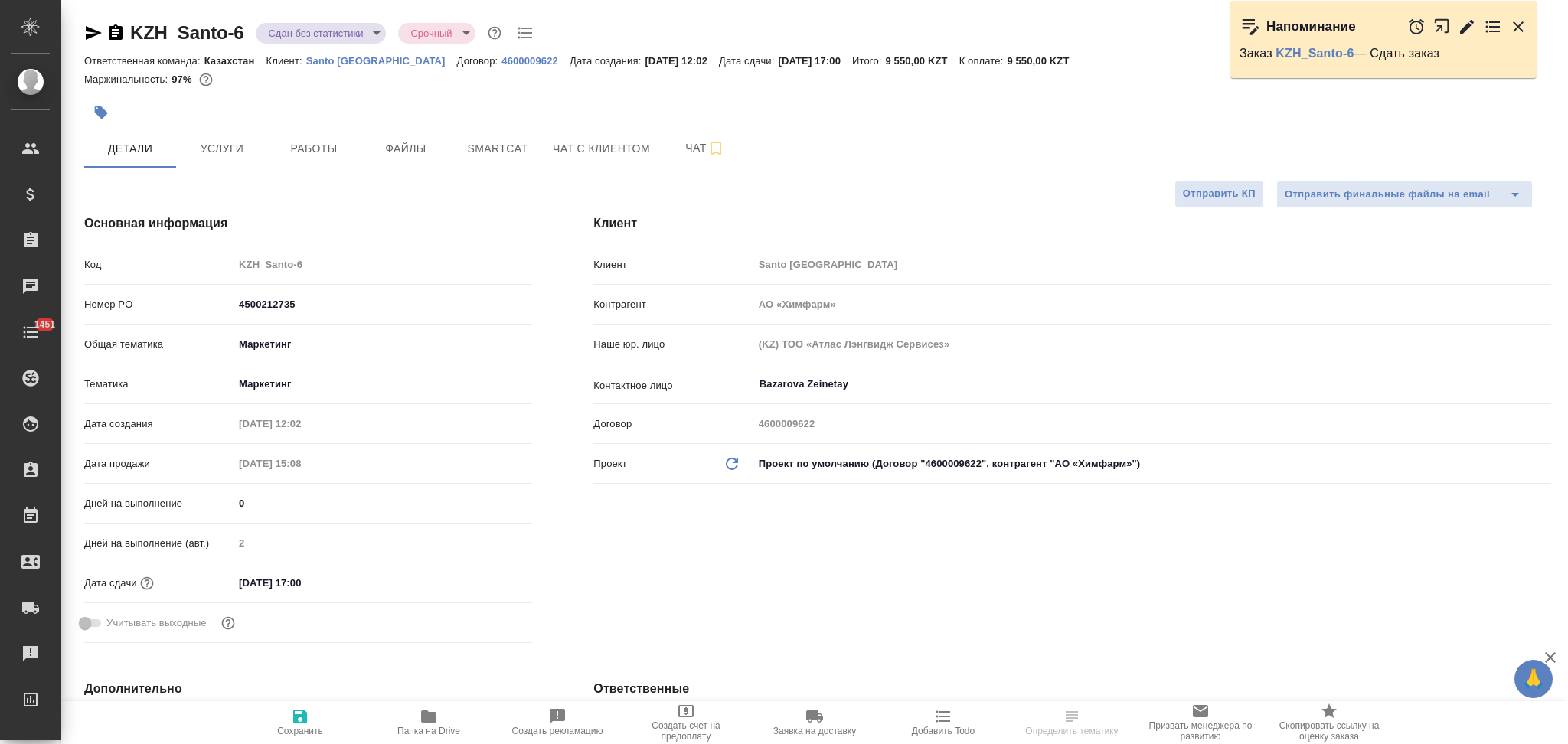
type textarea "x"
click at [423, 721] on icon "button" at bounding box center [429, 717] width 16 height 13
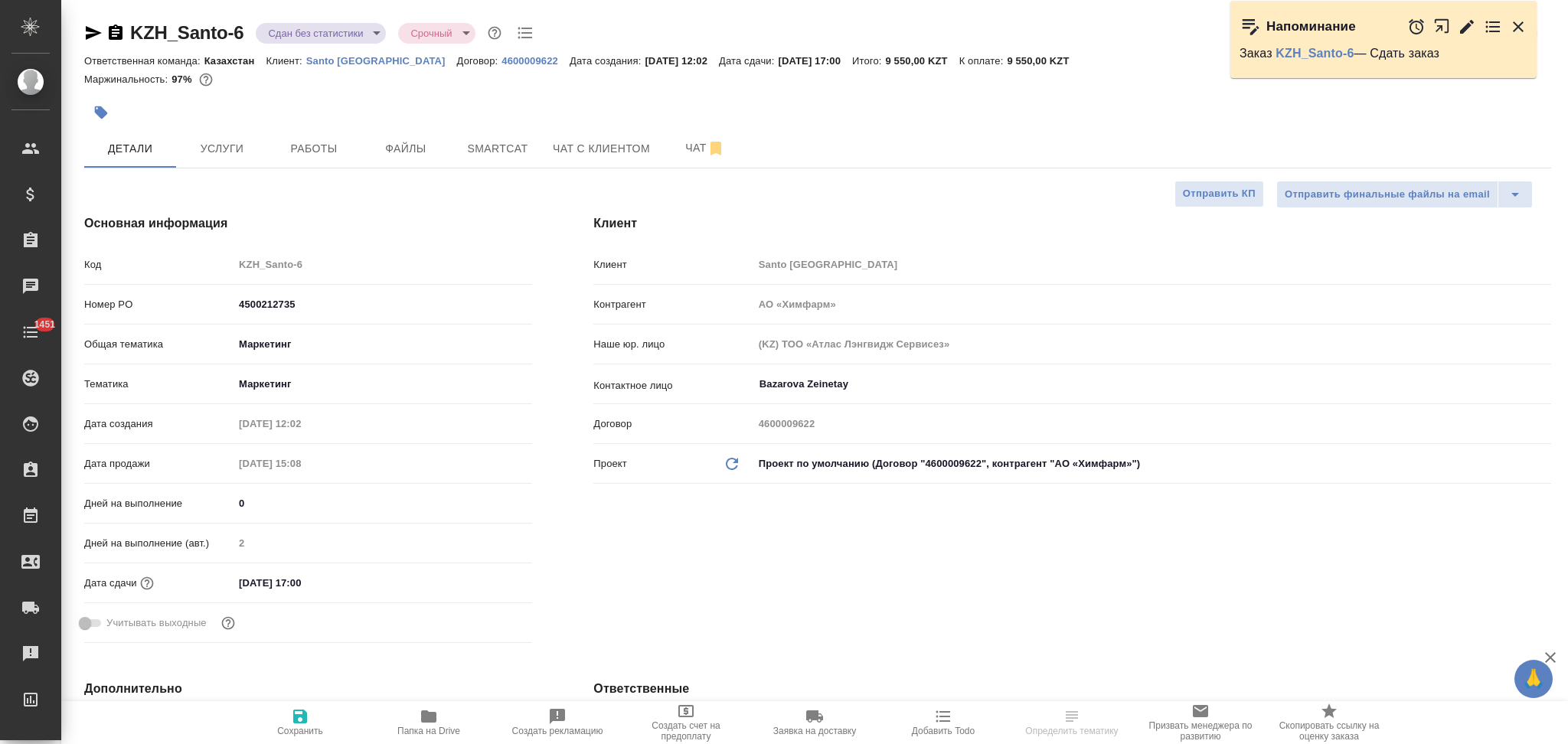
type textarea "x"
click at [319, 151] on span "Работы" at bounding box center [314, 149] width 74 height 19
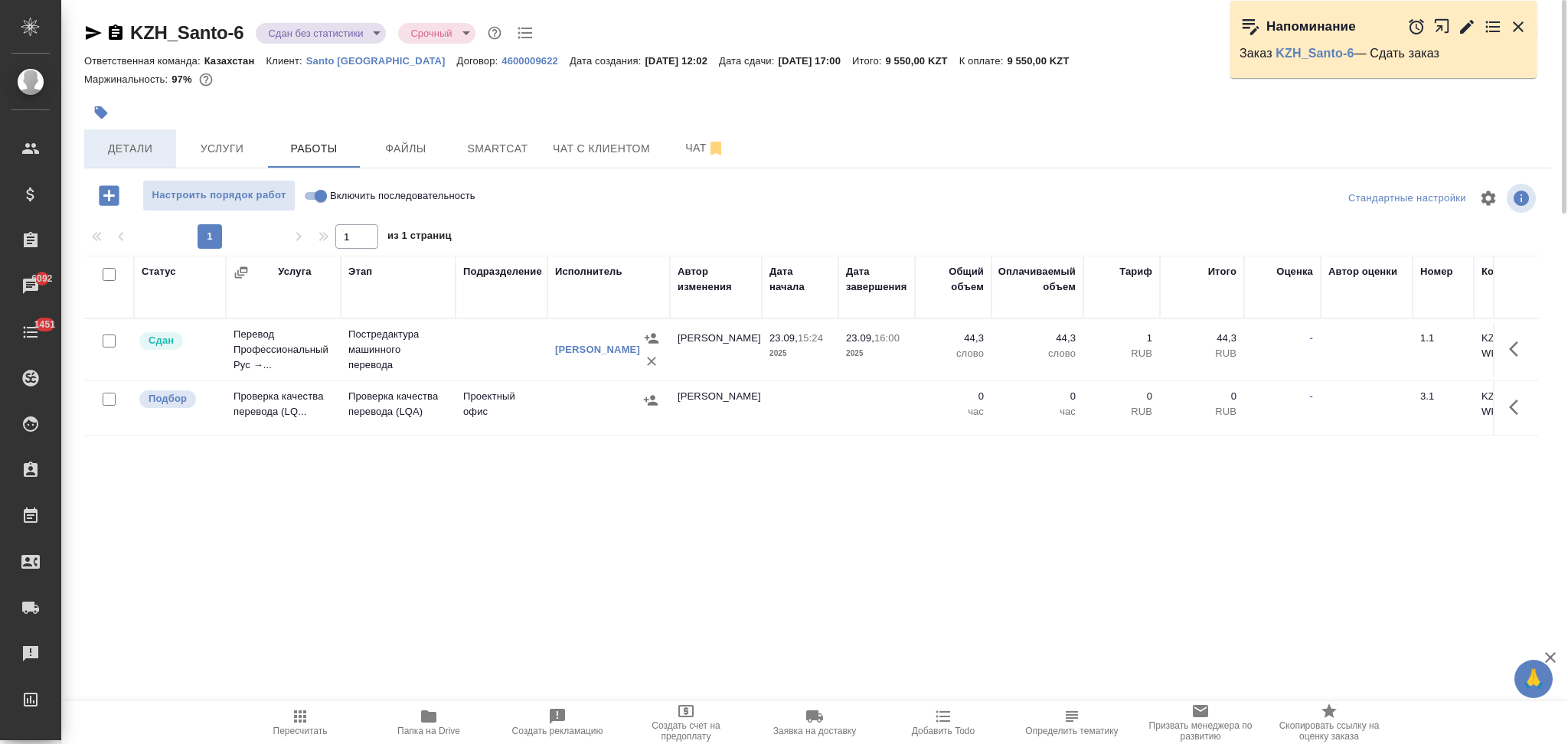
click at [126, 141] on span "Детали" at bounding box center [130, 149] width 74 height 19
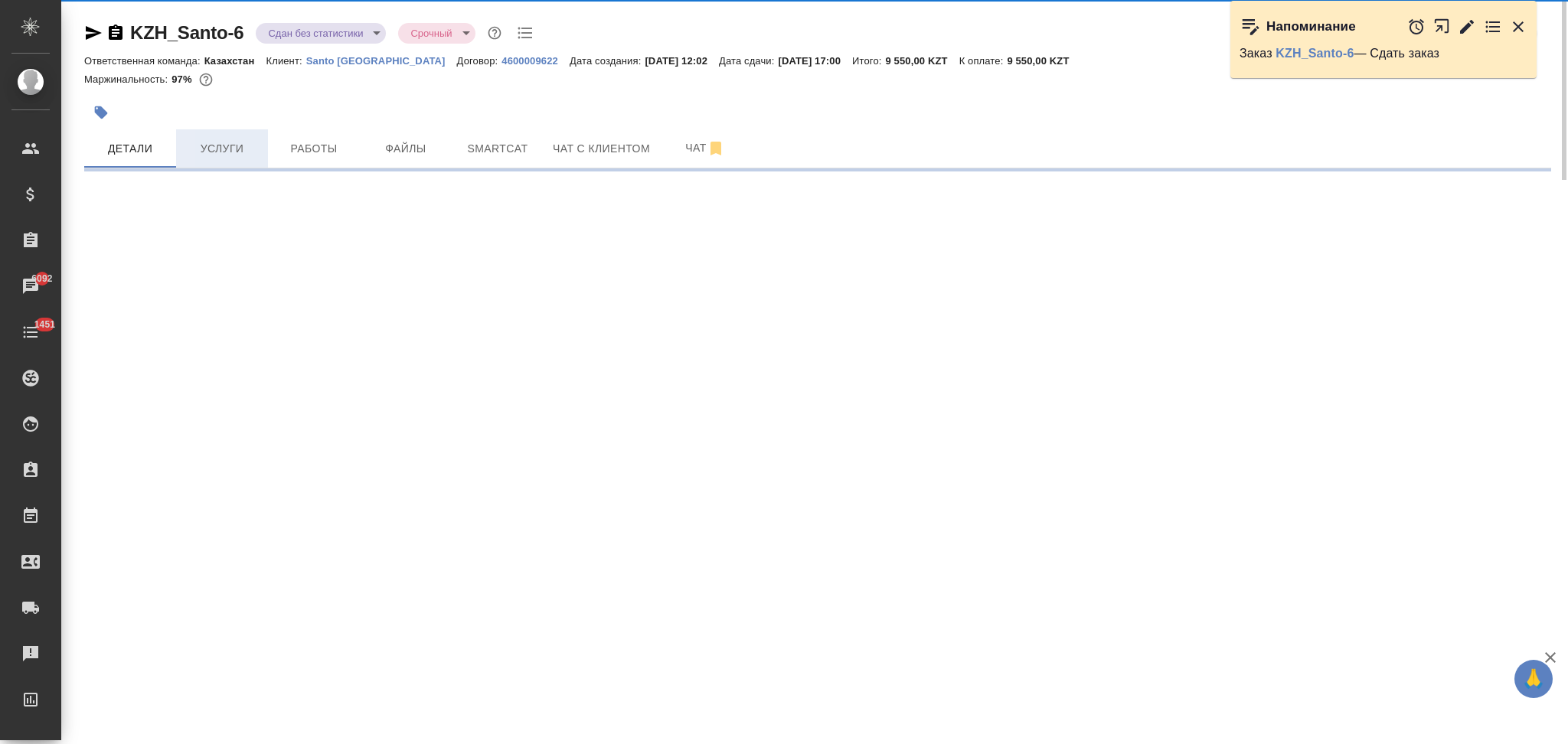
select select "RU"
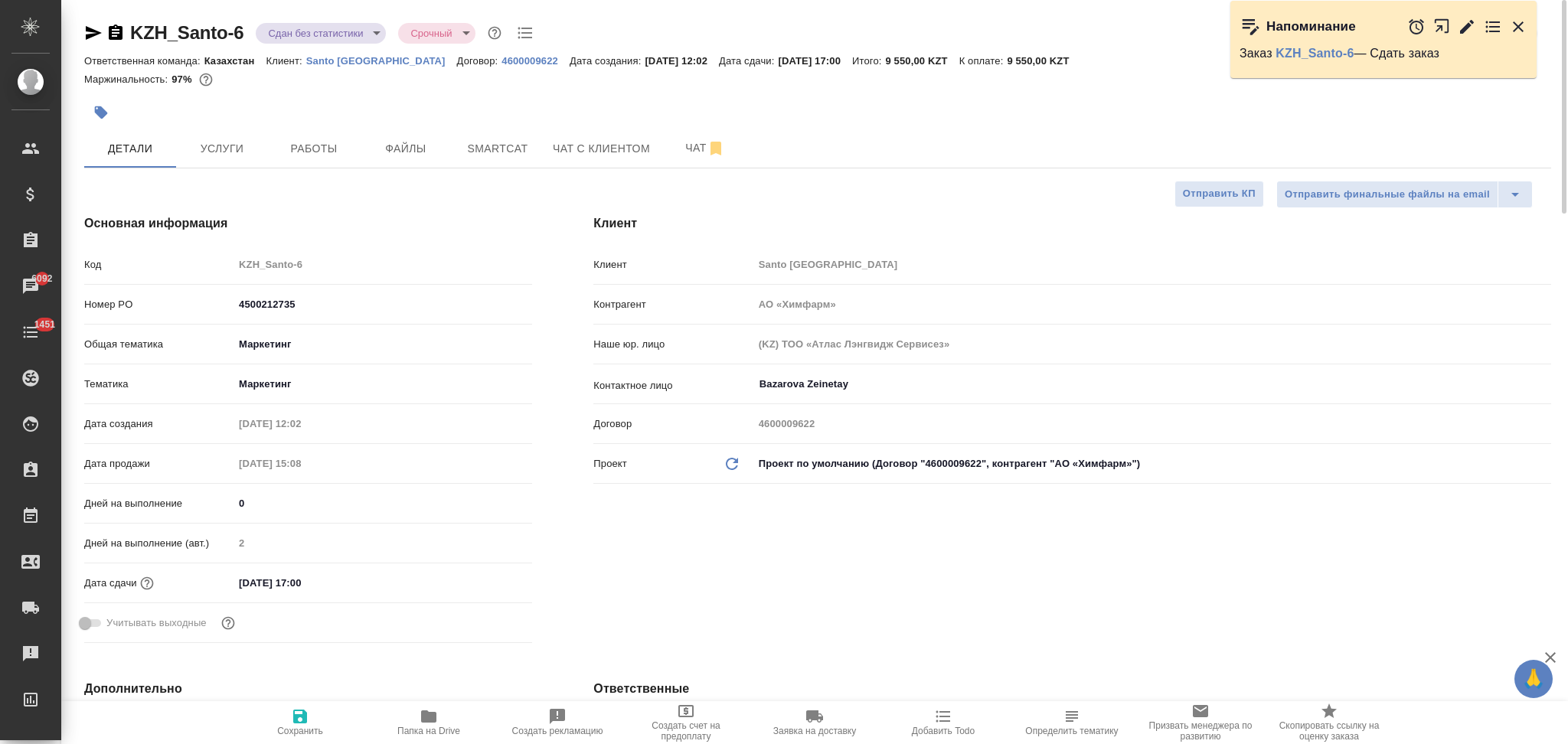
type textarea "x"
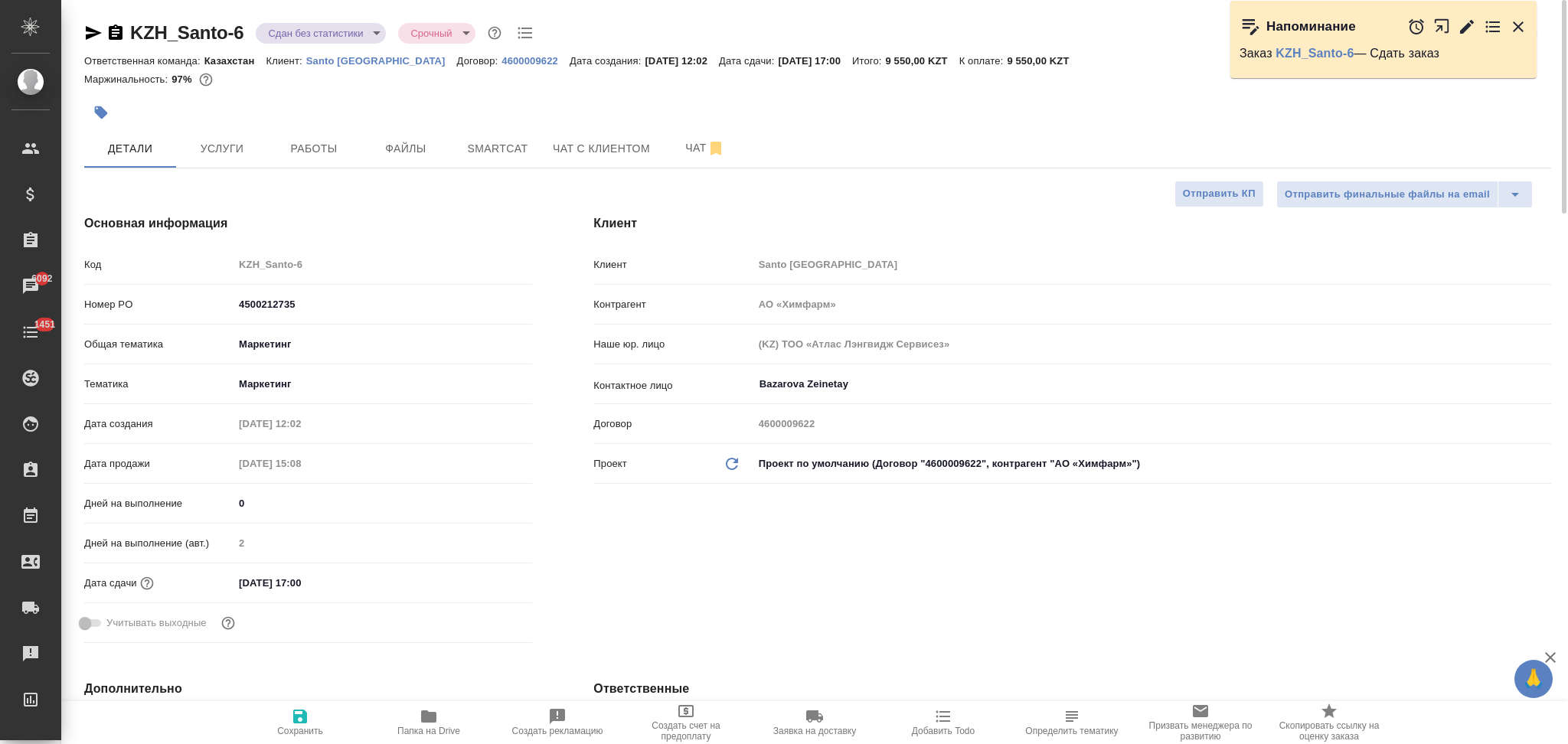
type textarea "x"
